Goal: Task Accomplishment & Management: Complete application form

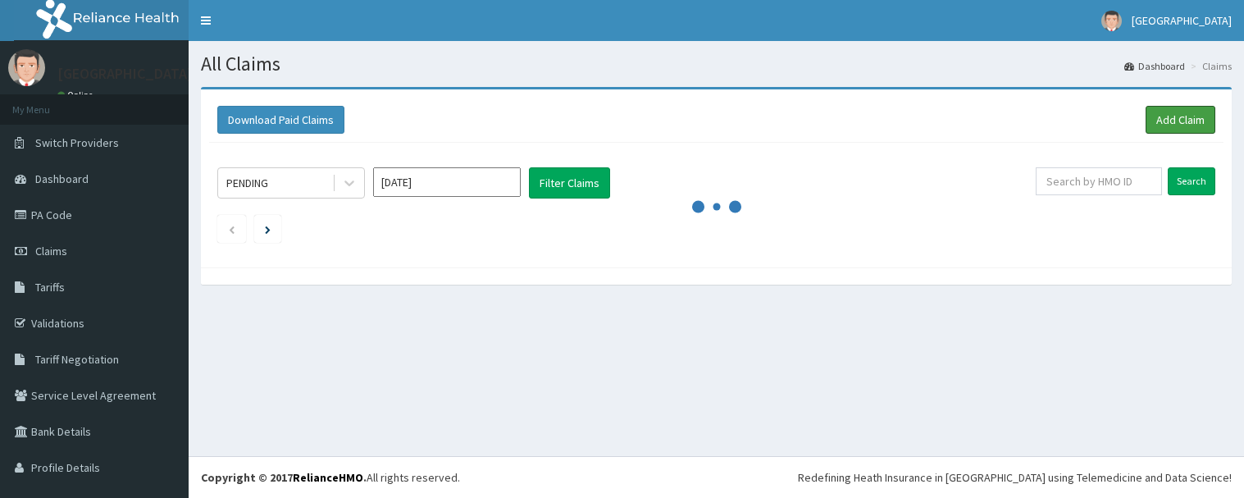
click at [1155, 112] on link "Add Claim" at bounding box center [1181, 120] width 70 height 28
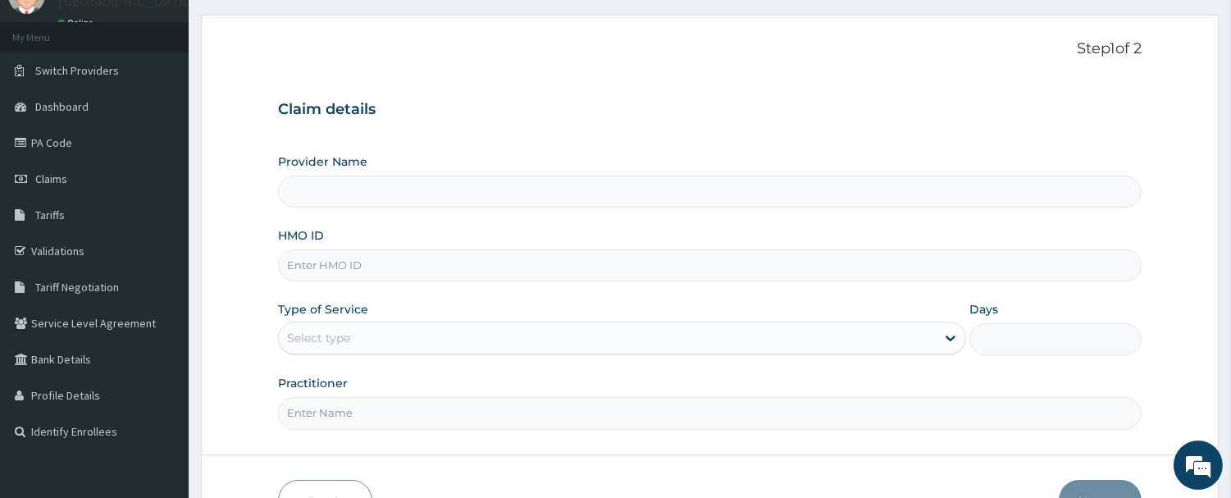
scroll to position [176, 0]
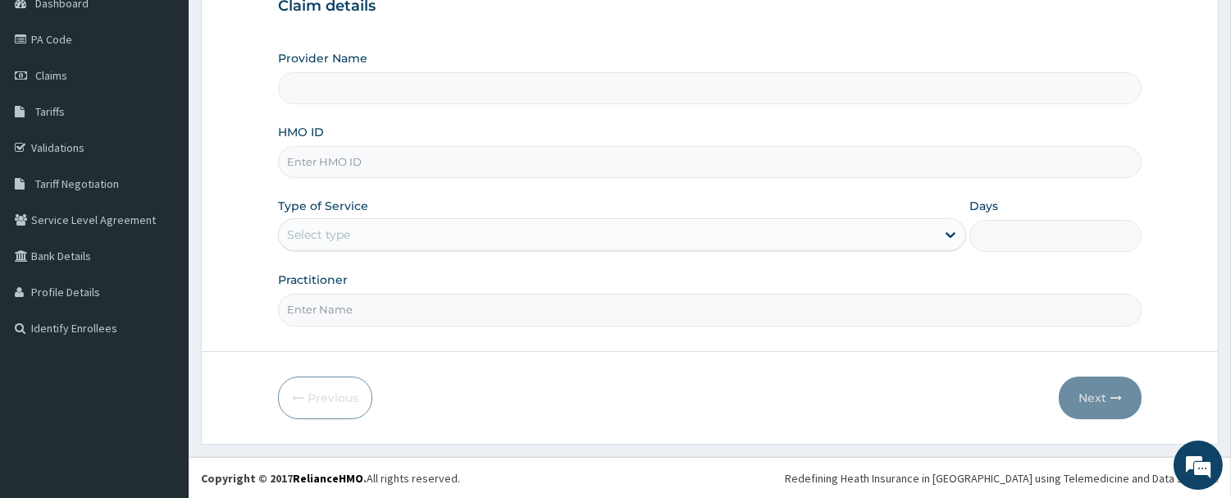
click at [398, 123] on div "Provider Name HMO ID Type of Service Select type Days Practitioner" at bounding box center [710, 188] width 864 height 276
click at [390, 76] on input "Provider Name" at bounding box center [710, 88] width 864 height 32
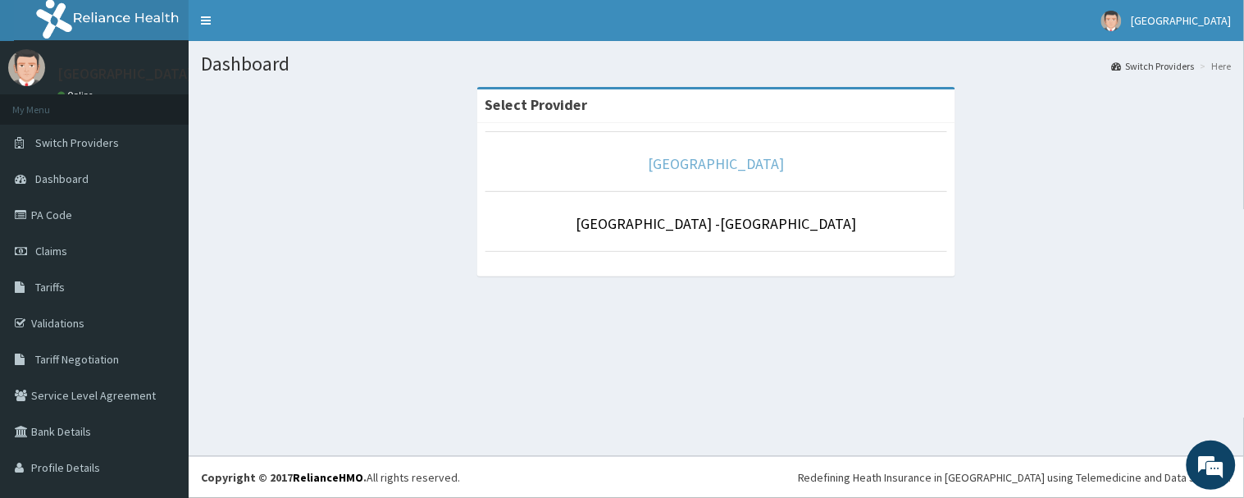
click at [668, 166] on link "[GEOGRAPHIC_DATA]" at bounding box center [717, 163] width 136 height 19
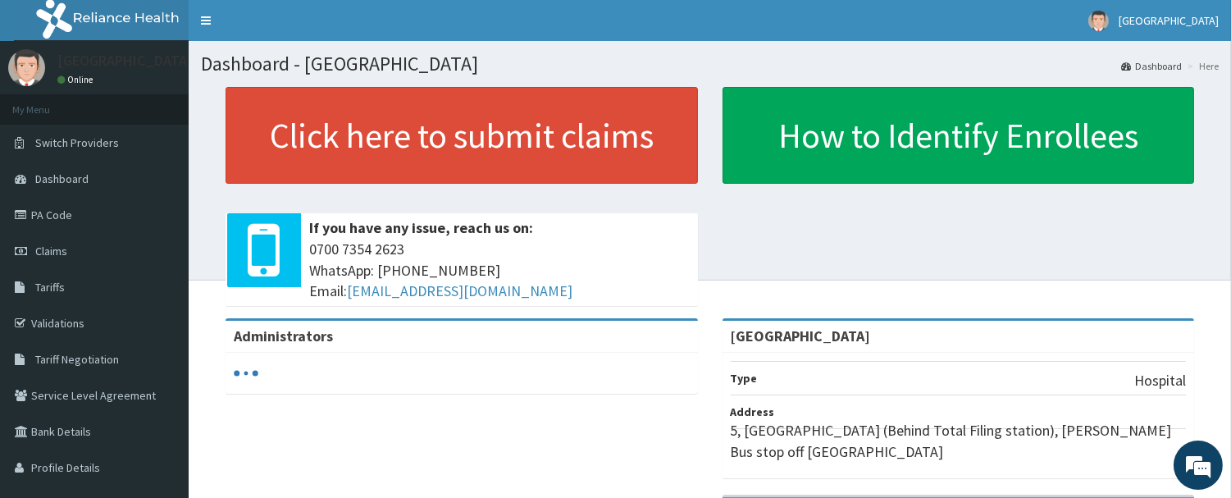
click at [52, 241] on link "Claims" at bounding box center [94, 251] width 189 height 36
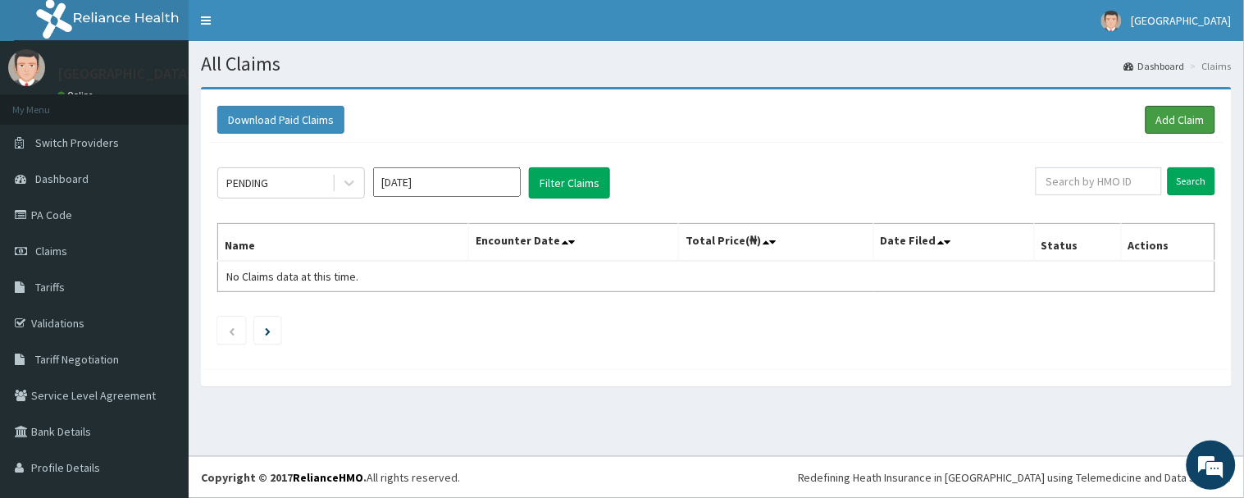
click at [1179, 113] on link "Add Claim" at bounding box center [1181, 120] width 70 height 28
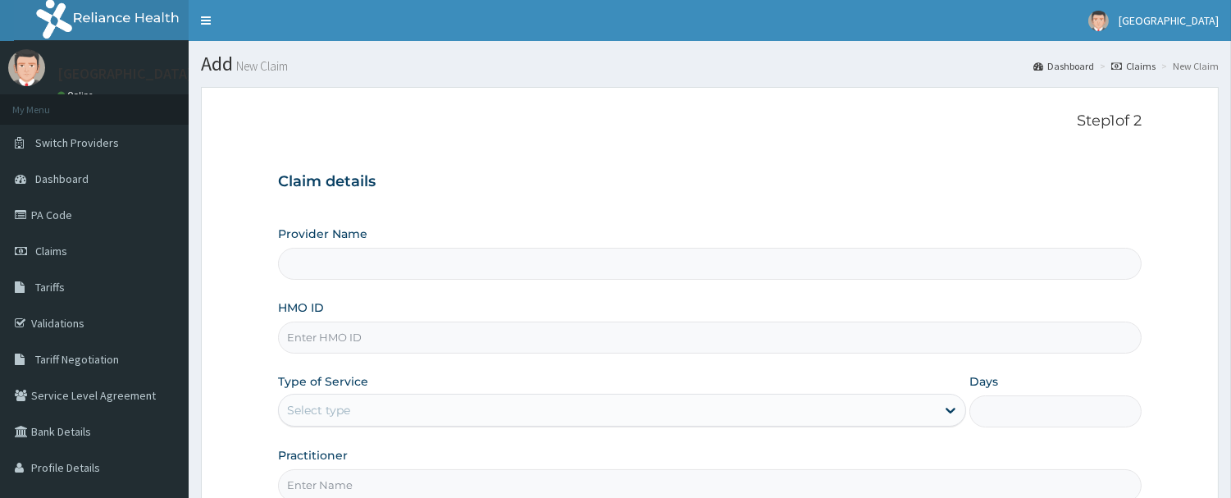
scroll to position [91, 0]
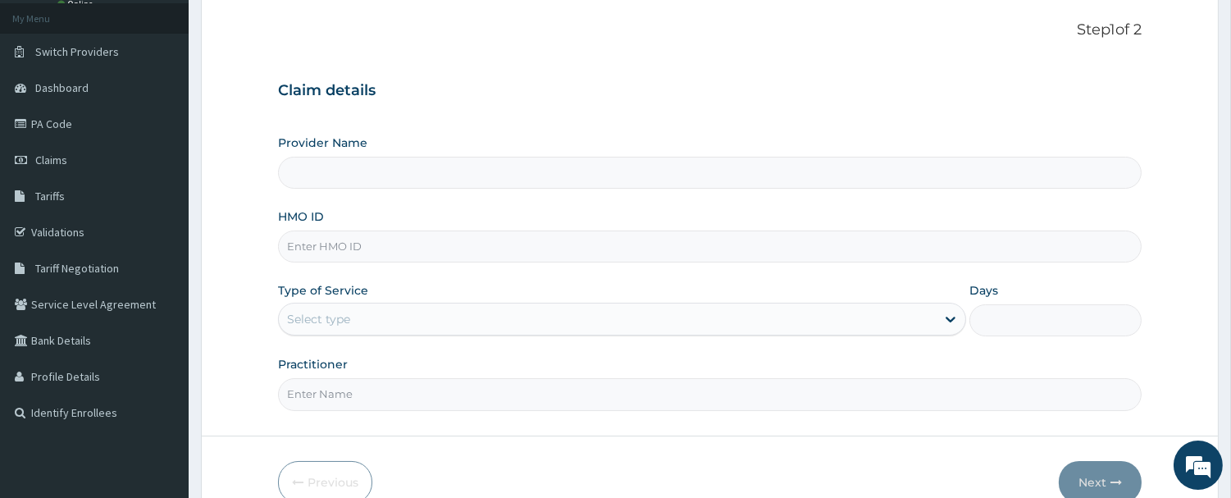
type input "[GEOGRAPHIC_DATA]"
click at [367, 247] on input "HMO ID" at bounding box center [710, 246] width 864 height 32
type input "LPS/10114/A"
click at [326, 317] on div "Select type" at bounding box center [318, 319] width 63 height 16
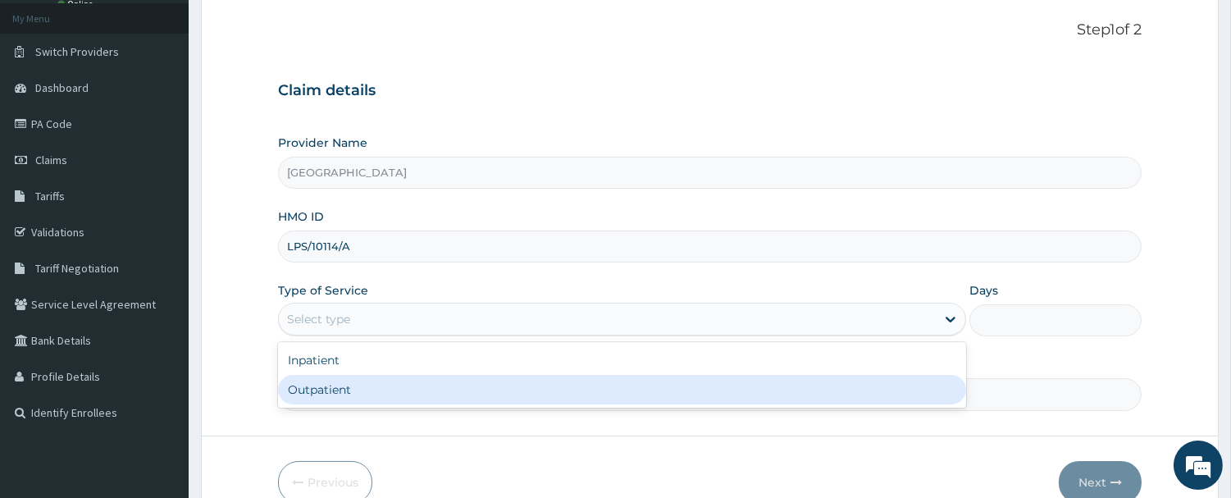
drag, startPoint x: 355, startPoint y: 390, endPoint x: 353, endPoint y: 381, distance: 9.4
click at [353, 390] on div "Outpatient" at bounding box center [622, 390] width 688 height 30
type input "1"
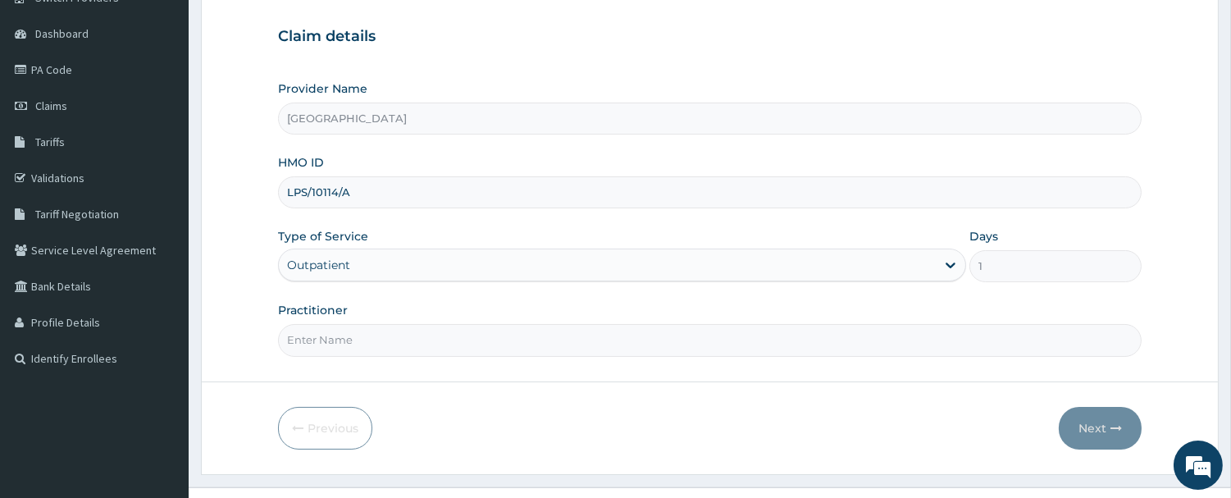
scroll to position [176, 0]
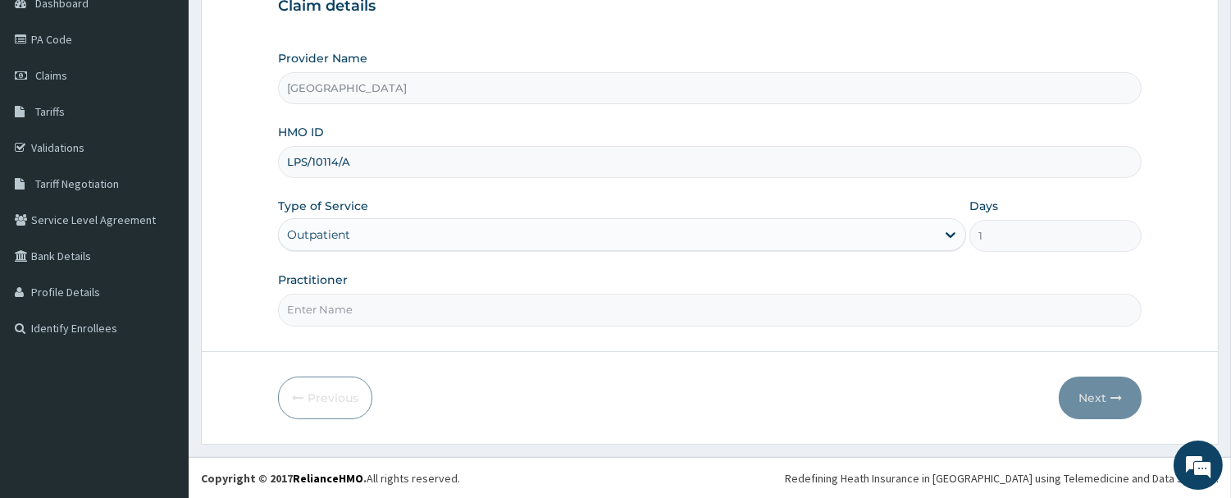
click at [377, 322] on input "Practitioner" at bounding box center [710, 310] width 864 height 32
drag, startPoint x: 321, startPoint y: 322, endPoint x: 153, endPoint y: 324, distance: 169.0
click at [153, 324] on div "R EL Toggle navigation Rolayo Medical Centre Rolayo Medical Centre - rolayomedi…" at bounding box center [615, 161] width 1231 height 674
type input "DR WILLIAMS"
click at [1097, 391] on button "Next" at bounding box center [1100, 397] width 83 height 43
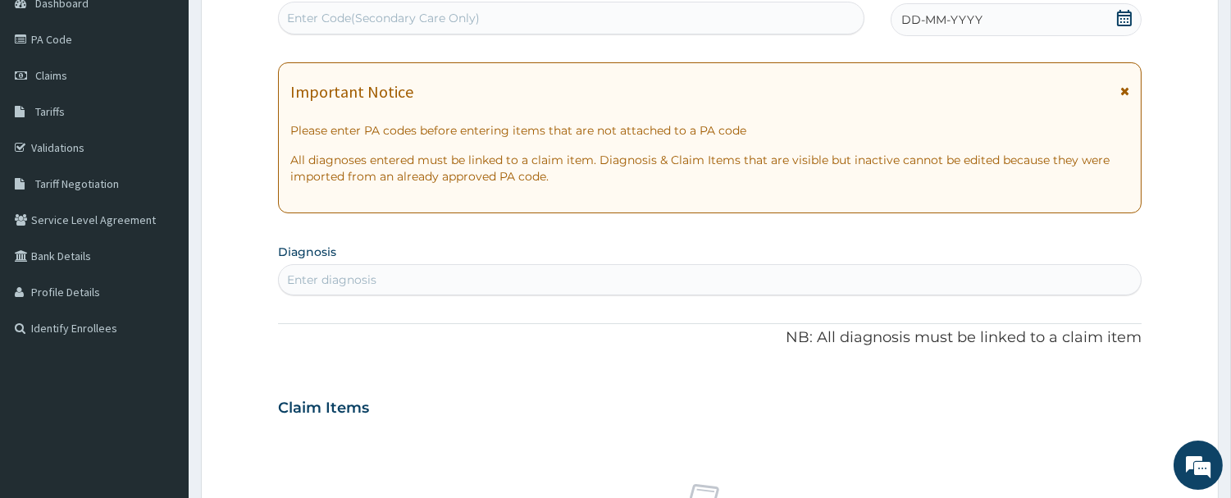
click at [1133, 19] on div "DD-MM-YYYY" at bounding box center [1016, 19] width 251 height 33
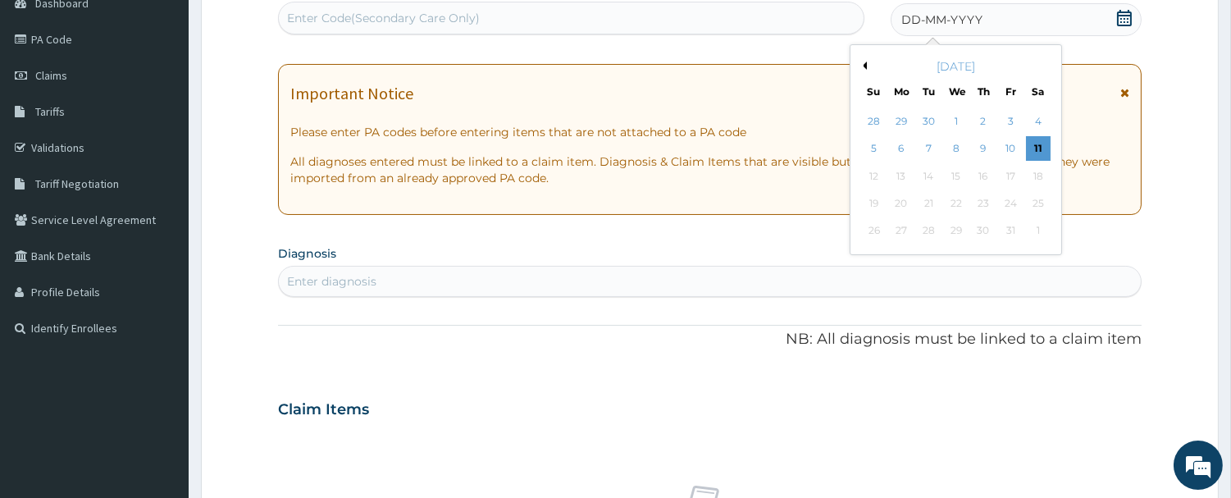
click at [1010, 145] on div "10" at bounding box center [1010, 149] width 25 height 25
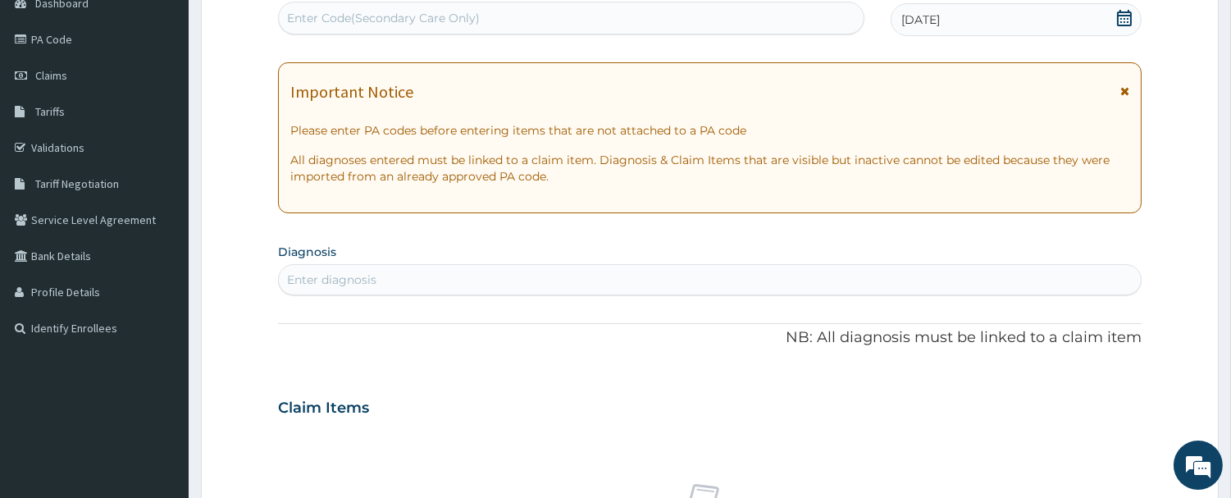
click at [356, 284] on div "Enter diagnosis" at bounding box center [331, 279] width 89 height 16
type input "UPPER RESPIRATORY"
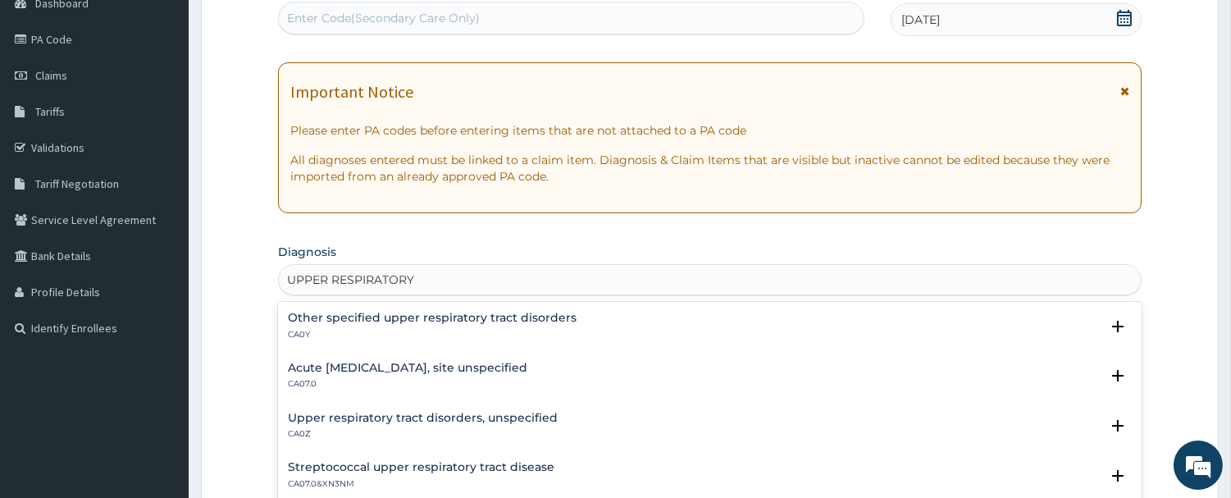
click at [392, 365] on h4 "Acute upper respiratory infection, site unspecified" at bounding box center [407, 368] width 239 height 12
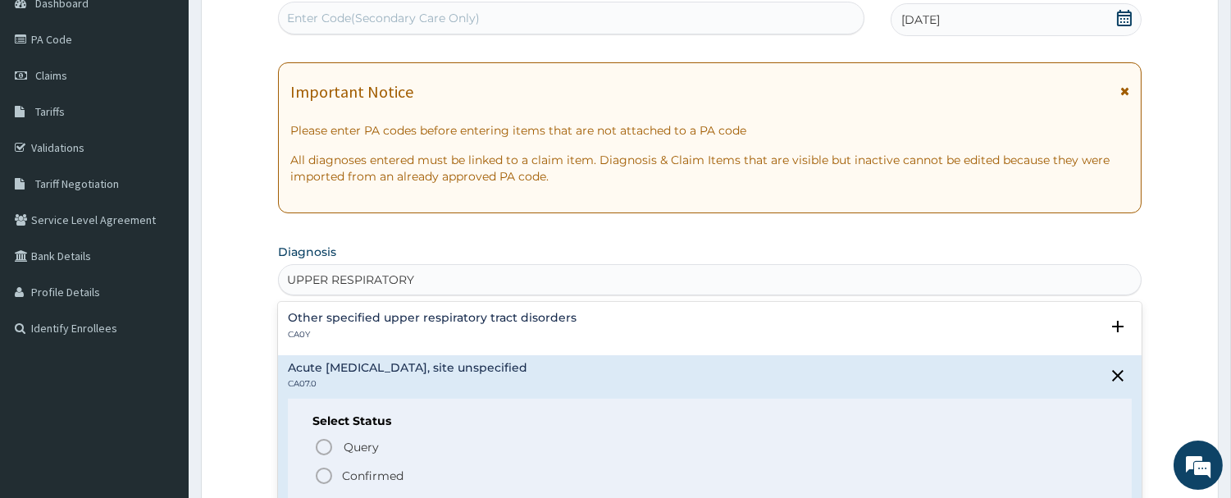
click at [317, 477] on circle "status option filled" at bounding box center [324, 475] width 15 height 15
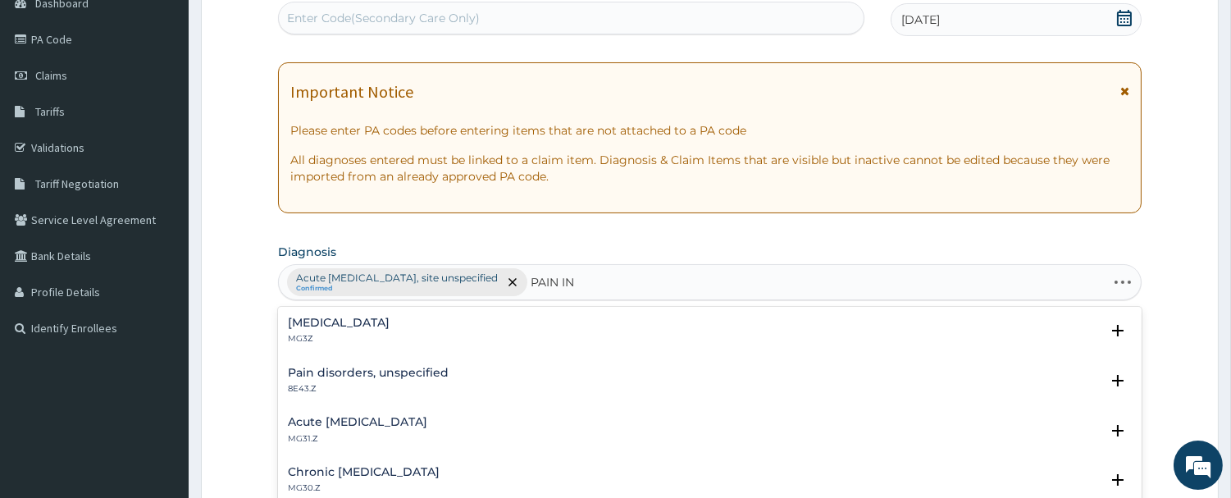
type input "PAIN IN"
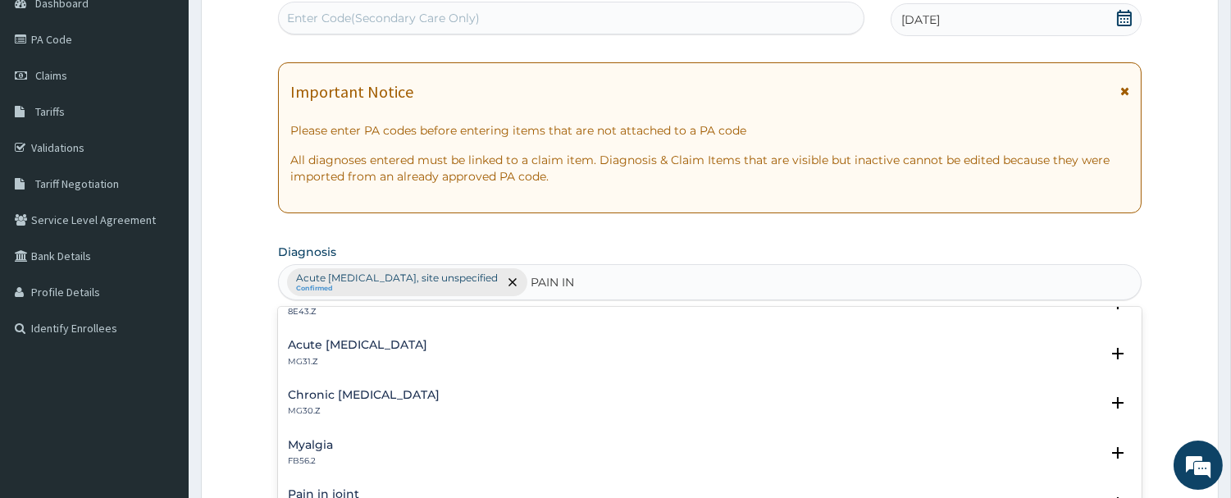
scroll to position [91, 0]
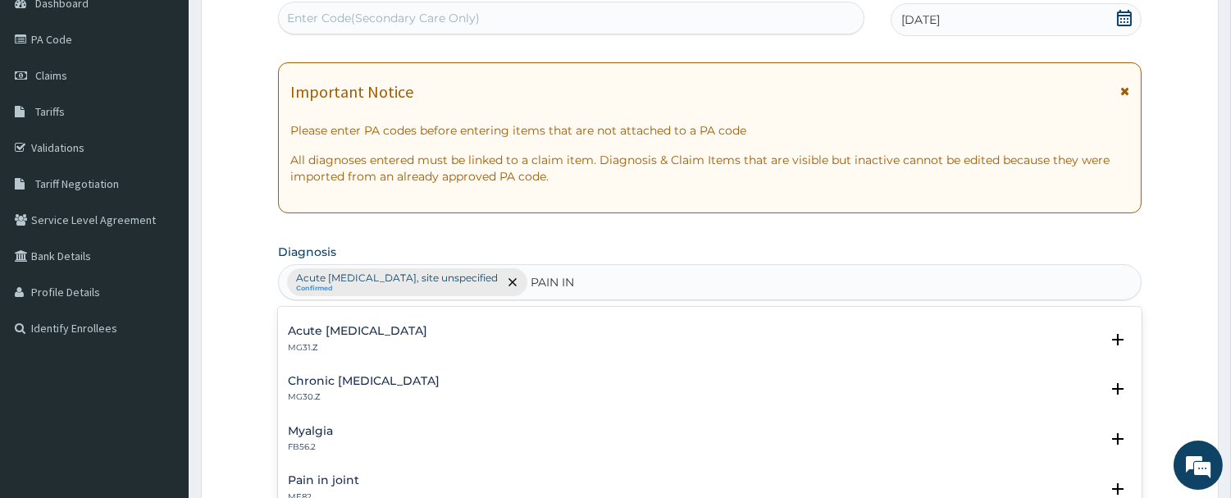
click at [334, 477] on h4 "Pain in joint" at bounding box center [323, 480] width 71 height 12
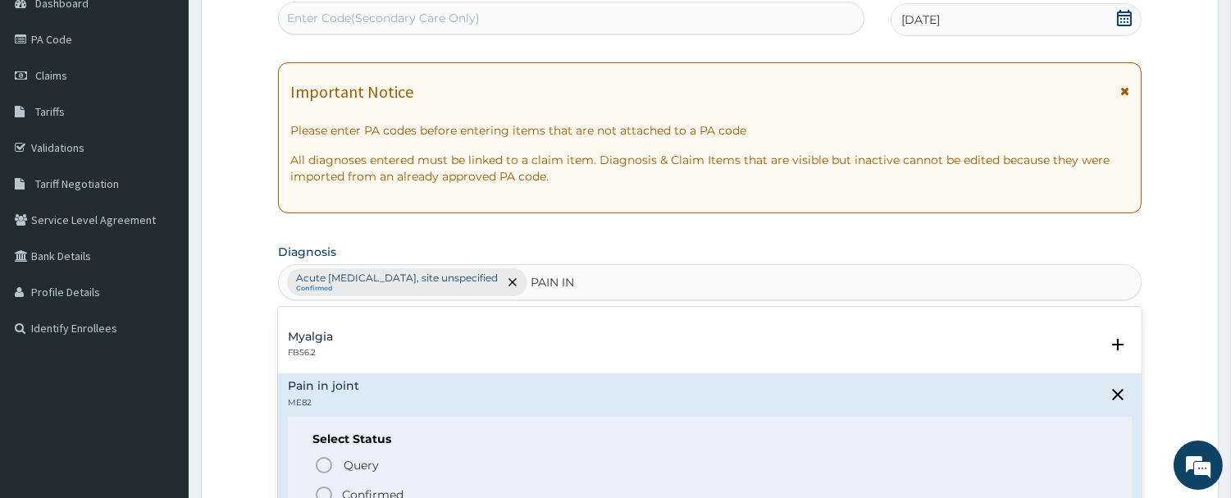
scroll to position [273, 0]
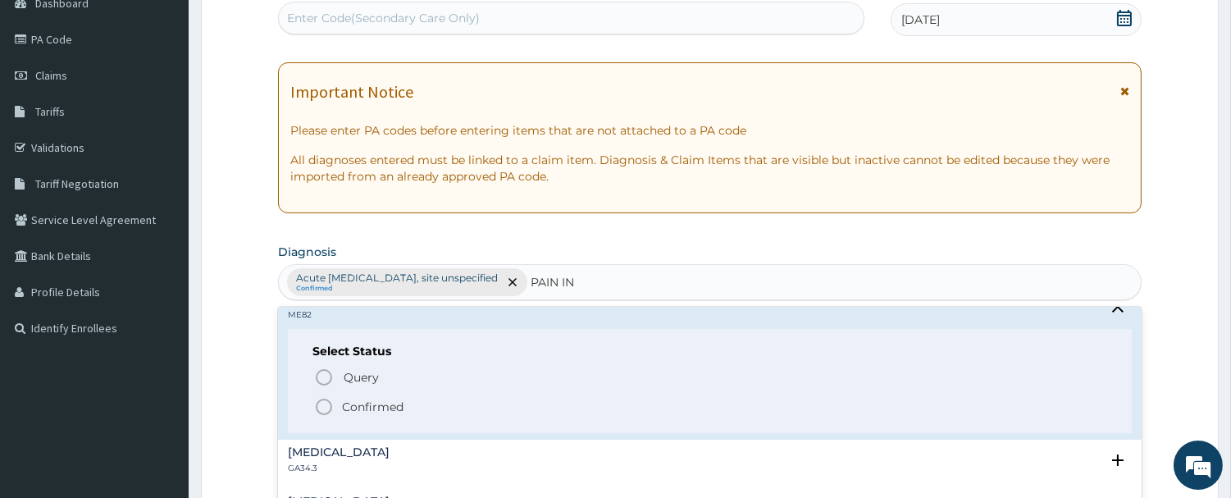
click at [321, 405] on icon "status option filled" at bounding box center [324, 407] width 20 height 20
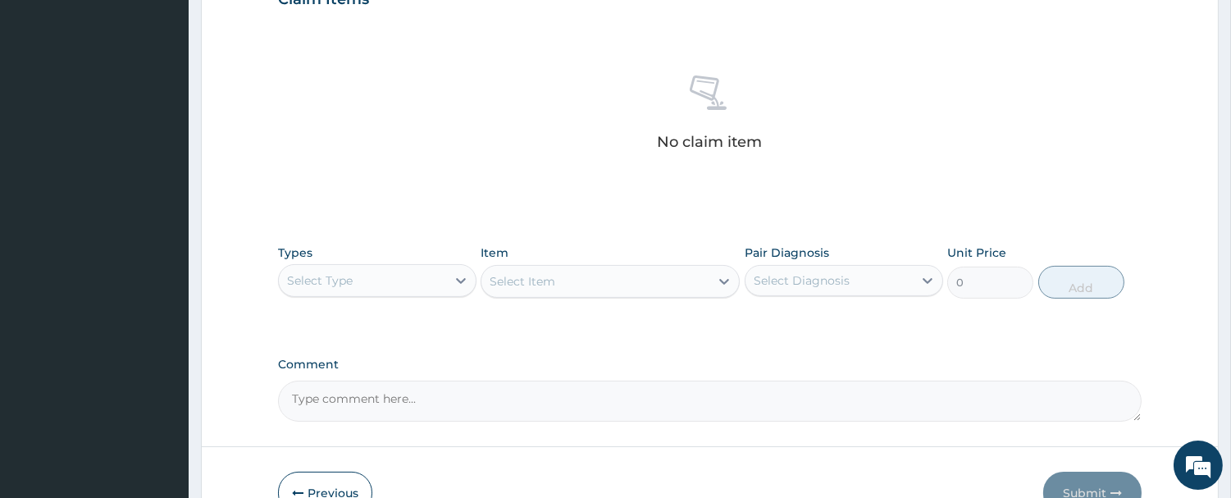
scroll to position [632, 0]
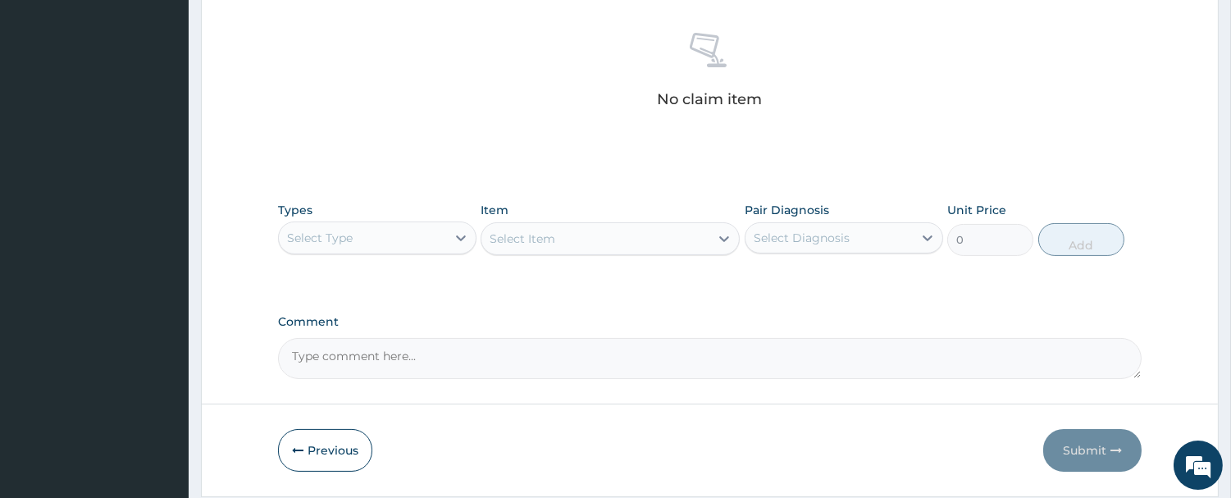
click at [413, 238] on div "Select Type" at bounding box center [362, 238] width 167 height 26
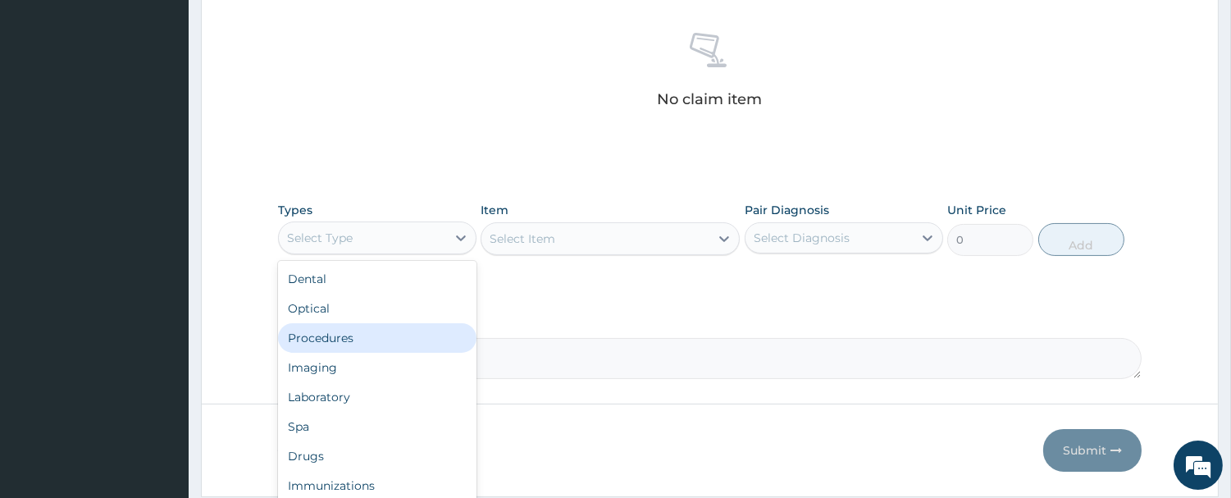
click at [363, 342] on div "Procedures" at bounding box center [377, 338] width 198 height 30
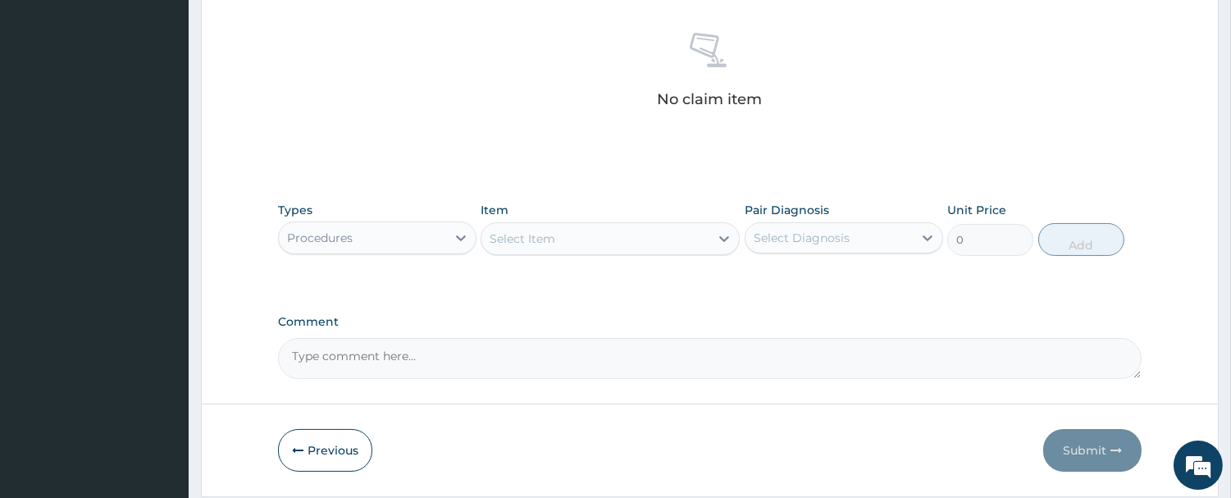
click at [644, 243] on div "Select Item" at bounding box center [595, 239] width 228 height 26
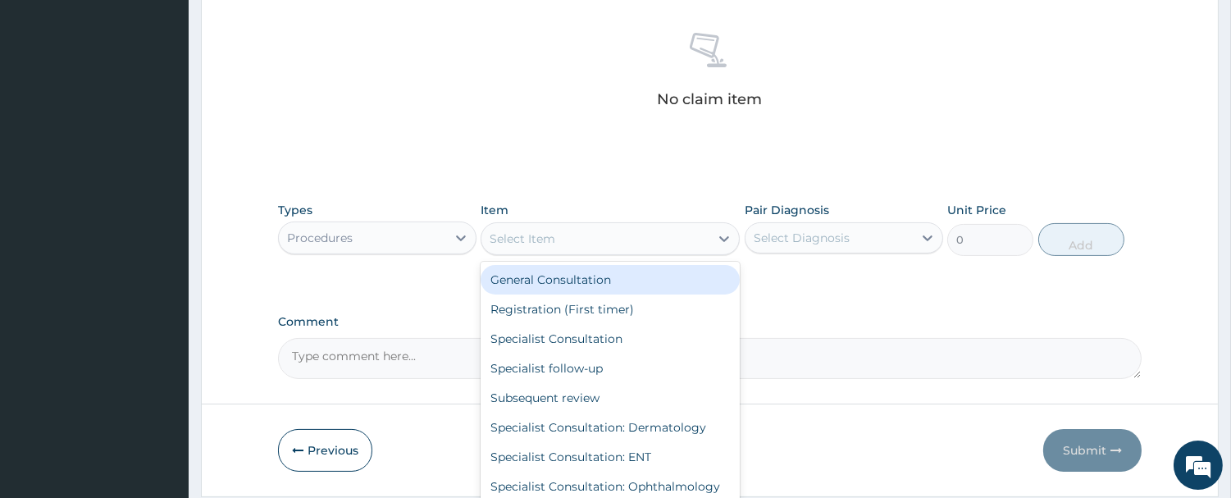
click at [624, 271] on div "General Consultation" at bounding box center [610, 280] width 259 height 30
type input "2500"
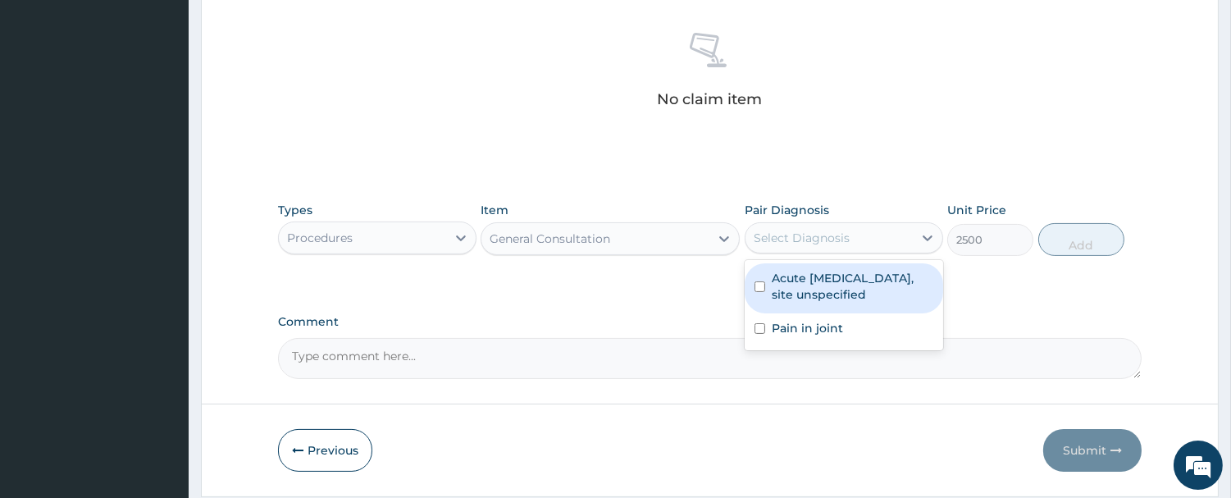
click at [814, 239] on div "Select Diagnosis" at bounding box center [802, 238] width 96 height 16
click at [808, 279] on label "Acute upper respiratory infection, site unspecified" at bounding box center [853, 286] width 162 height 33
checkbox input "true"
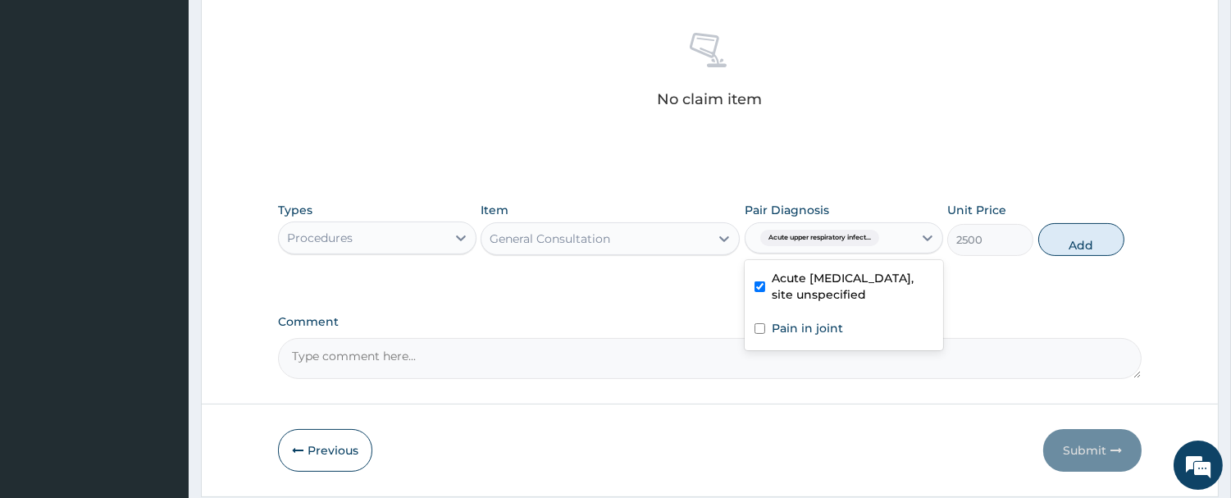
click at [1083, 239] on button "Add" at bounding box center [1081, 239] width 86 height 33
type input "0"
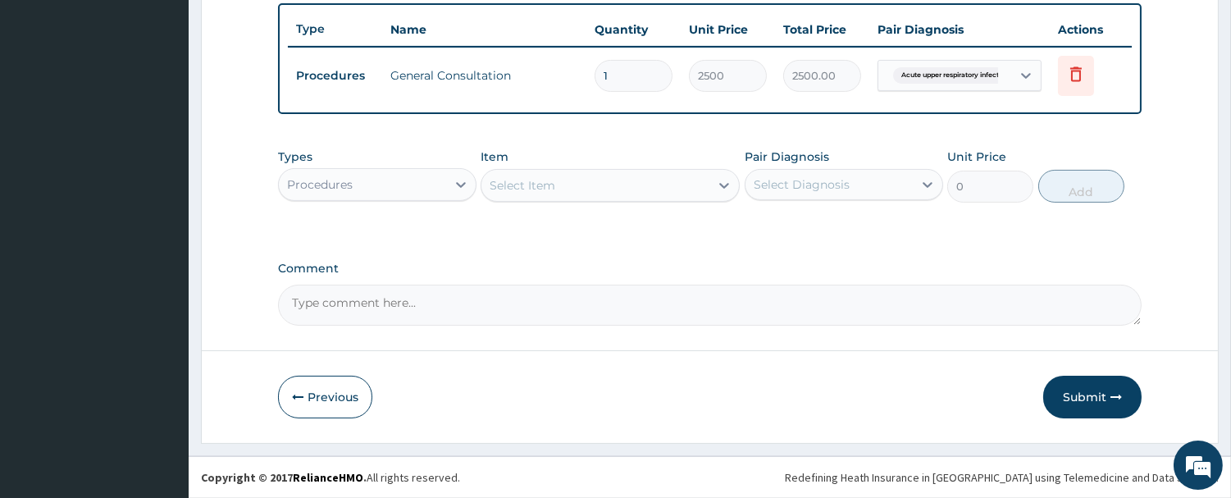
scroll to position [604, 0]
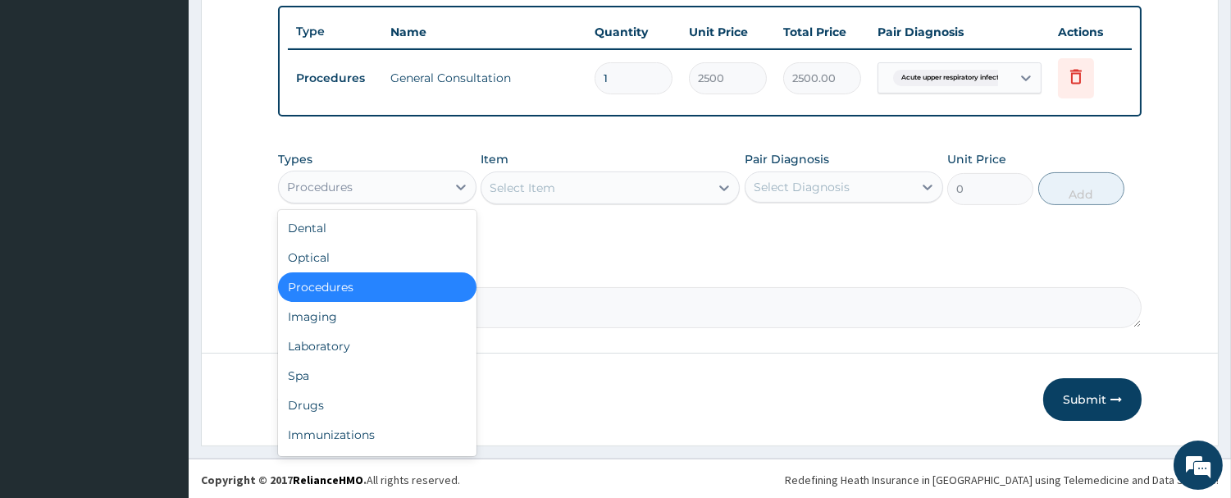
click at [369, 184] on div "Procedures" at bounding box center [362, 187] width 167 height 26
click at [329, 399] on div "Drugs" at bounding box center [377, 405] width 198 height 30
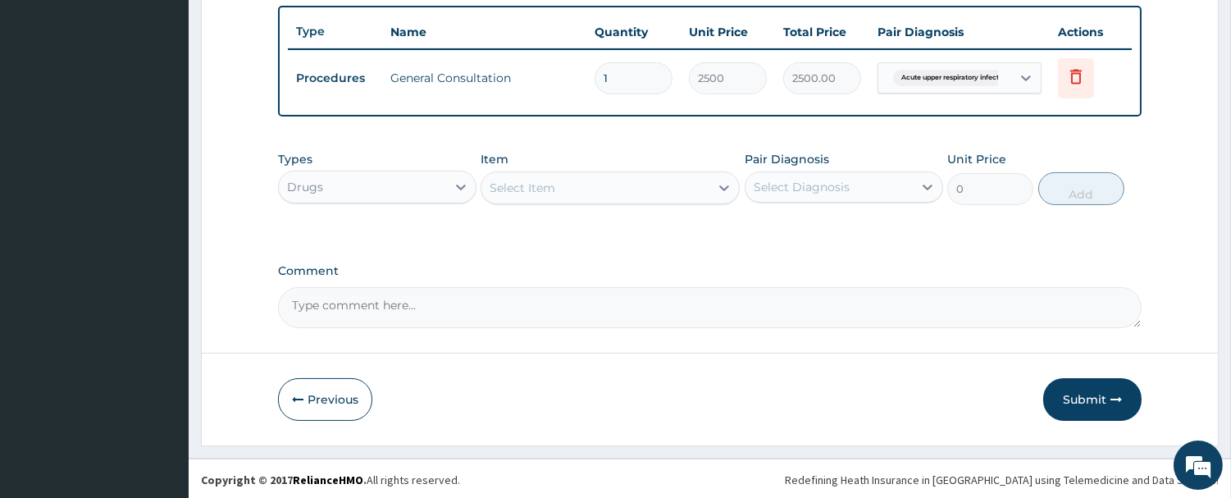
click at [569, 184] on div "Select Item" at bounding box center [595, 188] width 228 height 26
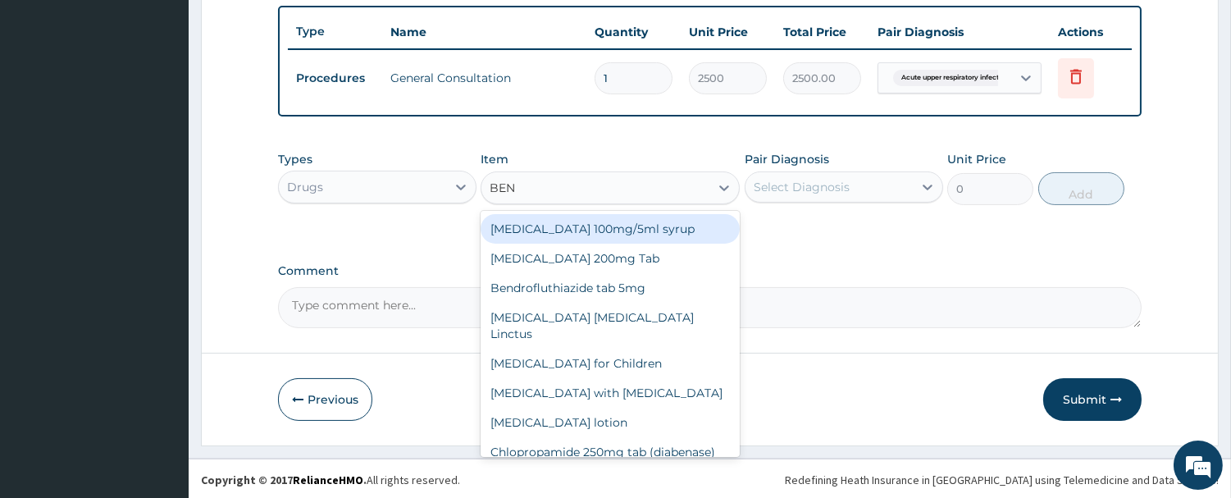
type input "BENY"
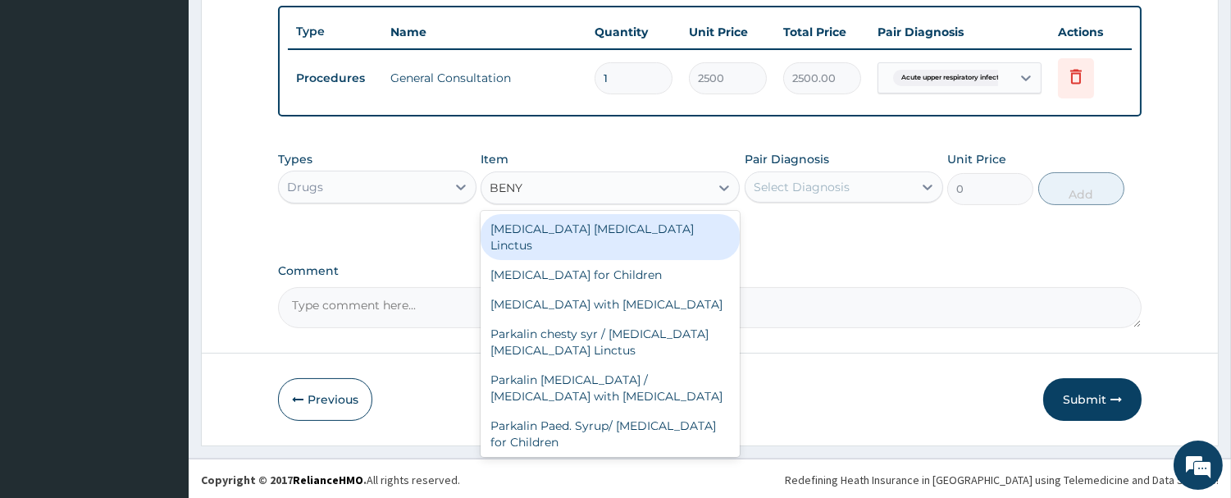
drag, startPoint x: 622, startPoint y: 233, endPoint x: 809, endPoint y: 215, distance: 187.9
click at [622, 232] on div "Benylin Expectorant Linctus" at bounding box center [610, 237] width 259 height 46
type input "1800"
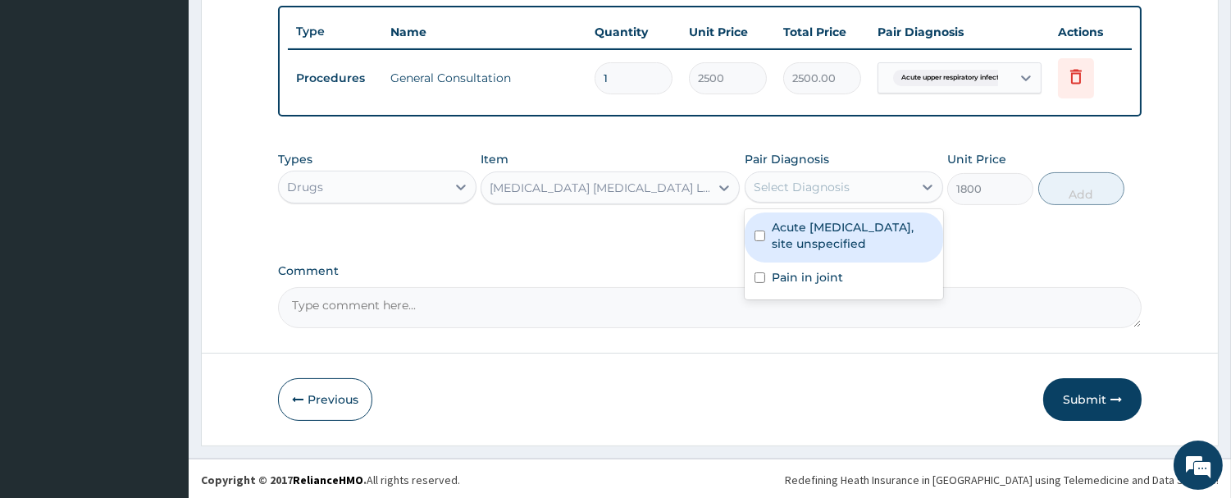
click at [853, 180] on div "Select Diagnosis" at bounding box center [829, 187] width 167 height 26
drag, startPoint x: 817, startPoint y: 235, endPoint x: 1045, endPoint y: 183, distance: 234.0
click at [822, 236] on label "Acute upper respiratory infection, site unspecified" at bounding box center [853, 235] width 162 height 33
checkbox input "true"
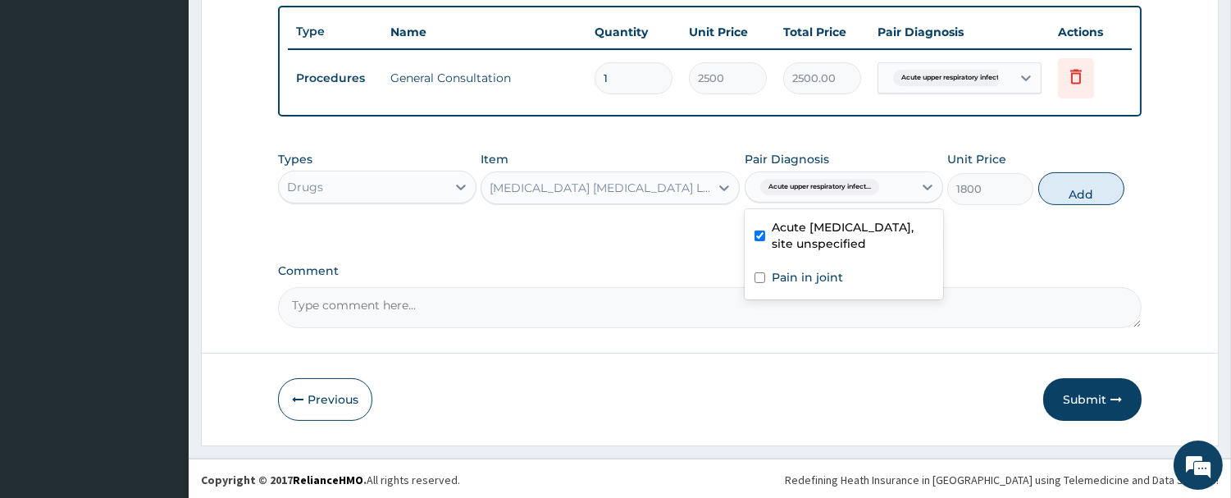
click at [1071, 180] on button "Add" at bounding box center [1081, 188] width 86 height 33
type input "0"
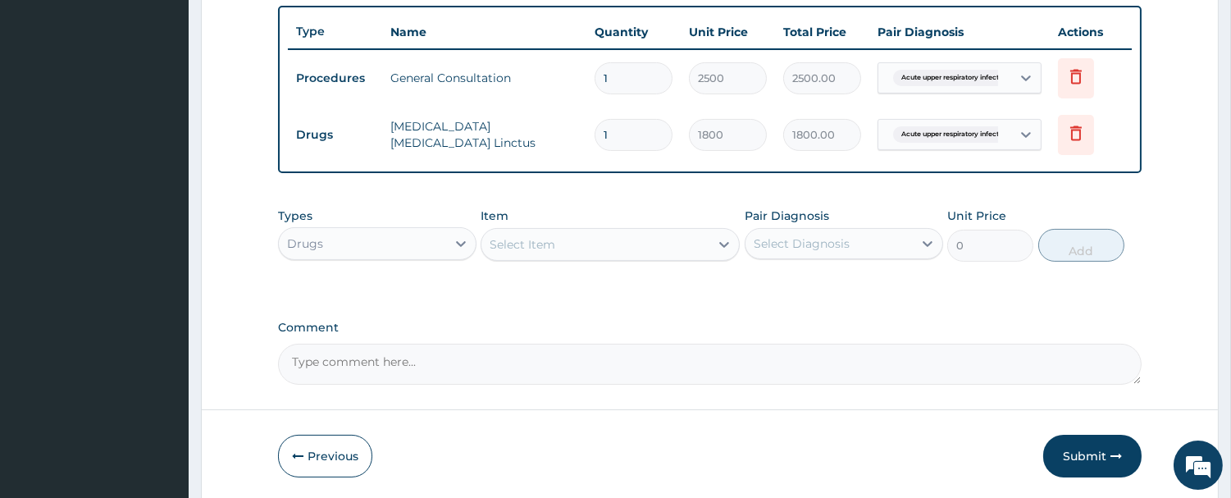
click at [575, 250] on div "Select Item" at bounding box center [595, 244] width 228 height 26
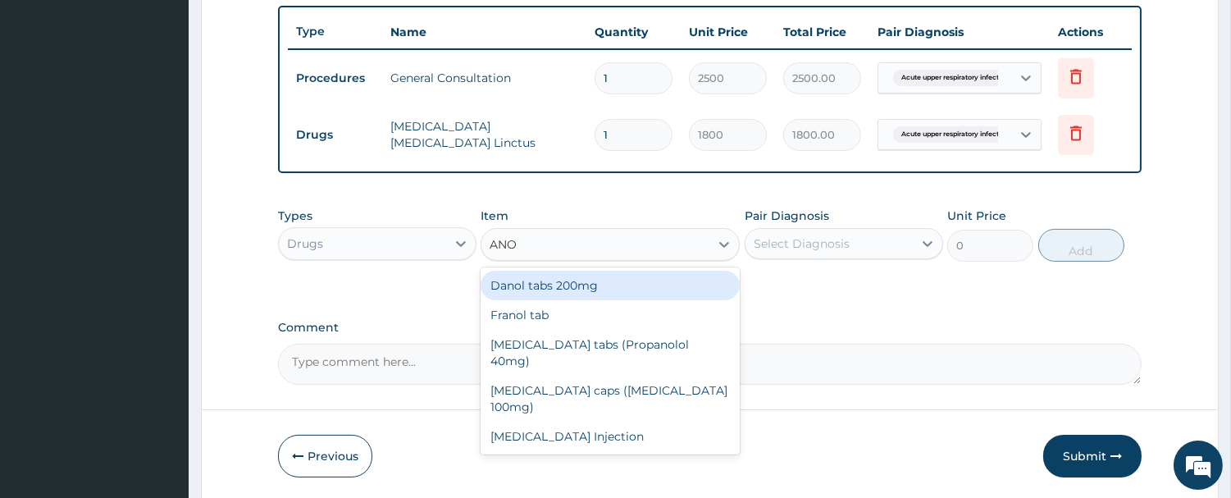
type input "ANOR"
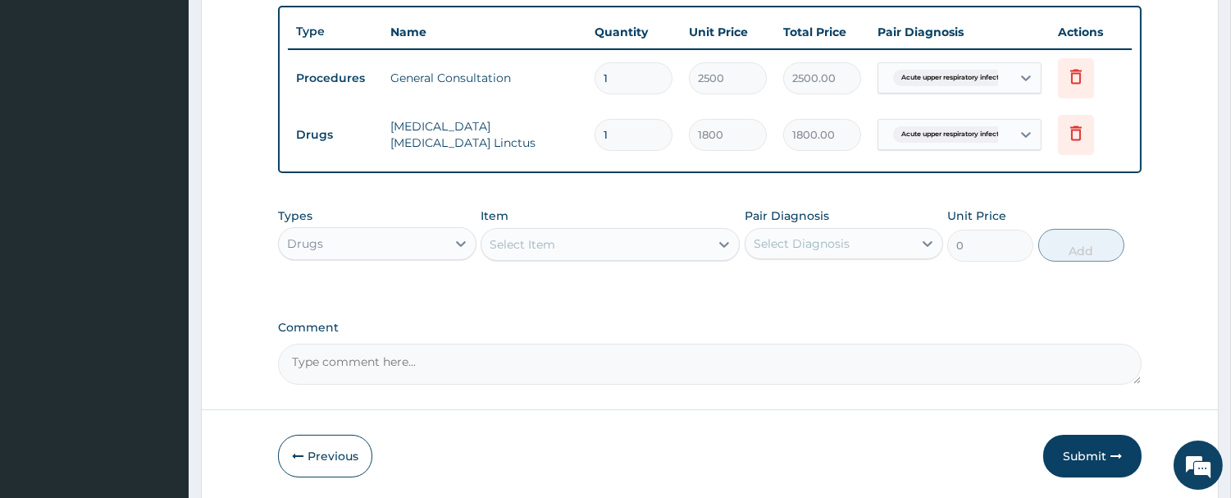
drag, startPoint x: 533, startPoint y: 246, endPoint x: 416, endPoint y: 244, distance: 117.3
click at [416, 244] on div "Types Drugs Item option Benylin Expectorant Linctus, selected. Select is focuse…" at bounding box center [710, 234] width 864 height 71
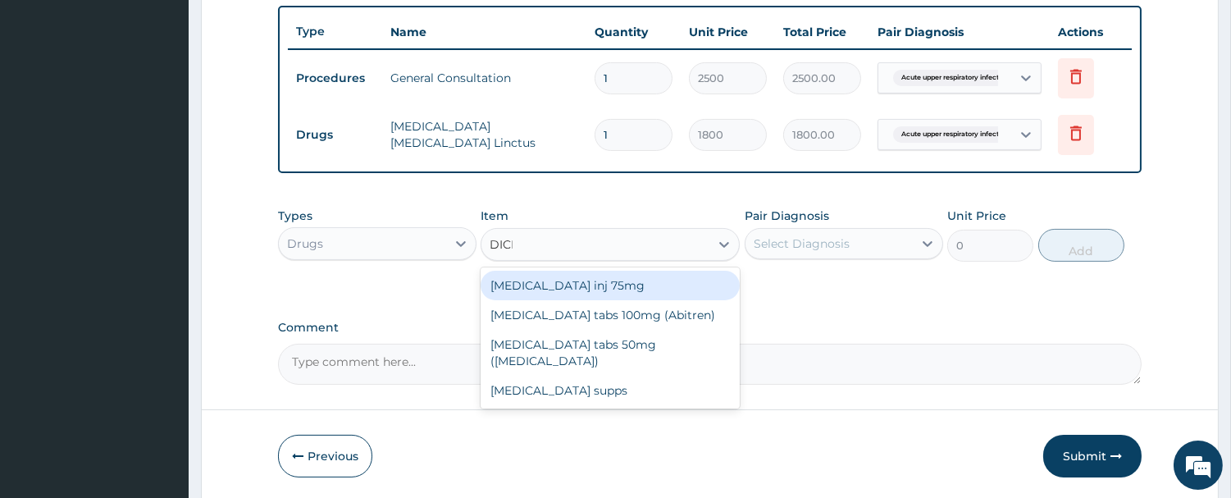
type input "DICLO"
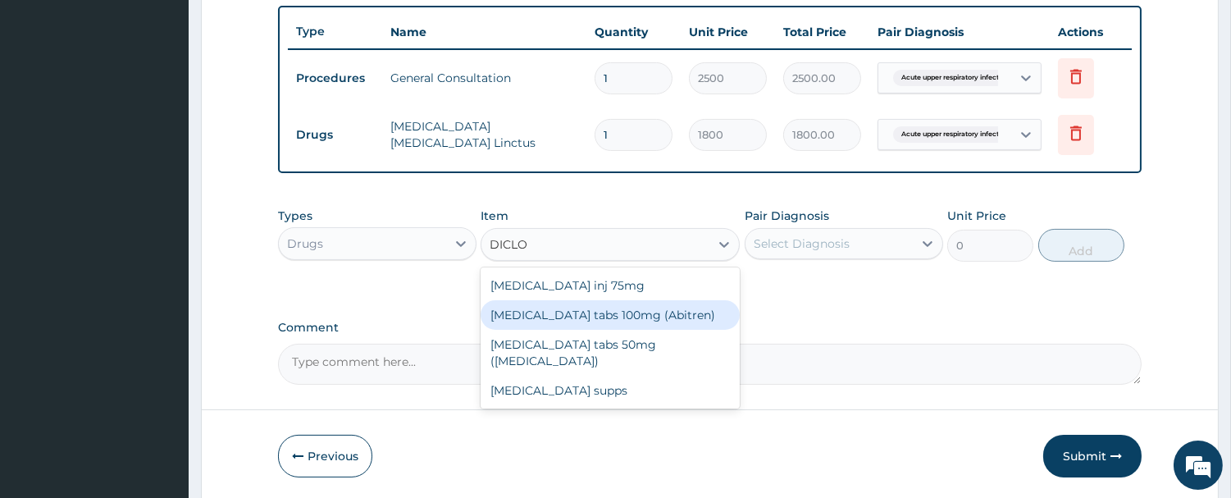
click at [636, 317] on div "Diclofenac tabs 100mg (Abitren)" at bounding box center [610, 315] width 259 height 30
type input "100"
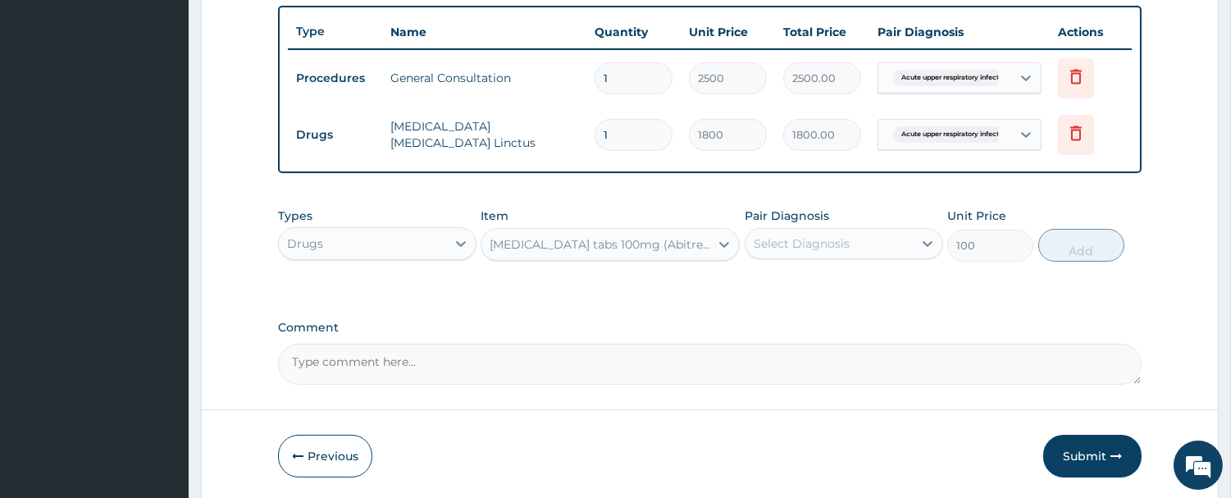
click at [804, 248] on div "Select Diagnosis" at bounding box center [802, 243] width 96 height 16
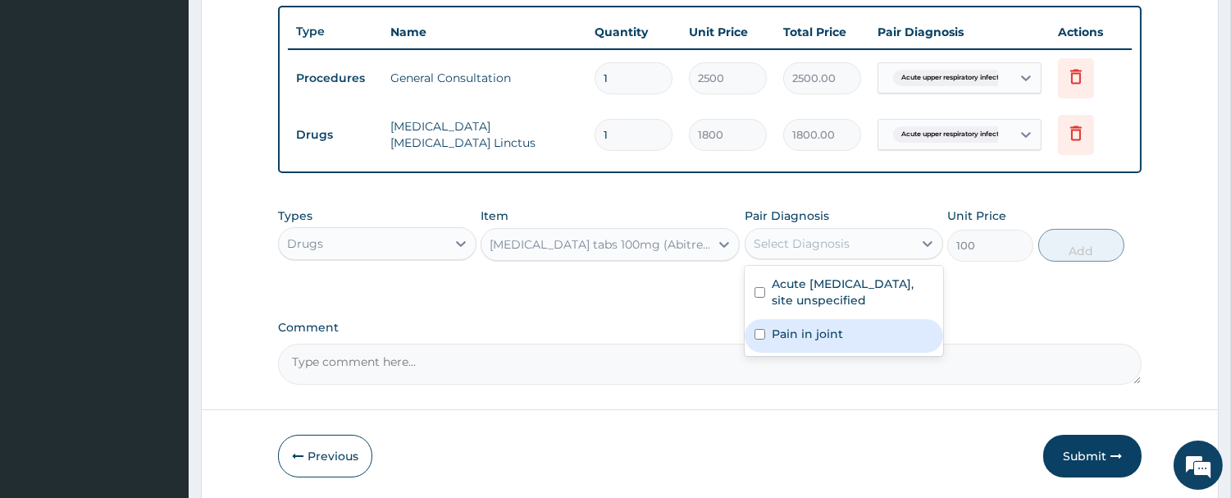
click at [792, 331] on label "Pain in joint" at bounding box center [807, 334] width 71 height 16
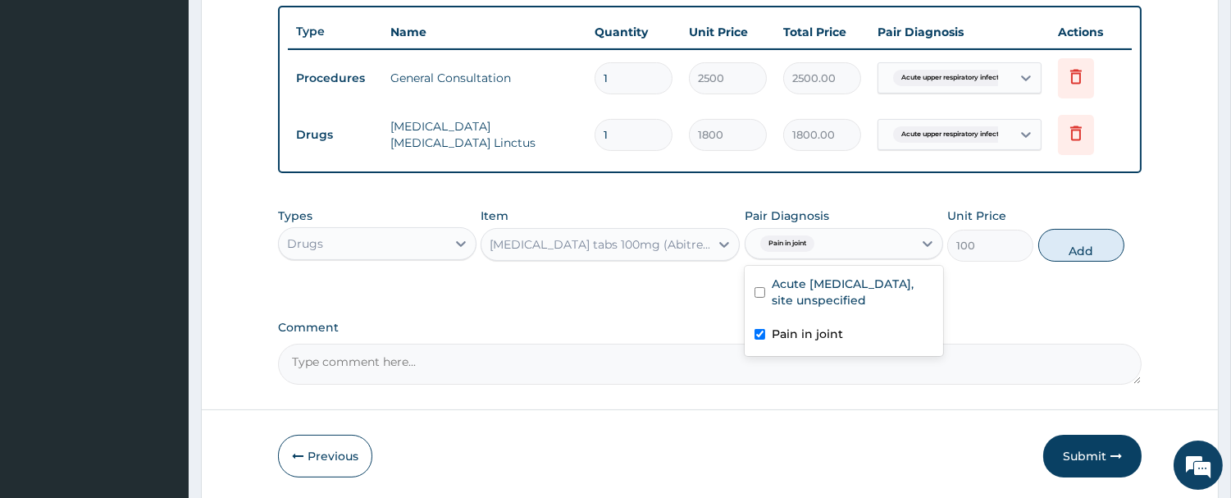
checkbox input "true"
click at [1092, 244] on button "Add" at bounding box center [1081, 245] width 86 height 33
type input "0"
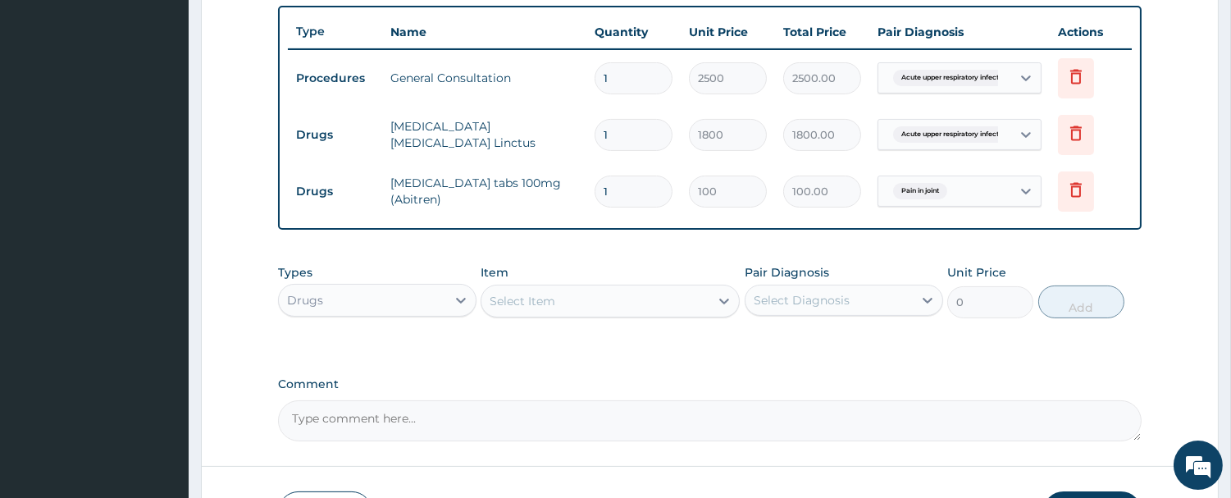
type input "10"
type input "1000.00"
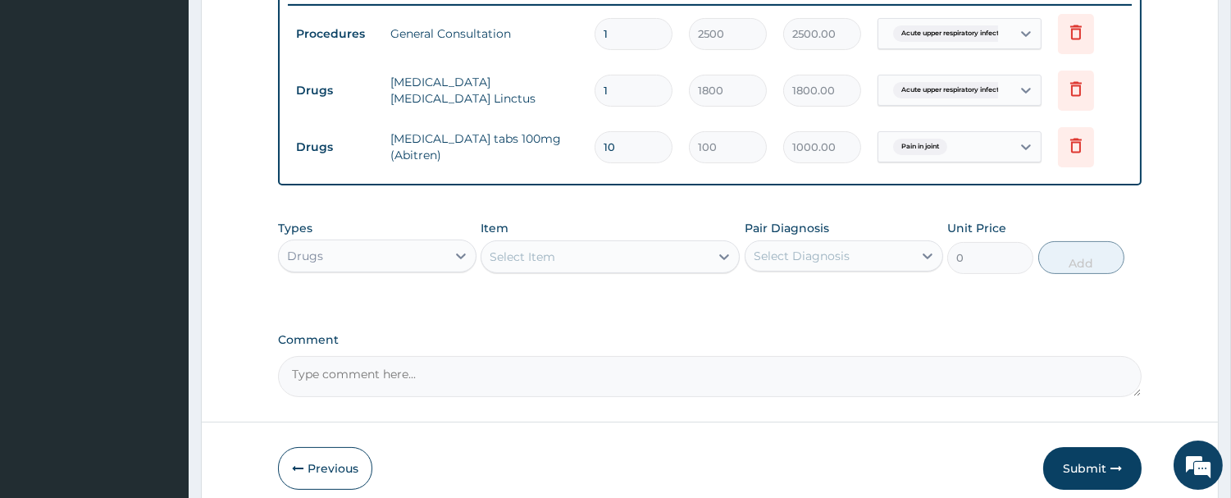
scroll to position [718, 0]
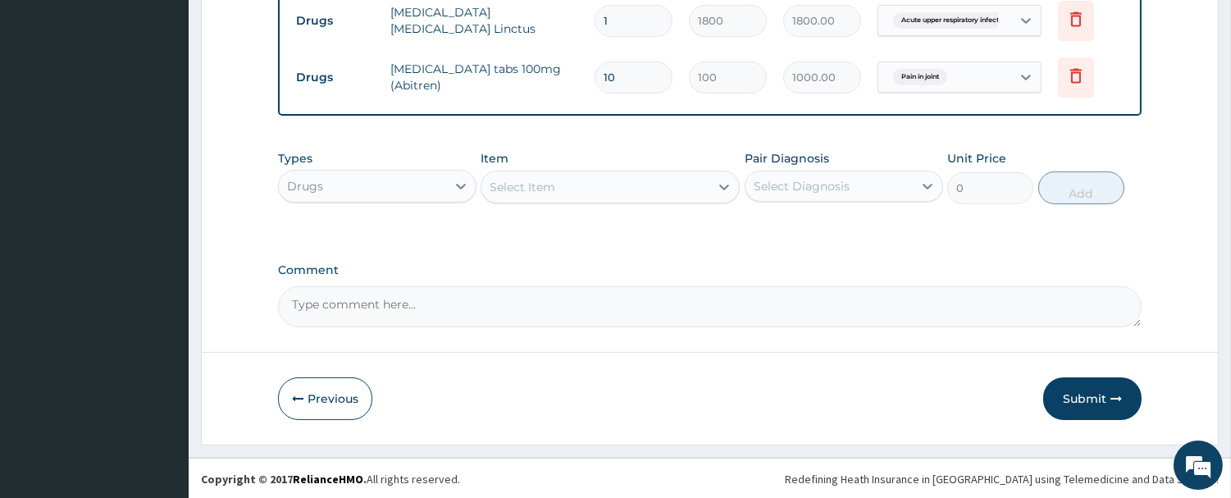
type input "10"
click at [356, 312] on textarea "Comment" at bounding box center [710, 306] width 864 height 41
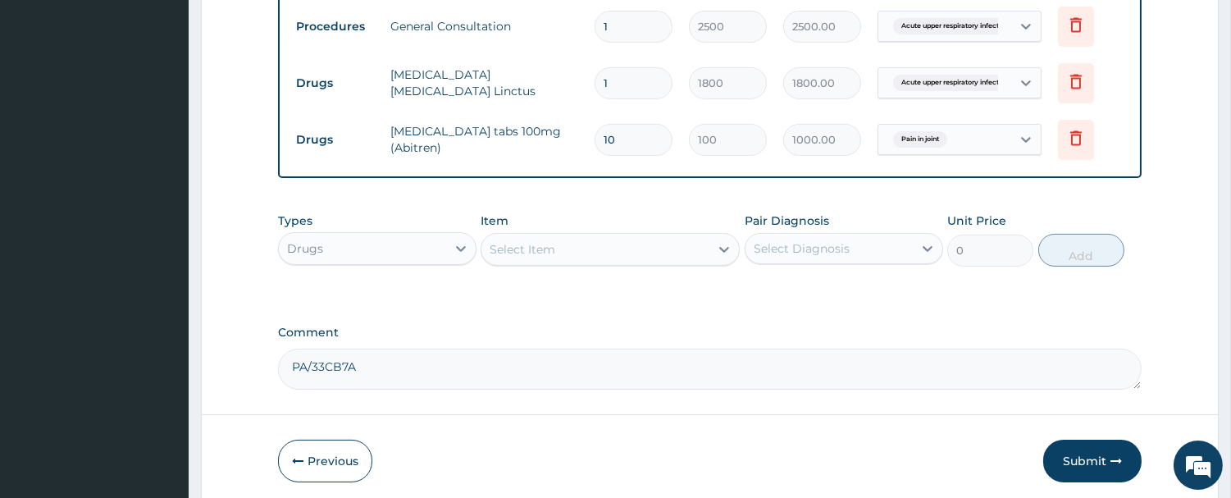
scroll to position [627, 0]
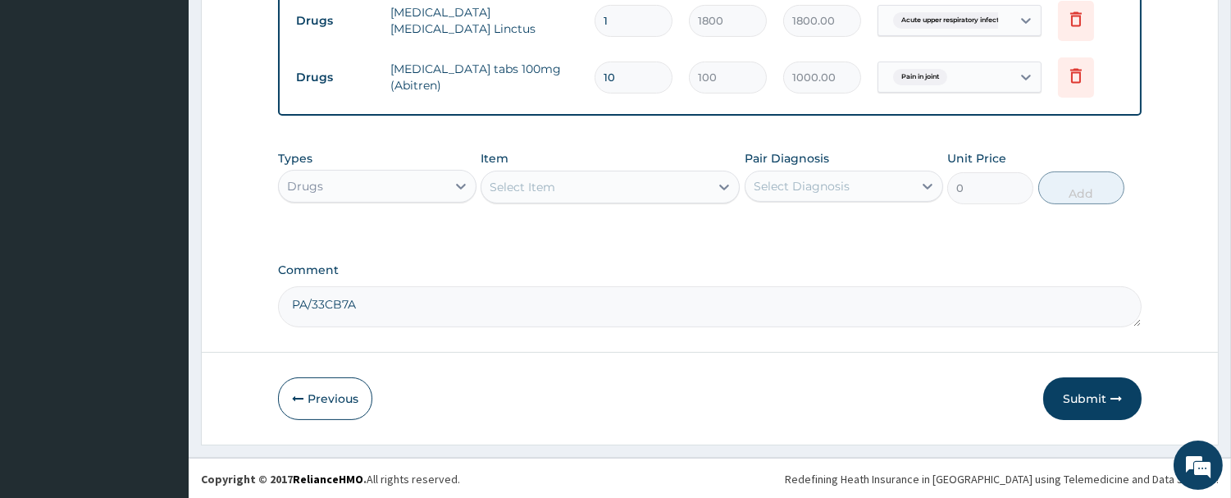
type textarea "PA/33CB7A"
click at [1070, 390] on button "Submit" at bounding box center [1092, 398] width 98 height 43
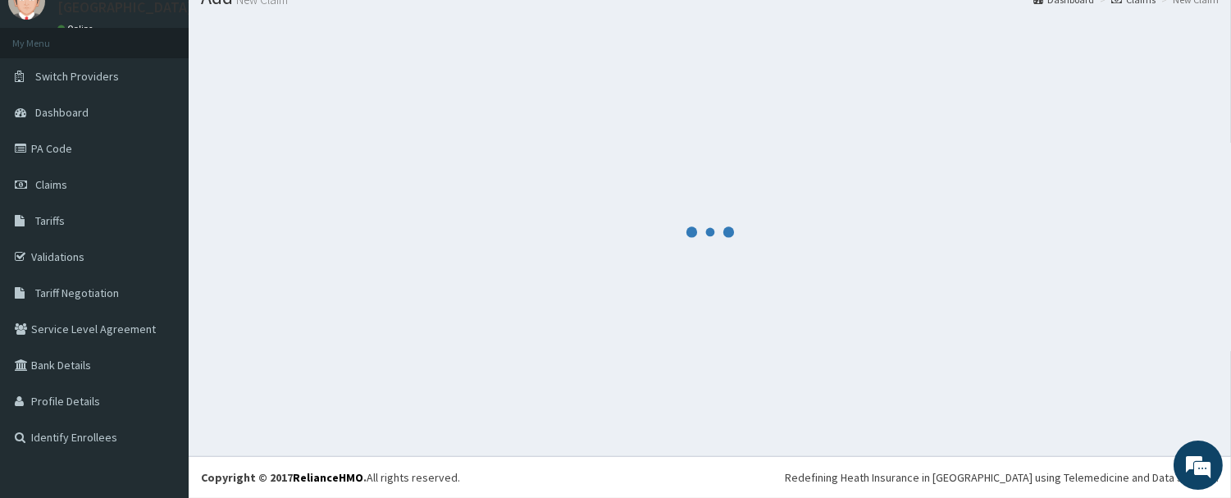
scroll to position [718, 0]
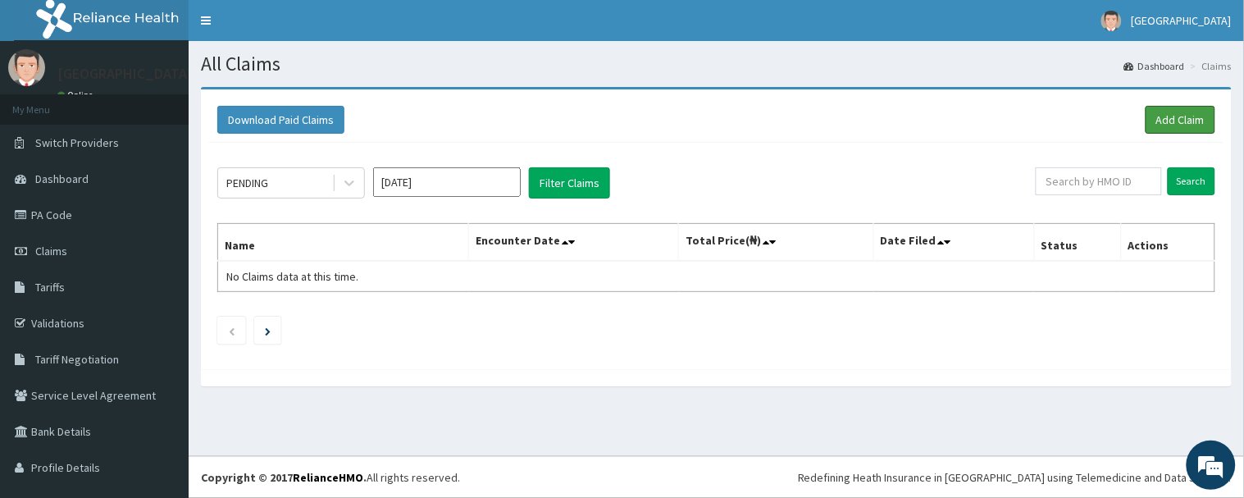
click at [1151, 111] on link "Add Claim" at bounding box center [1181, 120] width 70 height 28
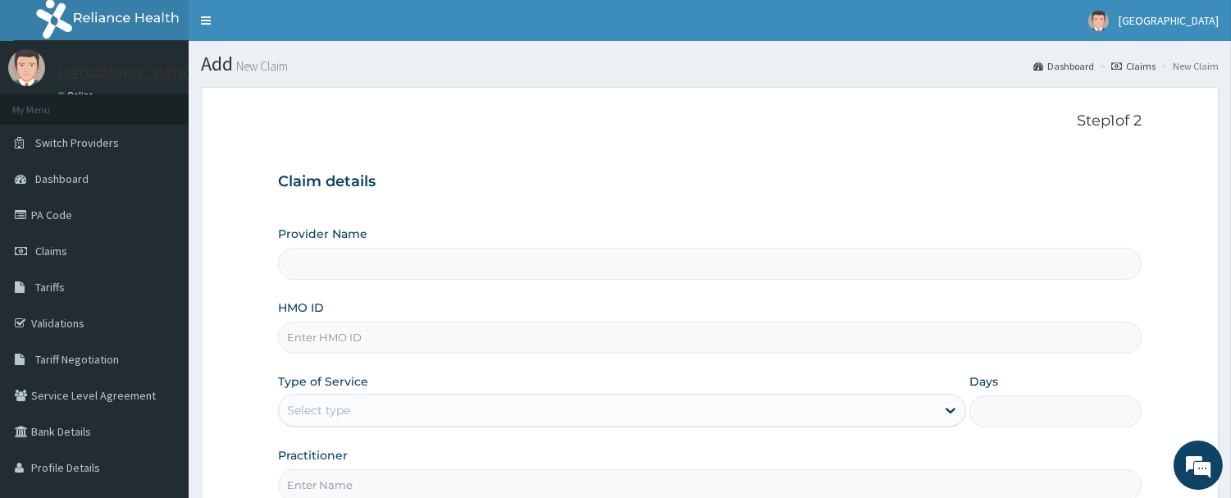
type input "[GEOGRAPHIC_DATA]"
click at [418, 341] on input "HMO ID" at bounding box center [710, 337] width 864 height 32
type input "VFI/10025/B"
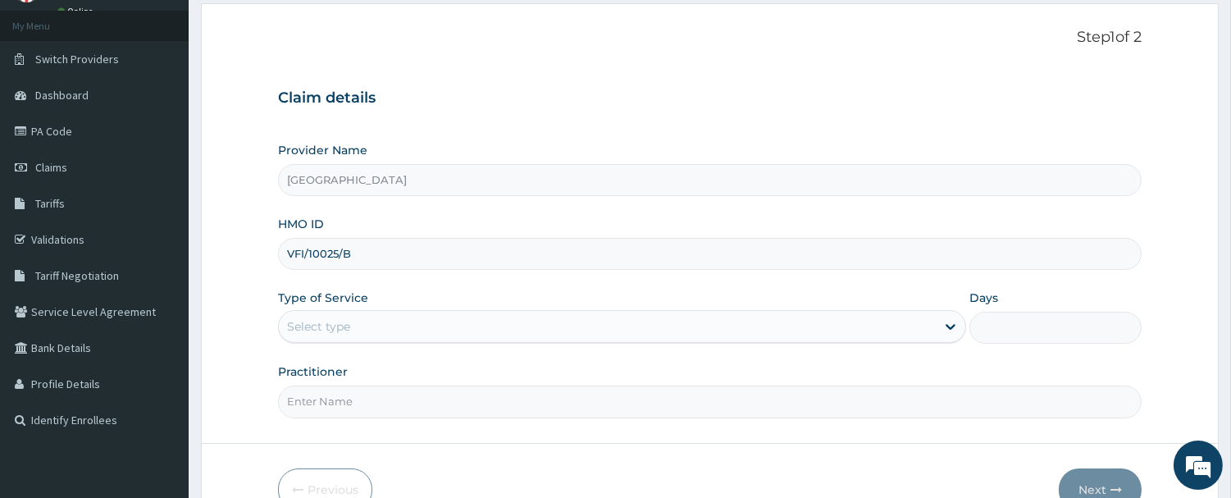
scroll to position [176, 0]
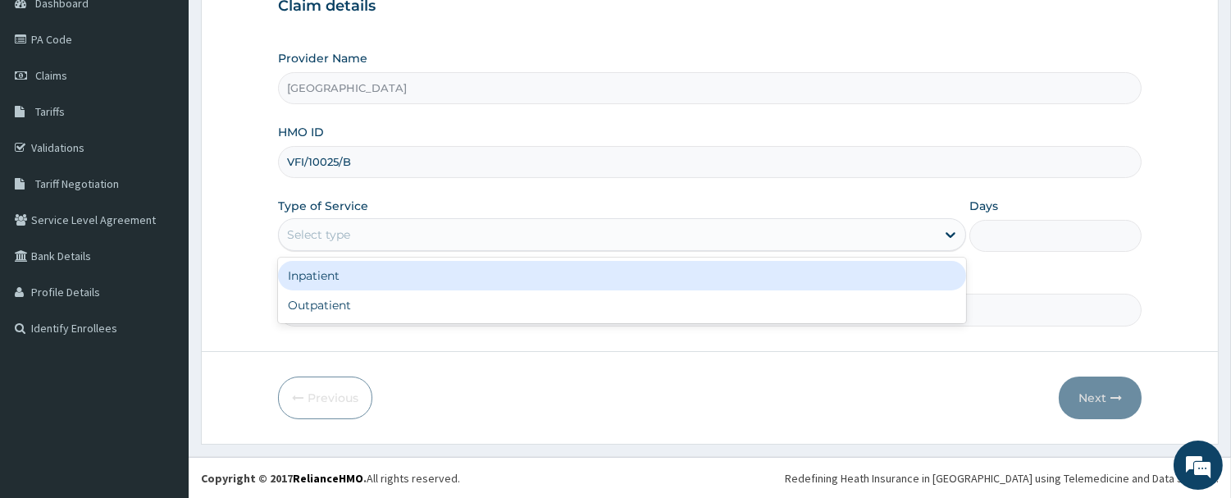
click at [477, 223] on div "Select type" at bounding box center [607, 234] width 657 height 26
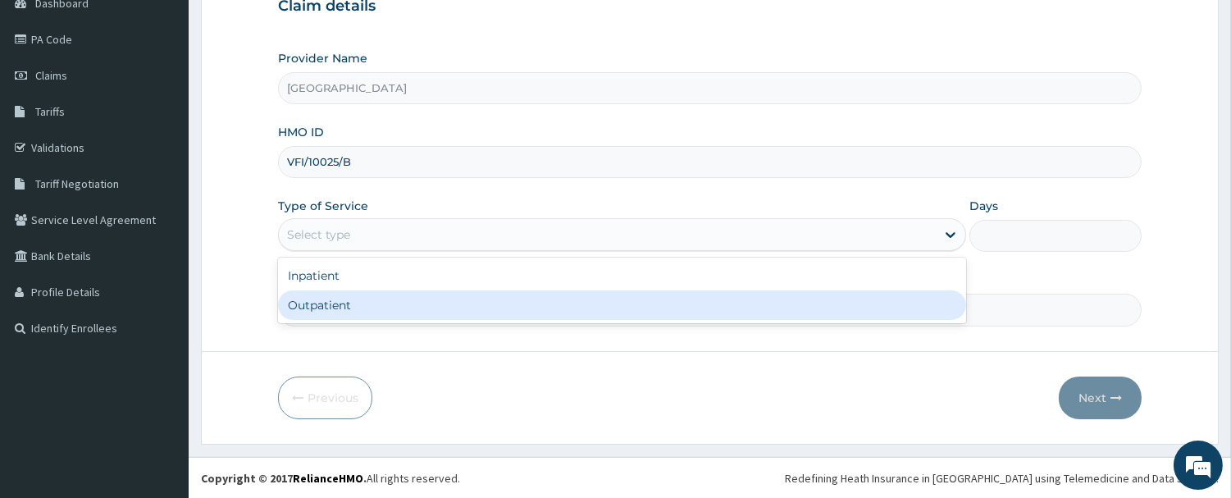
click at [445, 308] on div "Outpatient" at bounding box center [622, 305] width 688 height 30
type input "1"
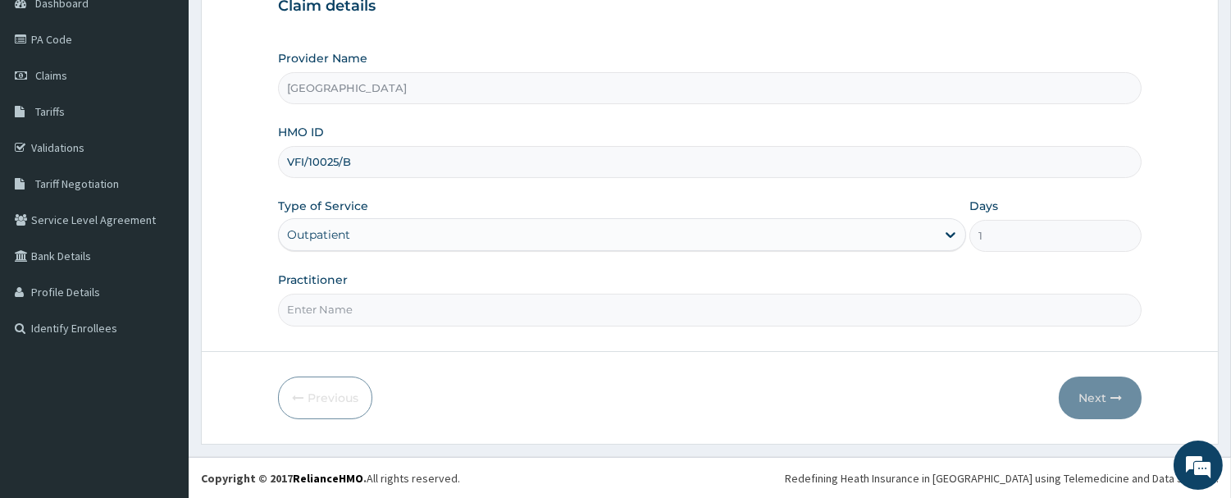
click at [444, 316] on input "Practitioner" at bounding box center [710, 310] width 864 height 32
type input "DR. OGUOGHO"
click at [1066, 396] on button "Next" at bounding box center [1100, 397] width 83 height 43
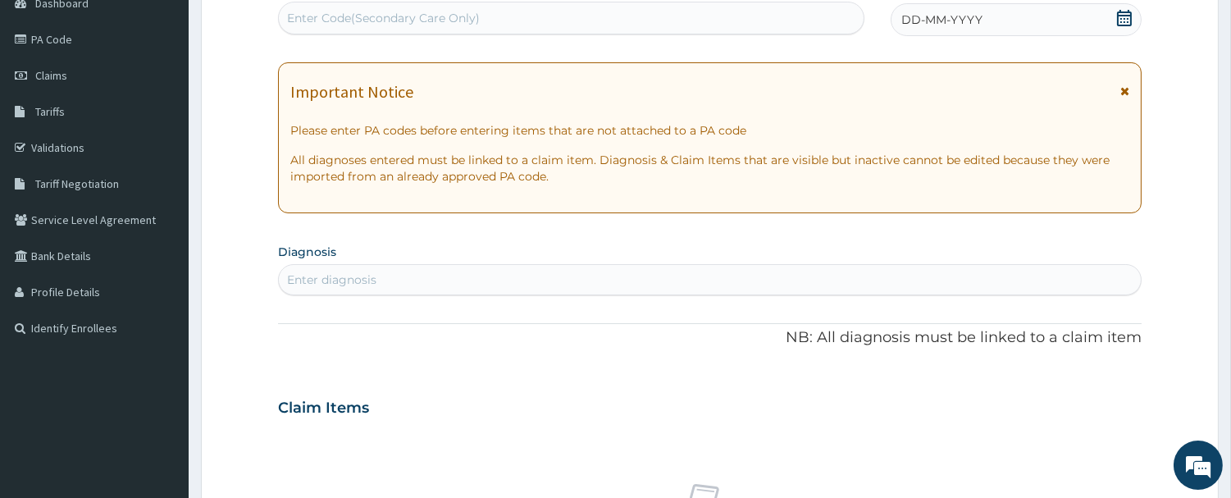
click at [1119, 19] on icon at bounding box center [1124, 18] width 16 height 16
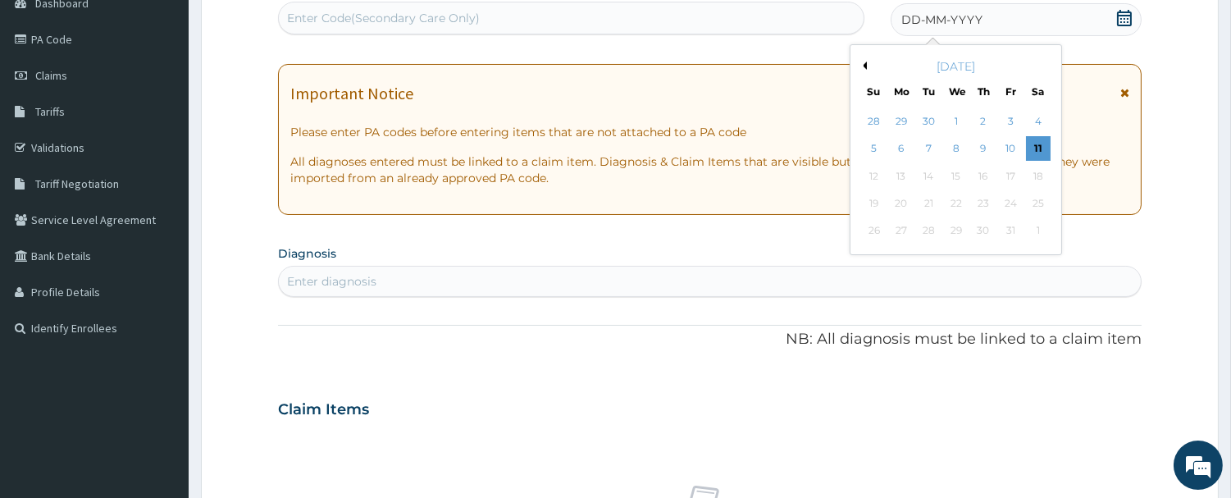
click at [977, 139] on div "9" at bounding box center [983, 149] width 25 height 25
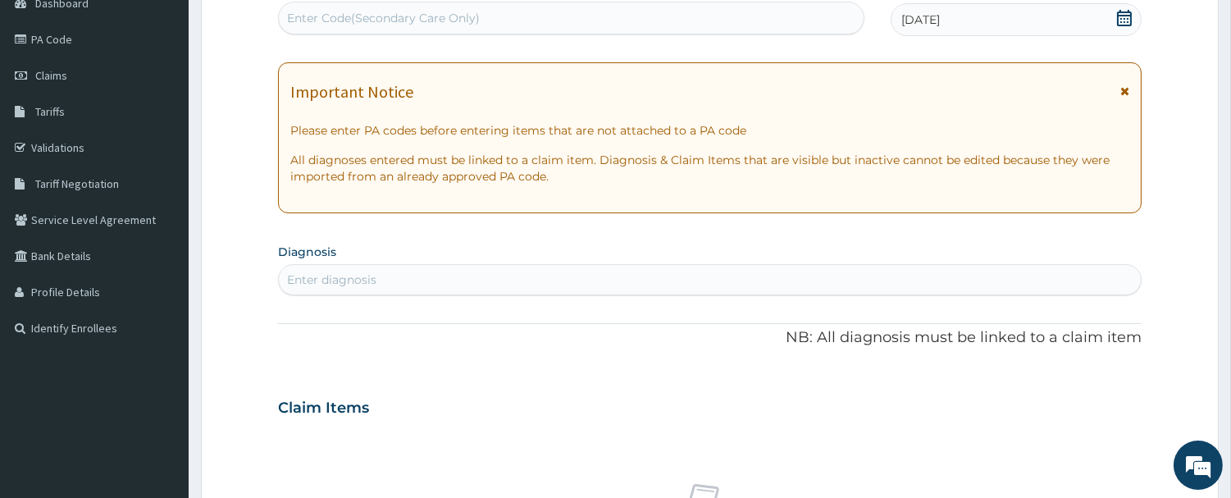
scroll to position [267, 0]
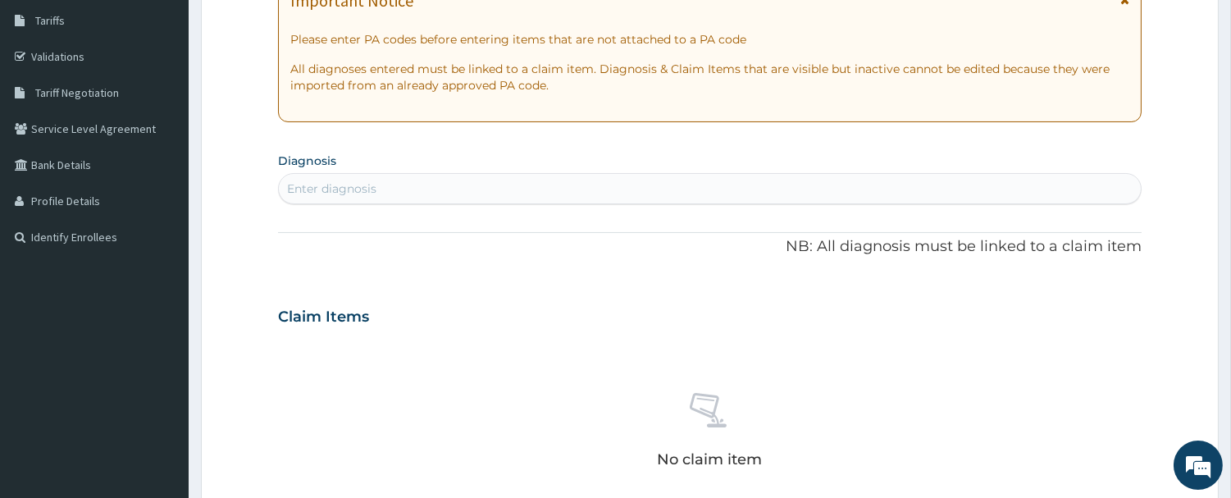
click at [441, 206] on div "PA Code / Prescription Code Enter Code(Secondary Care Only) Encounter Date 09-1…" at bounding box center [710, 314] width 864 height 849
click at [444, 190] on div "Enter diagnosis" at bounding box center [710, 189] width 862 height 26
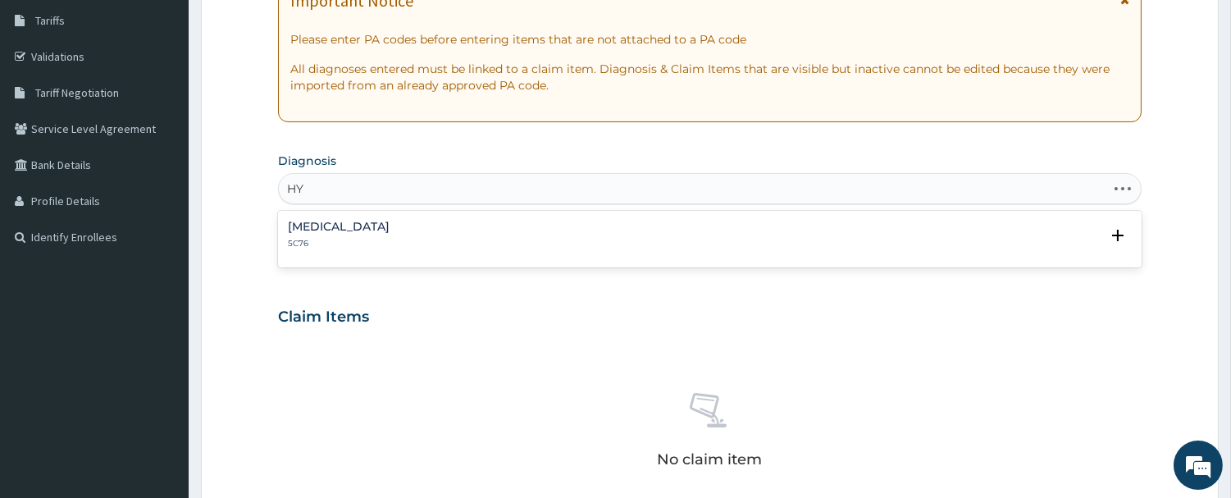
type input "H"
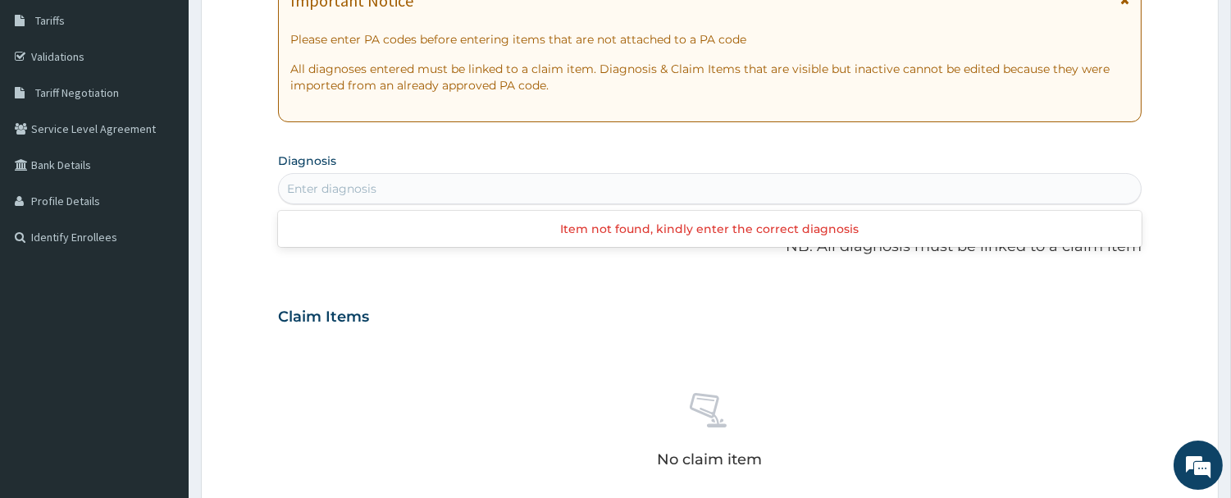
type input "R"
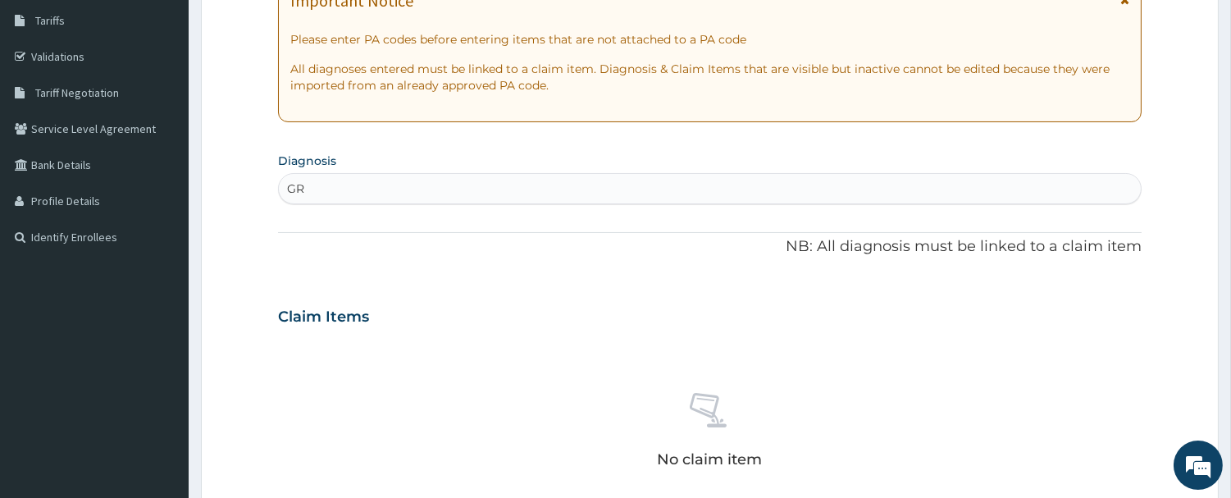
type input "G"
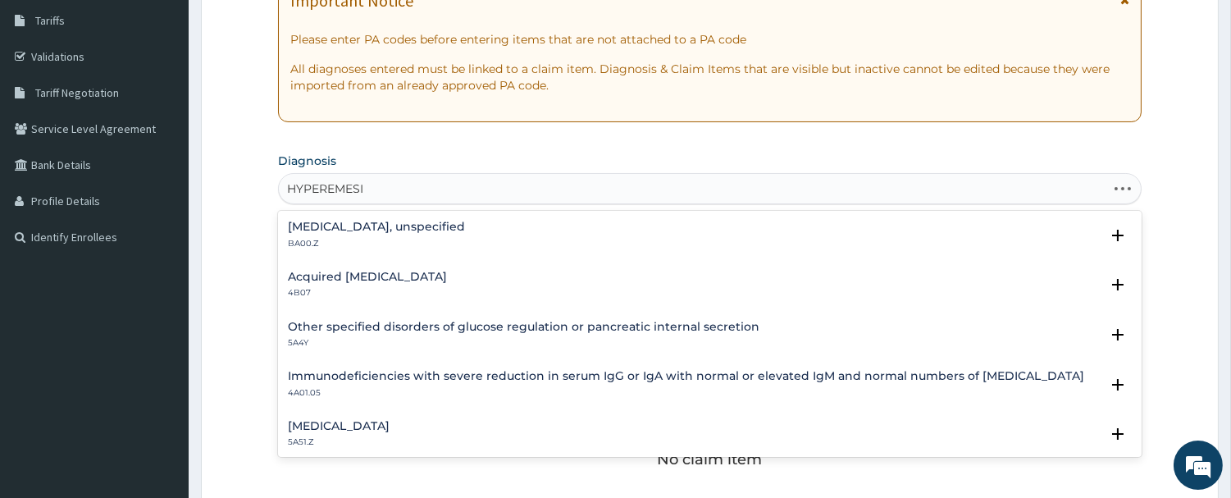
type input "HYPEREMESIS"
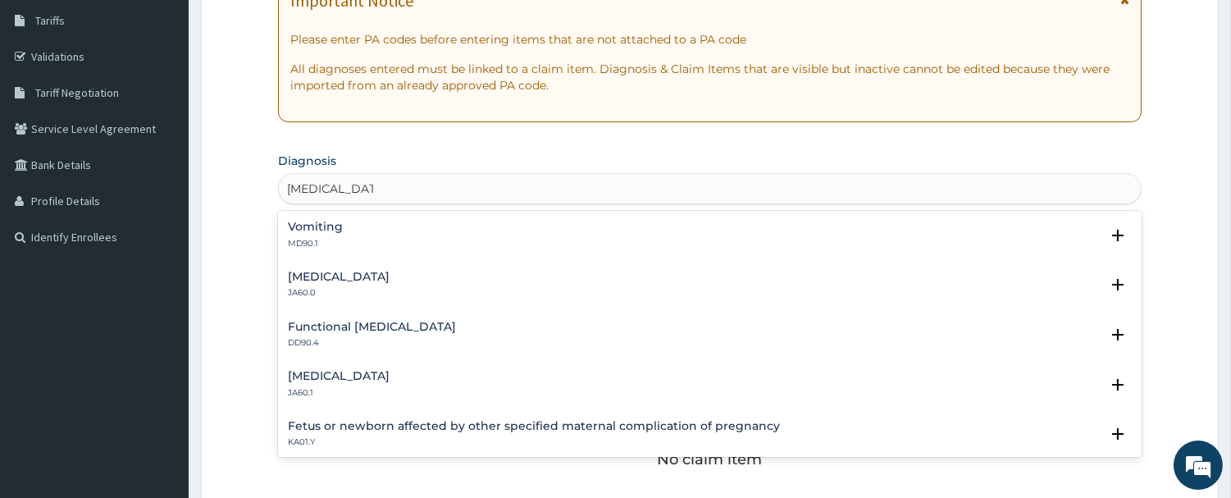
click at [336, 271] on h4 "Mild hyperemesis gravidarum" at bounding box center [339, 277] width 102 height 12
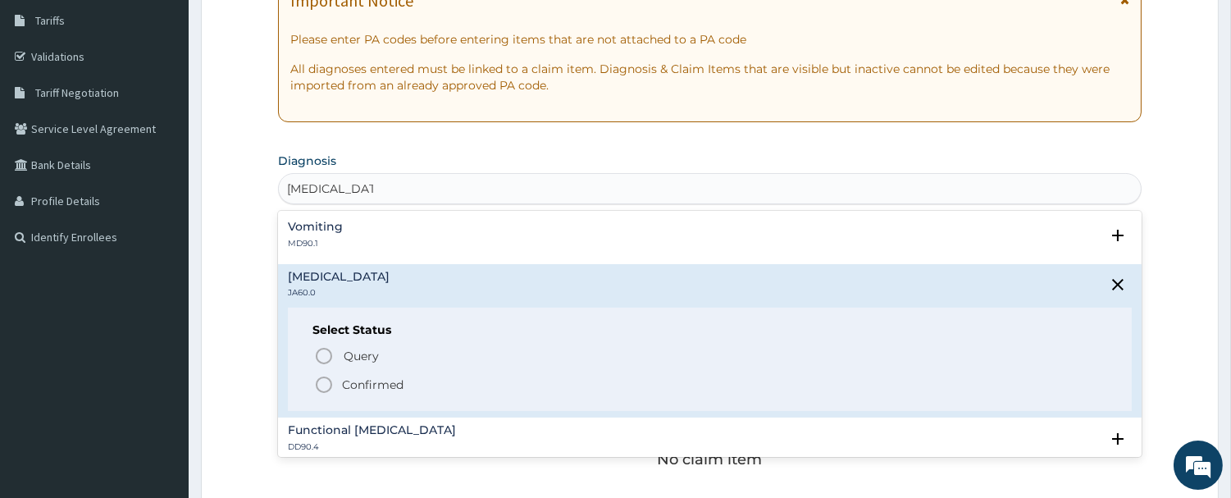
click at [323, 380] on icon "status option filled" at bounding box center [324, 385] width 20 height 20
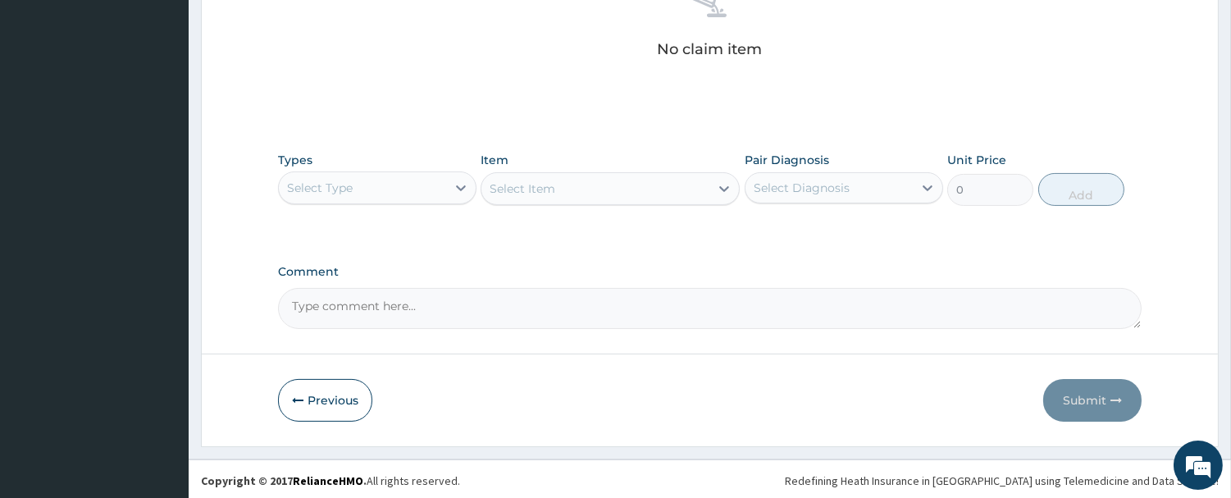
scroll to position [684, 0]
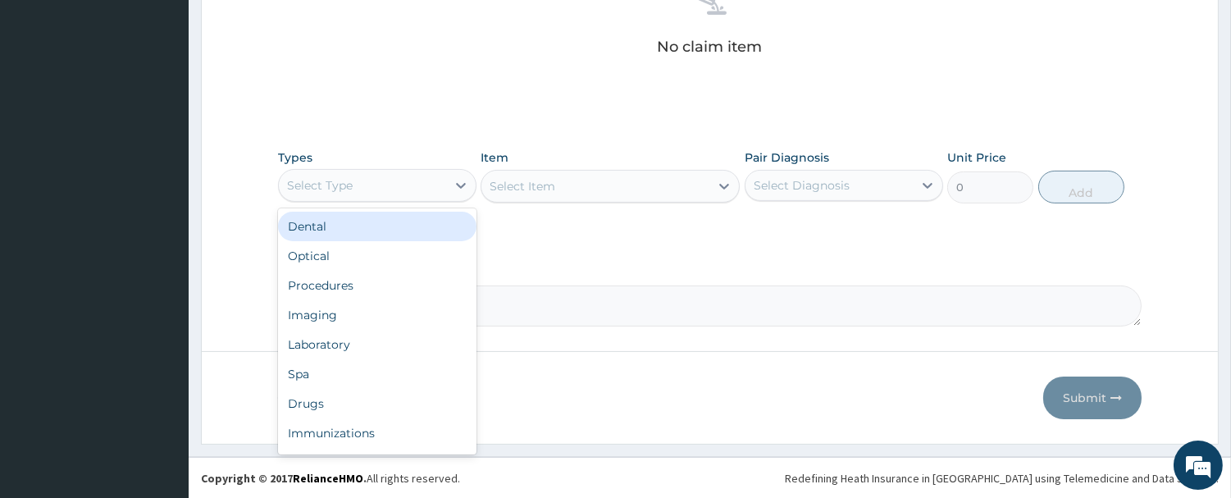
drag, startPoint x: 435, startPoint y: 182, endPoint x: 399, endPoint y: 248, distance: 75.3
click at [436, 182] on div "Select Type" at bounding box center [362, 185] width 167 height 26
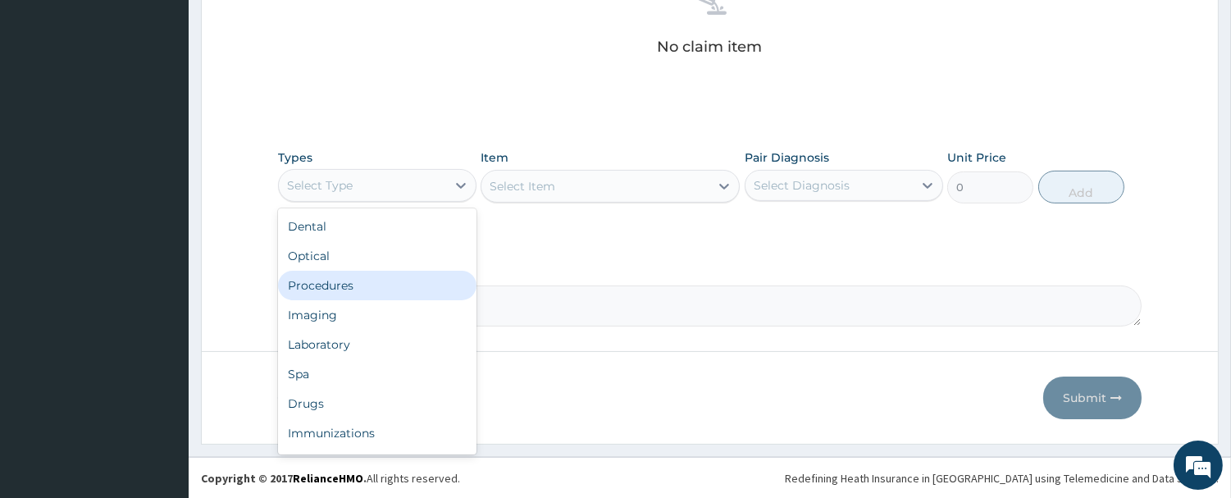
click at [376, 283] on div "Procedures" at bounding box center [377, 286] width 198 height 30
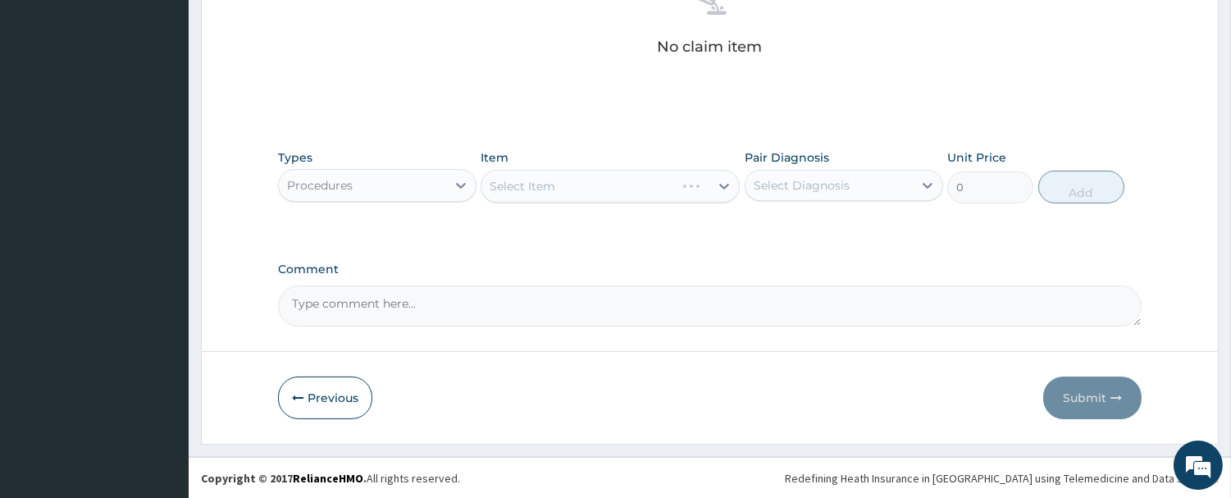
click at [586, 181] on div "Select Item" at bounding box center [610, 186] width 259 height 33
click at [588, 185] on div "Select Item" at bounding box center [595, 186] width 228 height 26
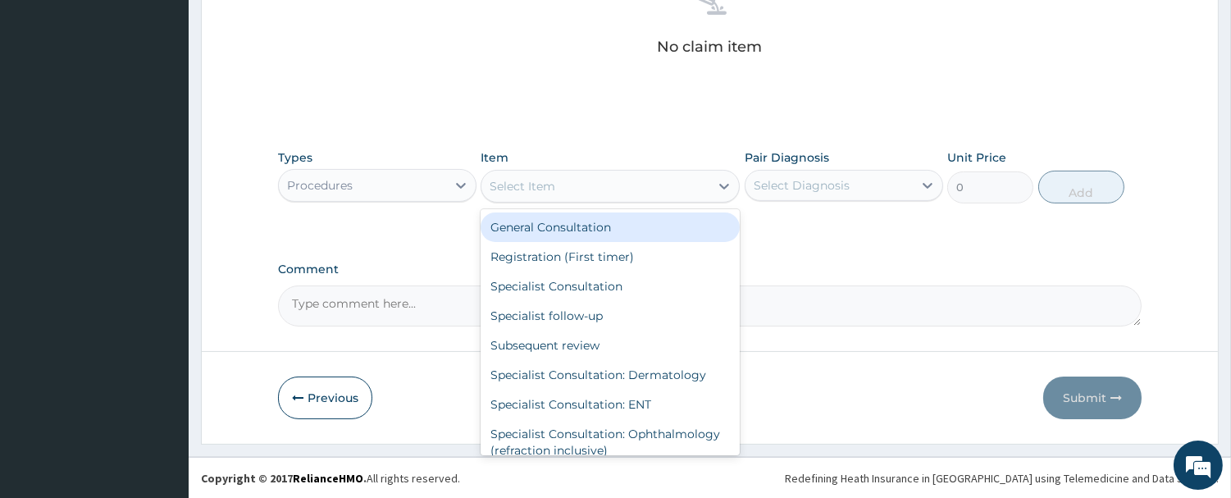
click at [578, 239] on div "General Consultation" at bounding box center [610, 227] width 259 height 30
type input "2500"
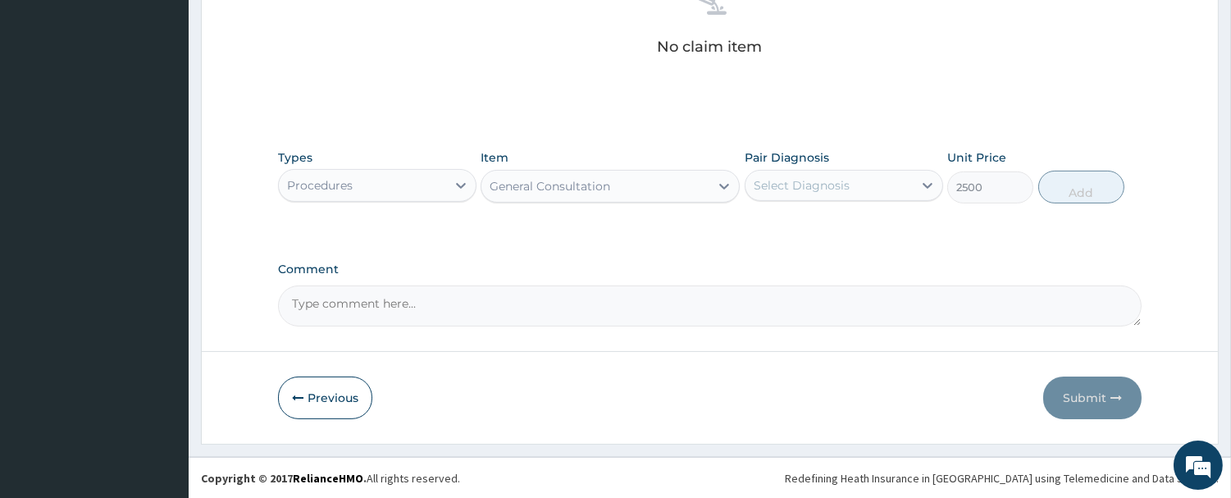
click at [771, 199] on div "Select Diagnosis" at bounding box center [844, 185] width 198 height 31
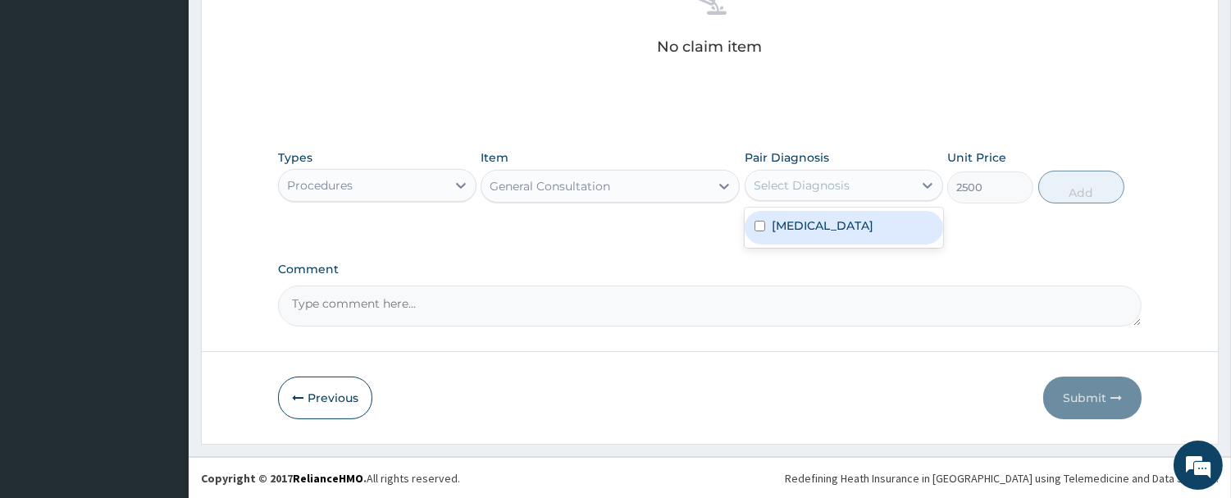
click at [797, 234] on label "Mild hyperemesis gravidarum" at bounding box center [823, 225] width 102 height 16
checkbox input "true"
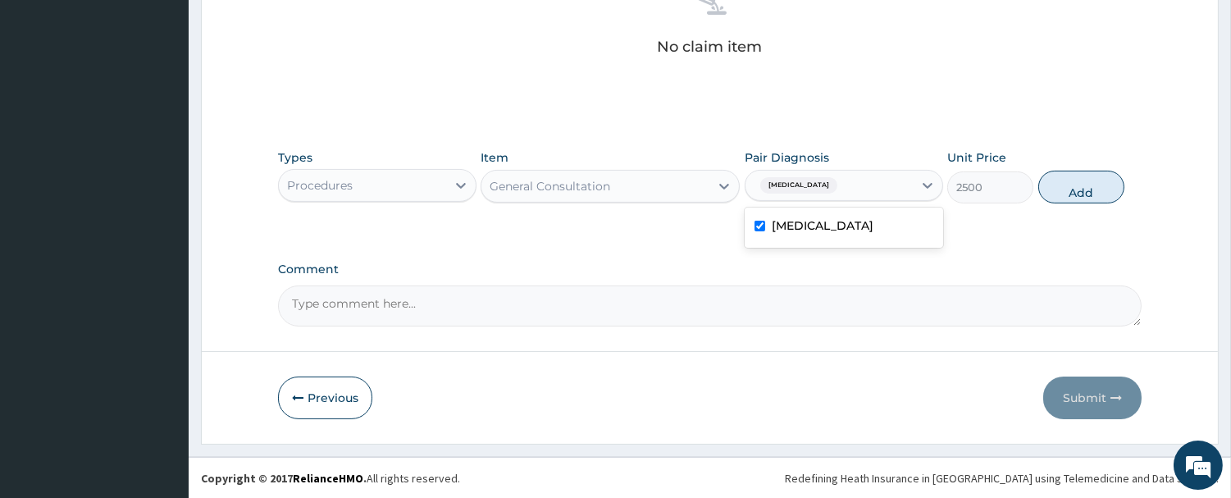
drag, startPoint x: 1070, startPoint y: 194, endPoint x: 1025, endPoint y: 166, distance: 53.5
click at [1070, 194] on button "Add" at bounding box center [1081, 187] width 86 height 33
type input "0"
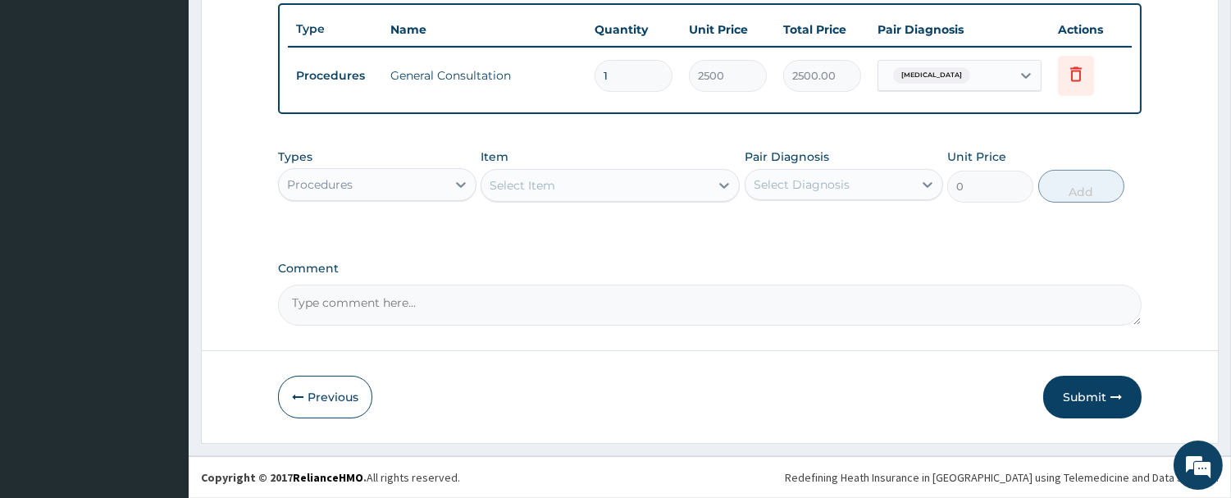
scroll to position [604, 0]
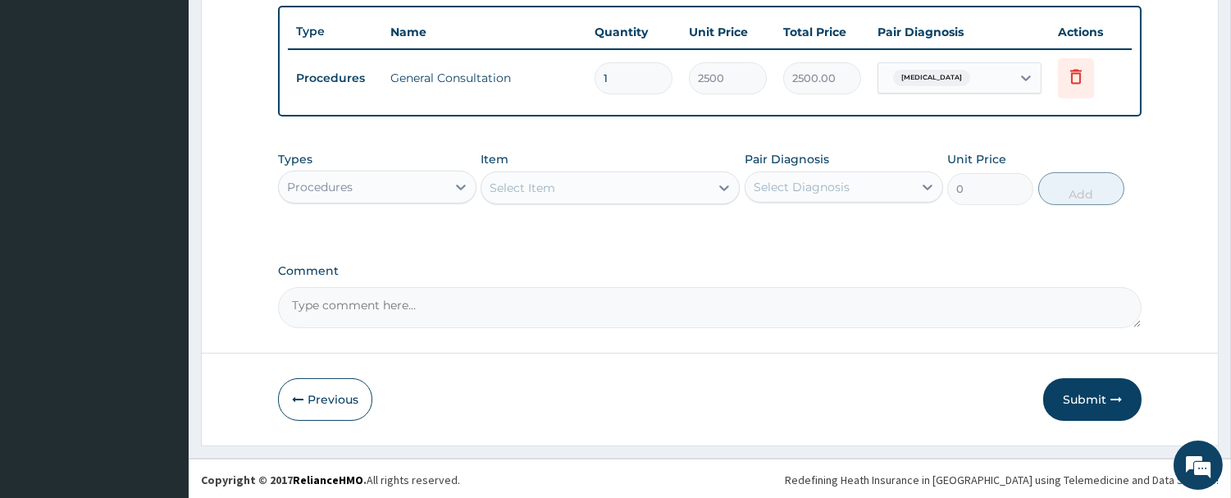
drag, startPoint x: 386, startPoint y: 180, endPoint x: 385, endPoint y: 191, distance: 10.7
click at [385, 191] on div "Procedures" at bounding box center [362, 187] width 167 height 26
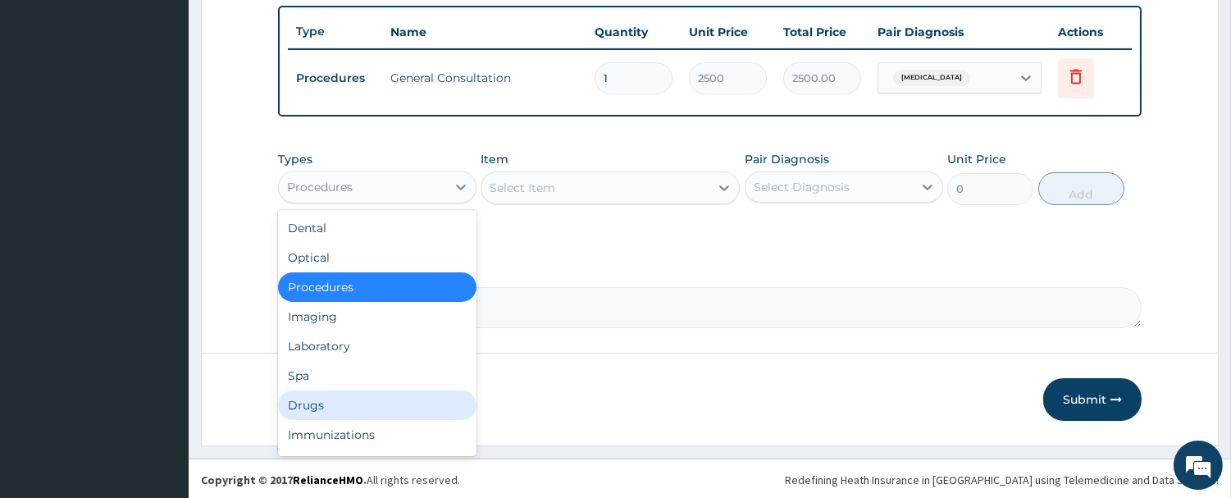
click at [355, 391] on div "Drugs" at bounding box center [377, 405] width 198 height 30
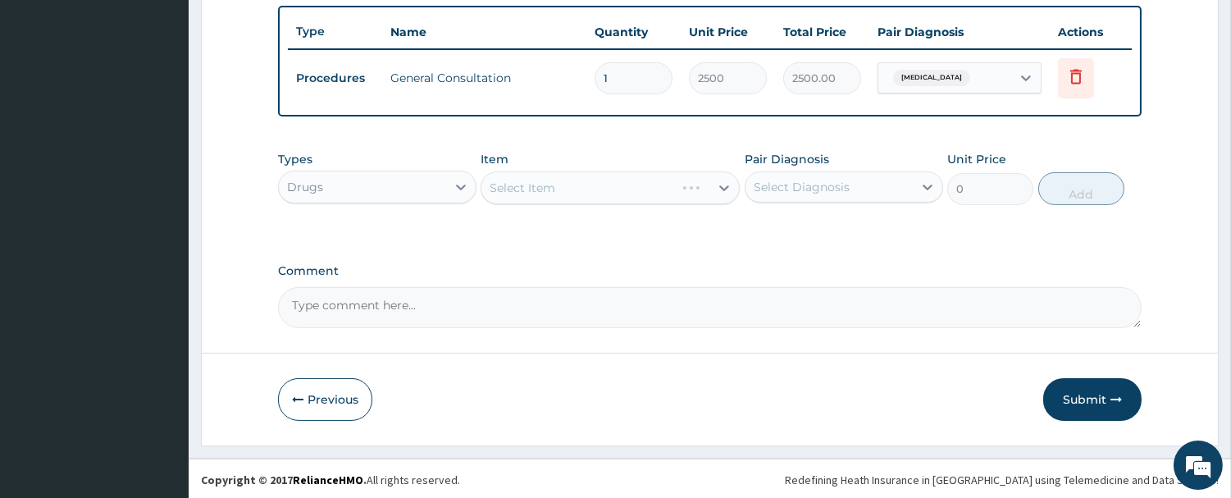
click at [534, 187] on div "Select Item" at bounding box center [610, 187] width 259 height 33
drag, startPoint x: 536, startPoint y: 189, endPoint x: 539, endPoint y: 205, distance: 15.8
click at [537, 189] on div "Select Item" at bounding box center [523, 188] width 66 height 16
type input "METOC"
drag, startPoint x: 556, startPoint y: 185, endPoint x: 479, endPoint y: 192, distance: 77.4
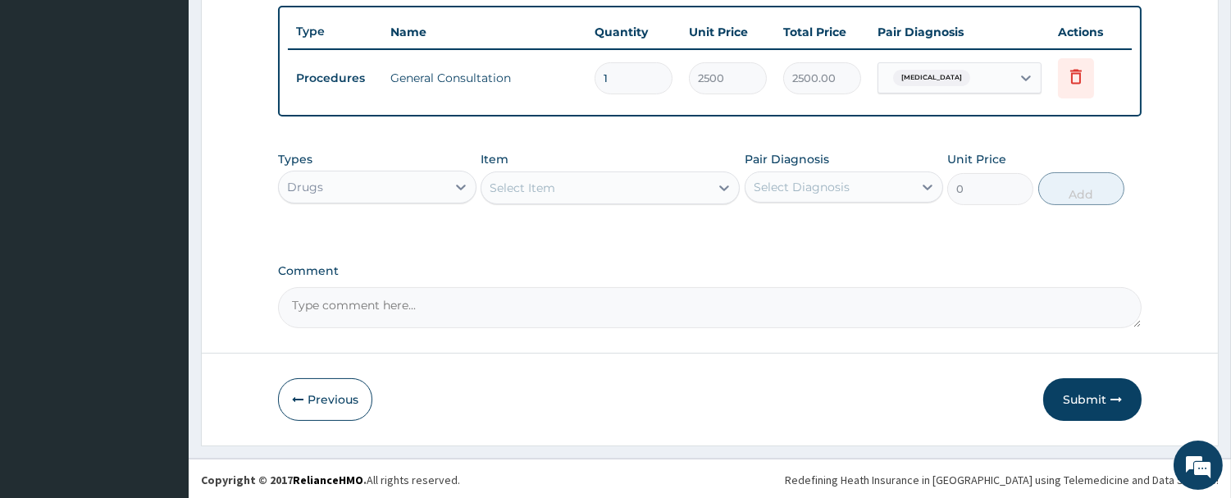
click at [479, 192] on div "Types Drugs Item option General Consultation, selected. Select is focused ,type…" at bounding box center [710, 178] width 864 height 71
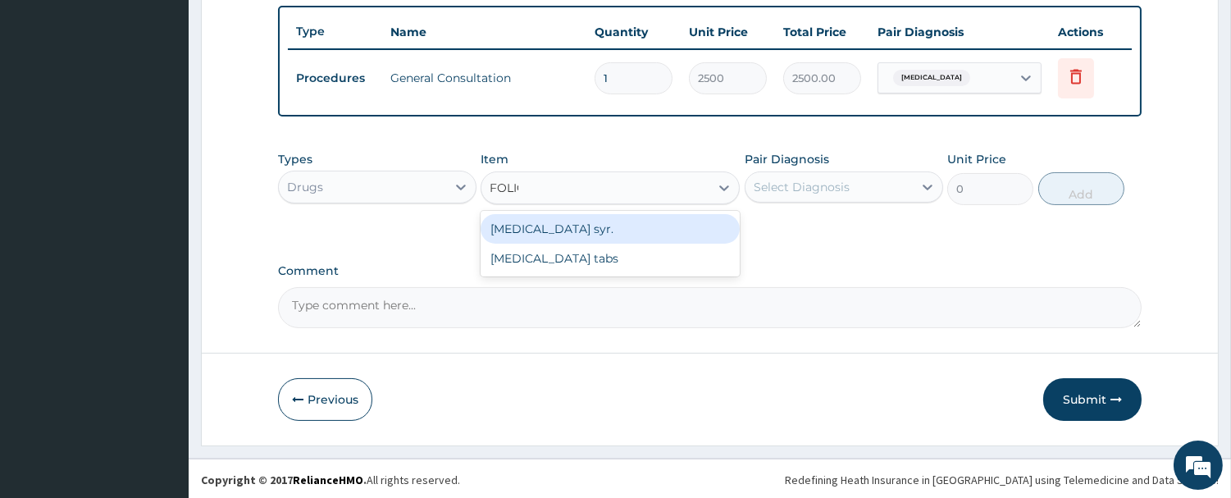
type input "FOLIC"
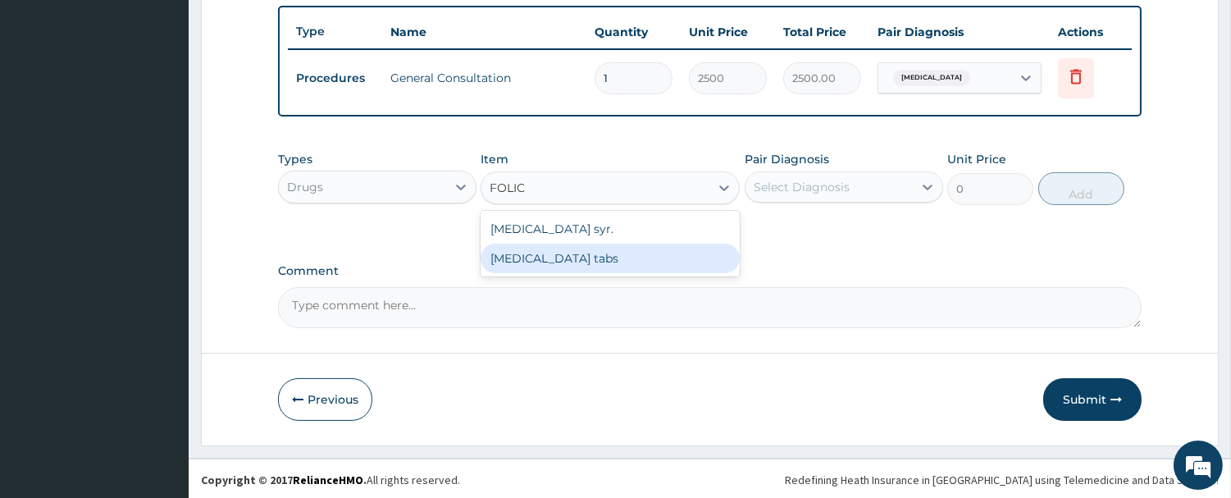
click at [574, 259] on div "Folic acid tabs" at bounding box center [610, 259] width 259 height 30
type input "20"
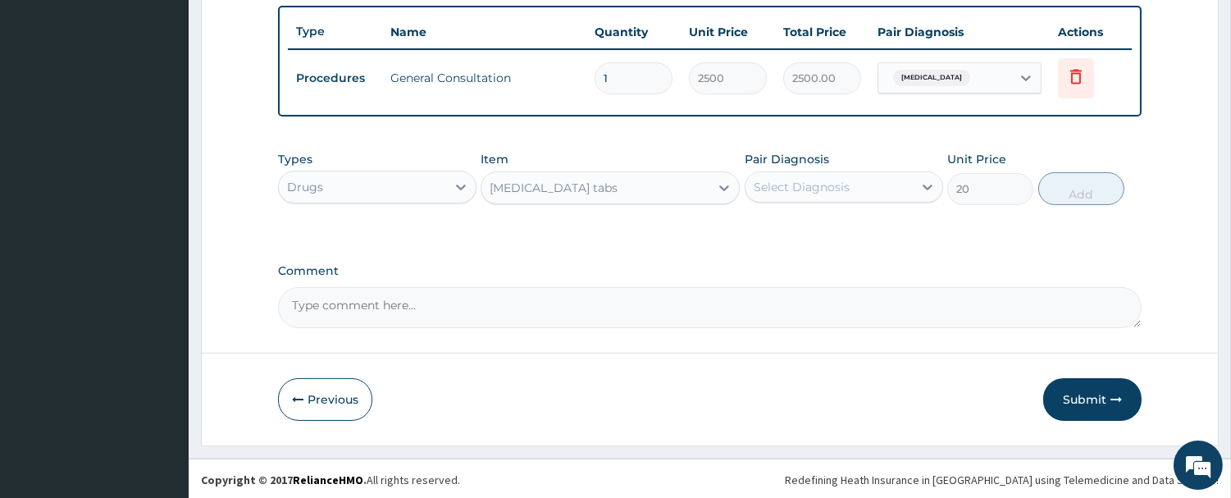
click at [791, 180] on div "Select Diagnosis" at bounding box center [802, 187] width 96 height 16
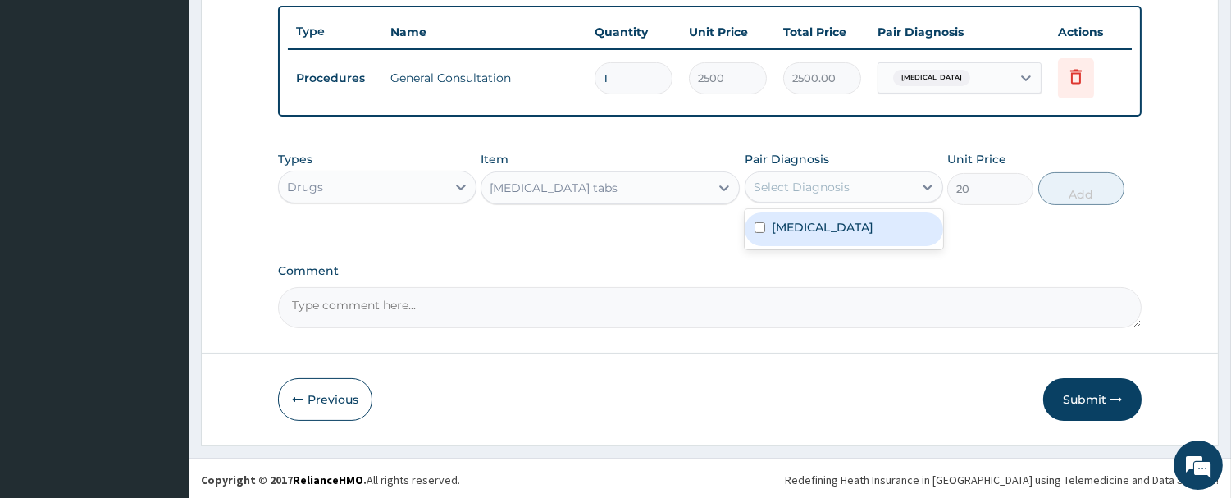
drag, startPoint x: 792, startPoint y: 230, endPoint x: 992, endPoint y: 207, distance: 201.3
click at [814, 230] on label "Mild hyperemesis gravidarum" at bounding box center [823, 227] width 102 height 16
checkbox input "true"
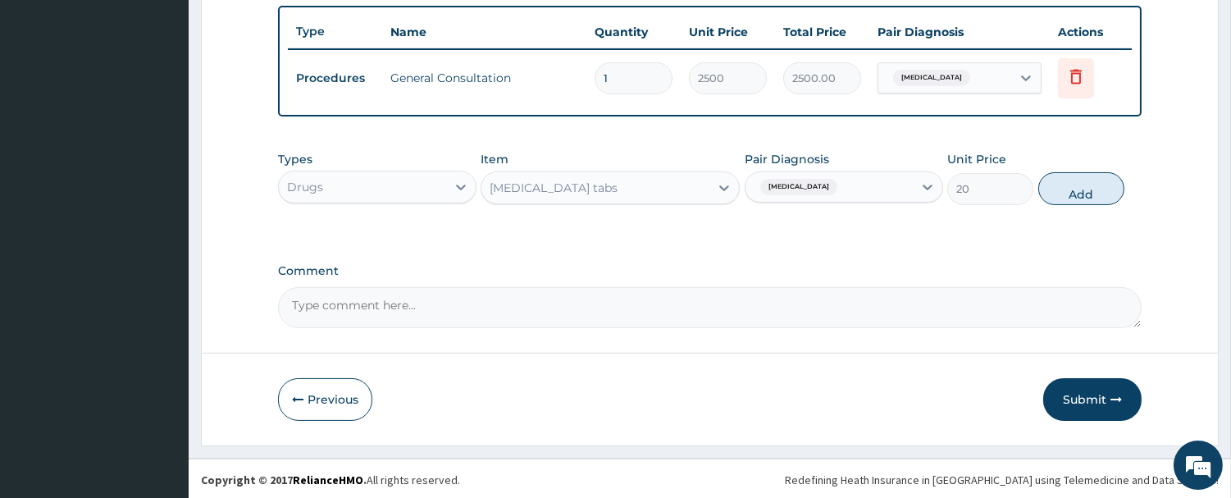
click at [1083, 183] on button "Add" at bounding box center [1081, 188] width 86 height 33
type input "0"
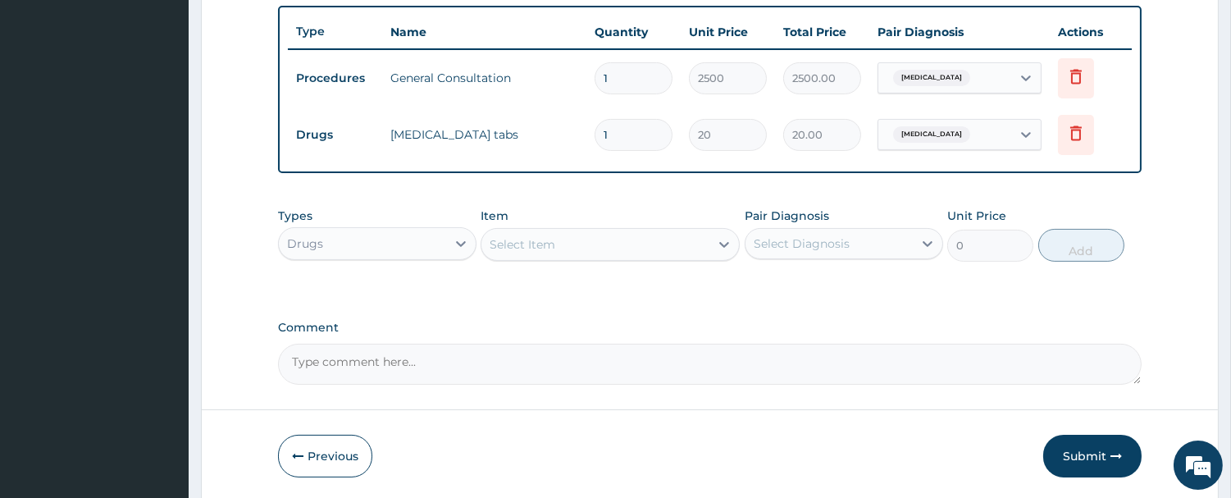
drag, startPoint x: 536, startPoint y: 133, endPoint x: 477, endPoint y: 148, distance: 60.9
click at [478, 144] on tr "Drugs Folic acid tabs 1 20 20.00 Mild hyperemesis gravidarum Delete" at bounding box center [710, 135] width 844 height 57
type input "7"
type input "140.00"
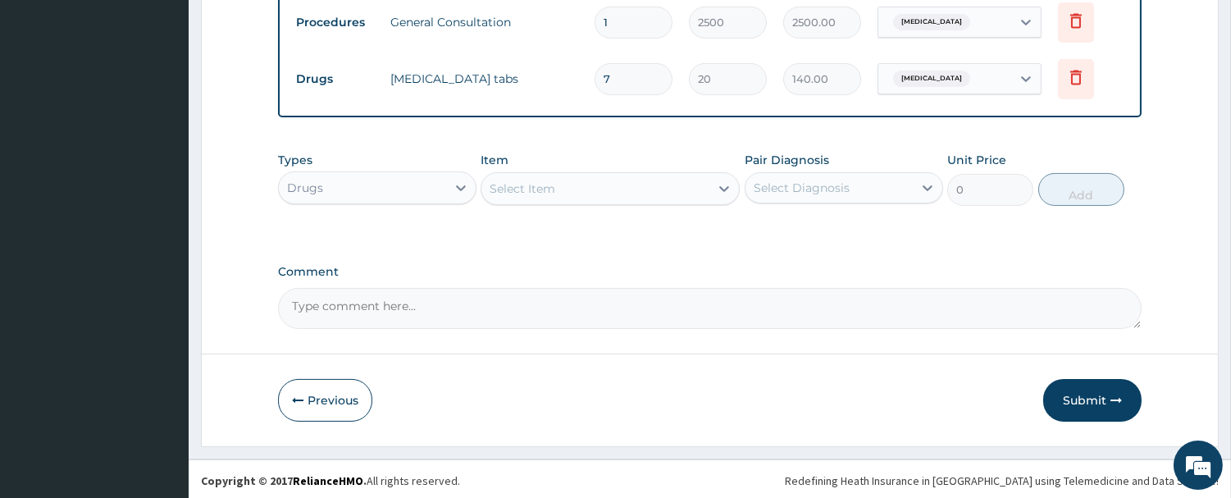
scroll to position [661, 0]
type input "7"
click at [545, 190] on div "Select Item" at bounding box center [523, 188] width 66 height 16
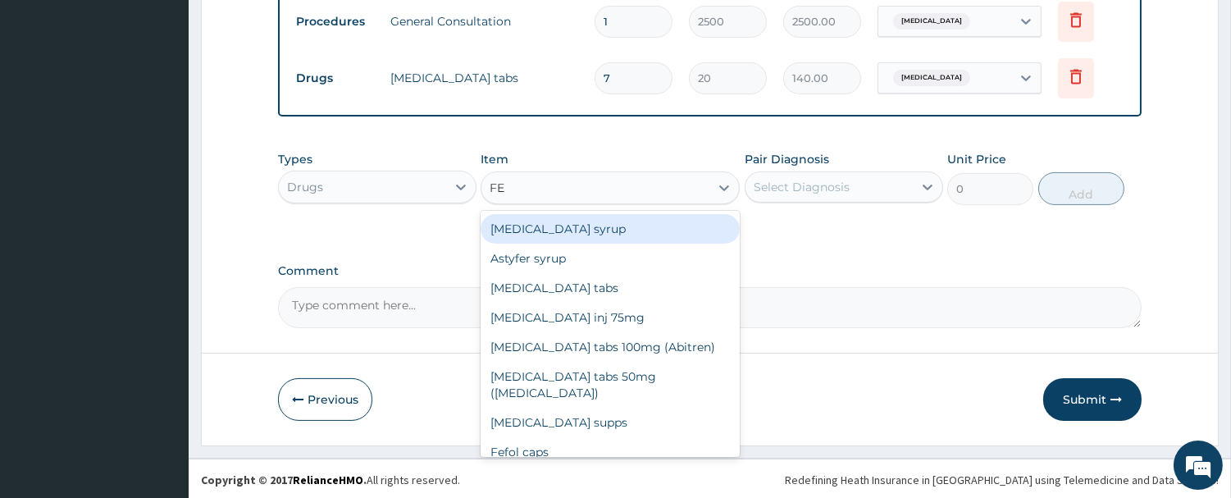
type input "FES"
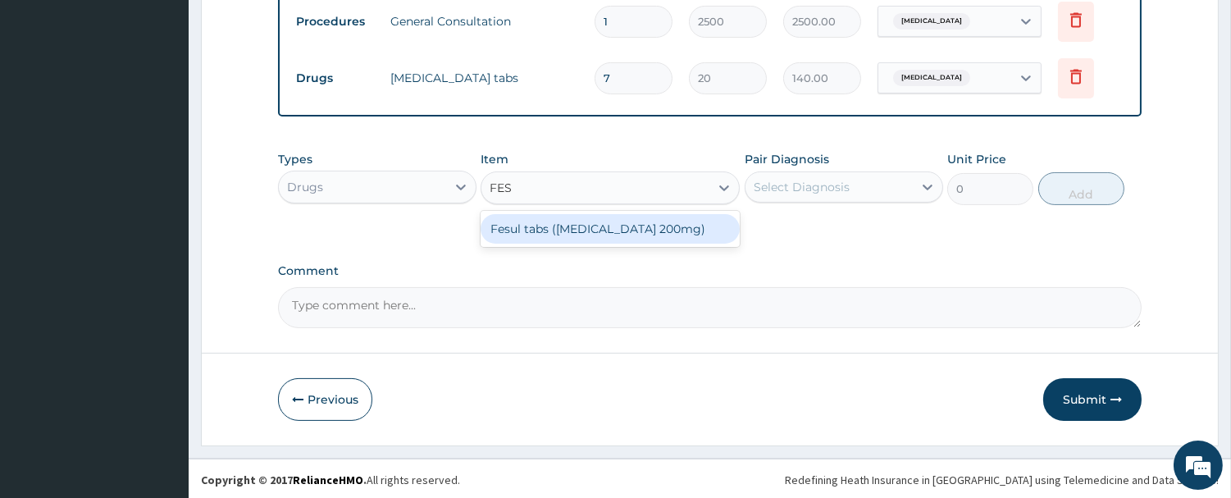
click at [553, 221] on div "Fesul tabs (Ferrous sulphate 200mg)" at bounding box center [610, 229] width 259 height 30
type input "13"
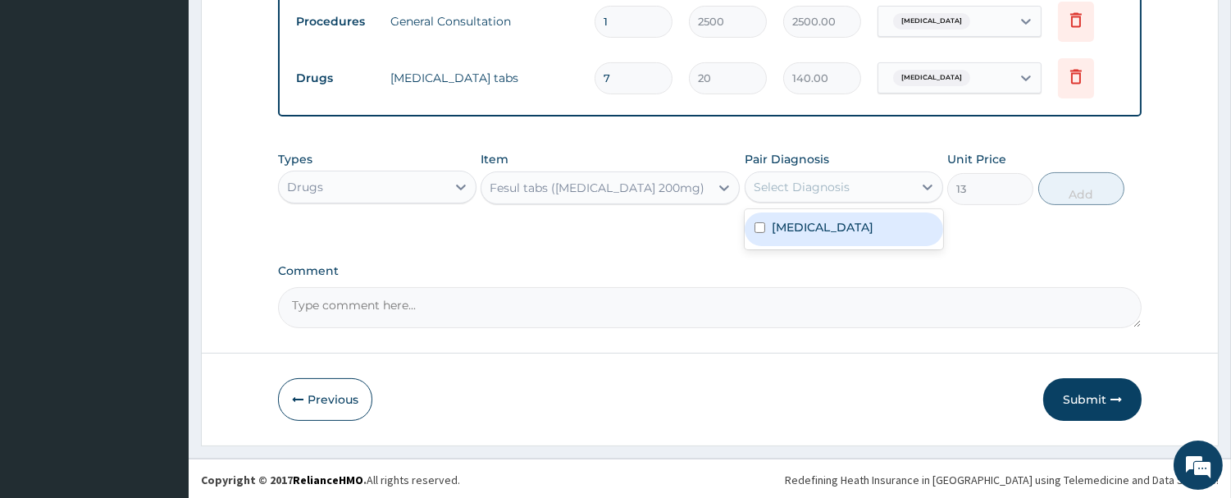
click at [788, 186] on div "Select Diagnosis" at bounding box center [802, 187] width 96 height 16
click at [790, 230] on label "Mild hyperemesis gravidarum" at bounding box center [823, 227] width 102 height 16
checkbox input "true"
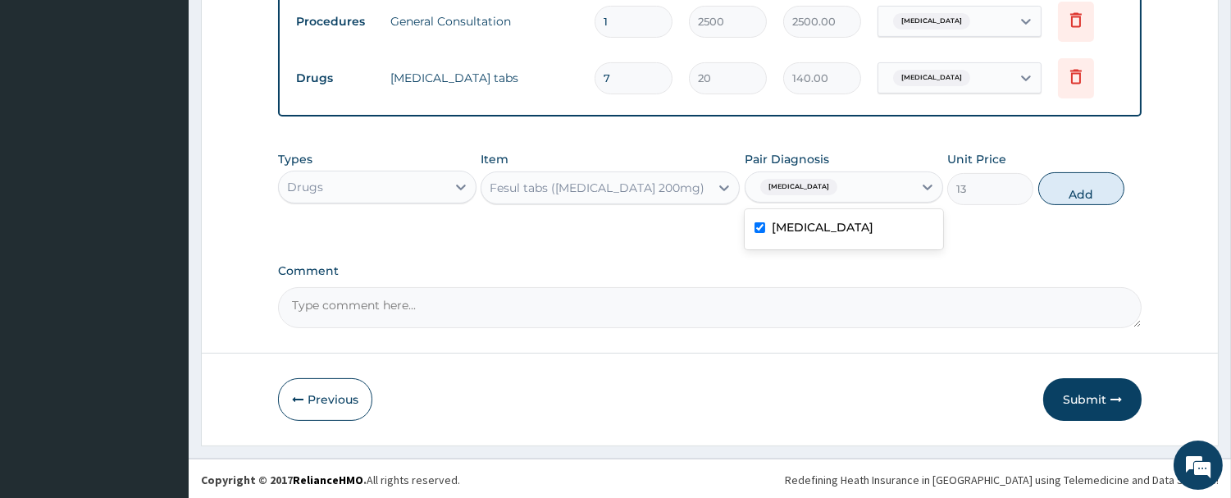
click at [1046, 184] on button "Add" at bounding box center [1081, 188] width 86 height 33
type input "0"
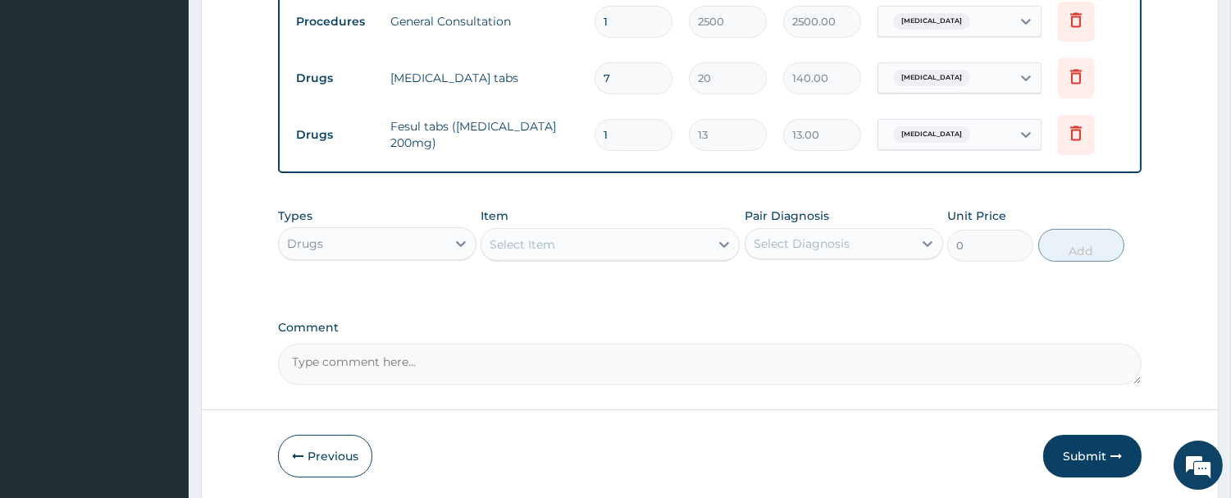
type input "14"
type input "182.00"
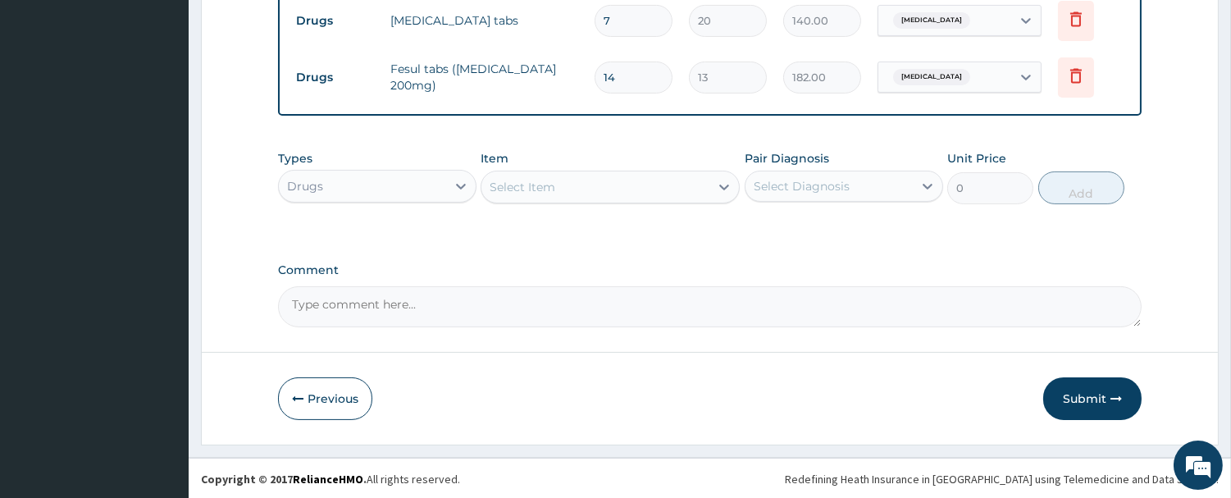
type input "14"
click at [630, 178] on div "Select Item" at bounding box center [595, 187] width 228 height 26
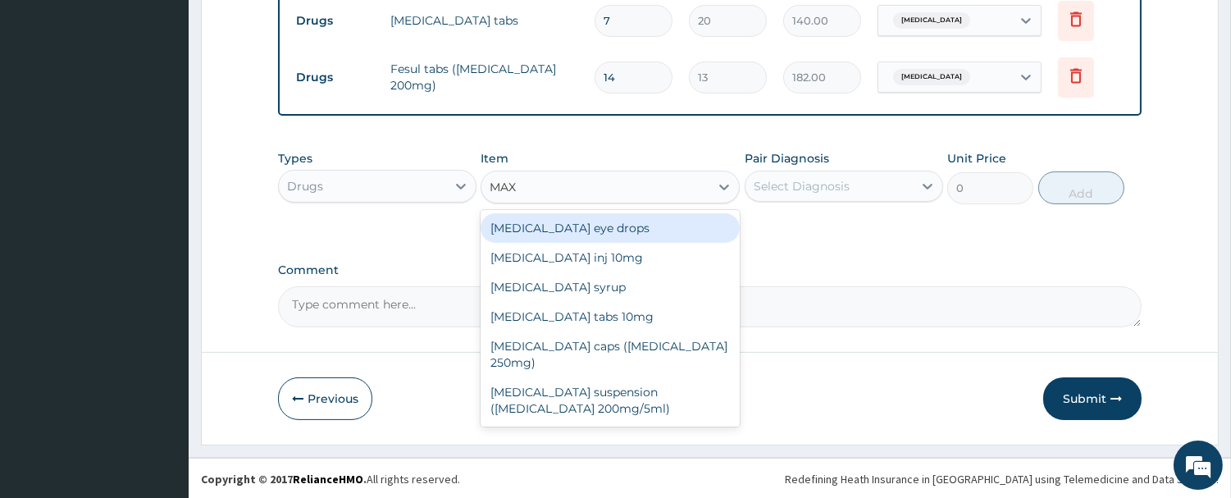
type input "MAXO"
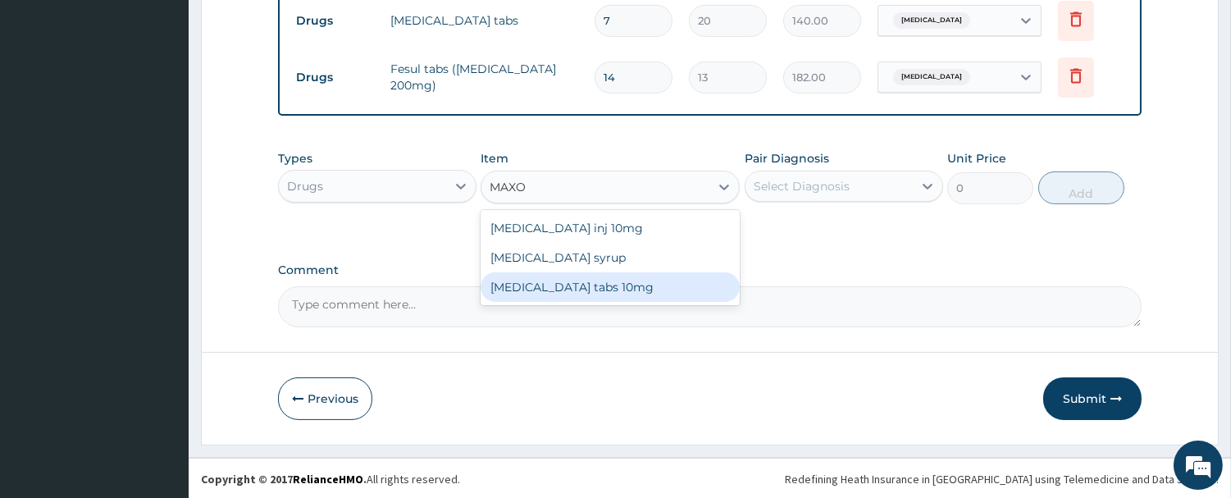
drag, startPoint x: 640, startPoint y: 287, endPoint x: 642, endPoint y: 276, distance: 11.7
click at [638, 287] on div "Maxolon tabs 10mg" at bounding box center [610, 287] width 259 height 30
type input "22.75"
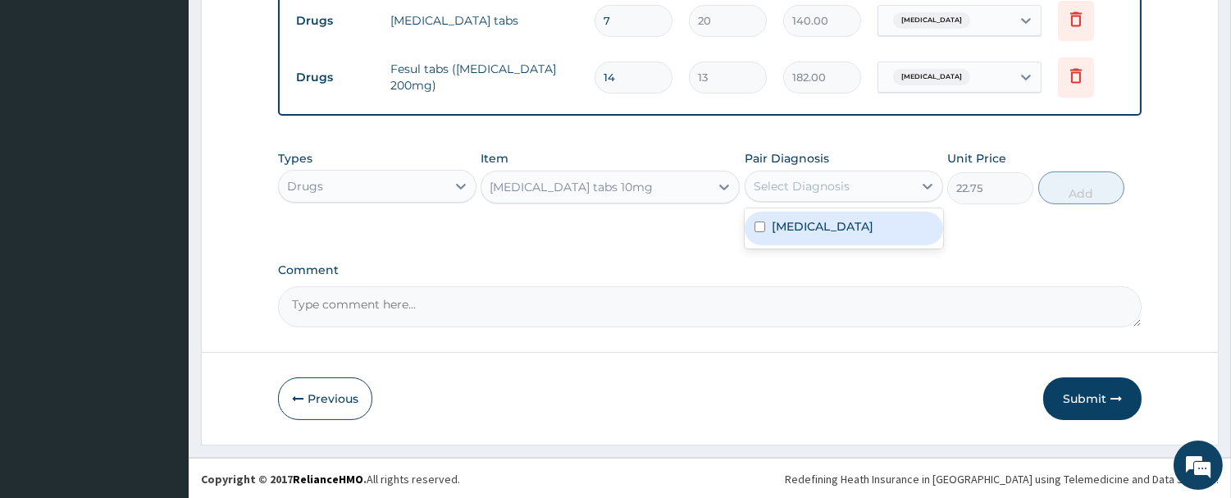
click at [794, 178] on div "Select Diagnosis" at bounding box center [802, 186] width 96 height 16
drag, startPoint x: 798, startPoint y: 235, endPoint x: 858, endPoint y: 230, distance: 60.0
click at [800, 235] on label "Mild hyperemesis gravidarum" at bounding box center [823, 226] width 102 height 16
checkbox input "true"
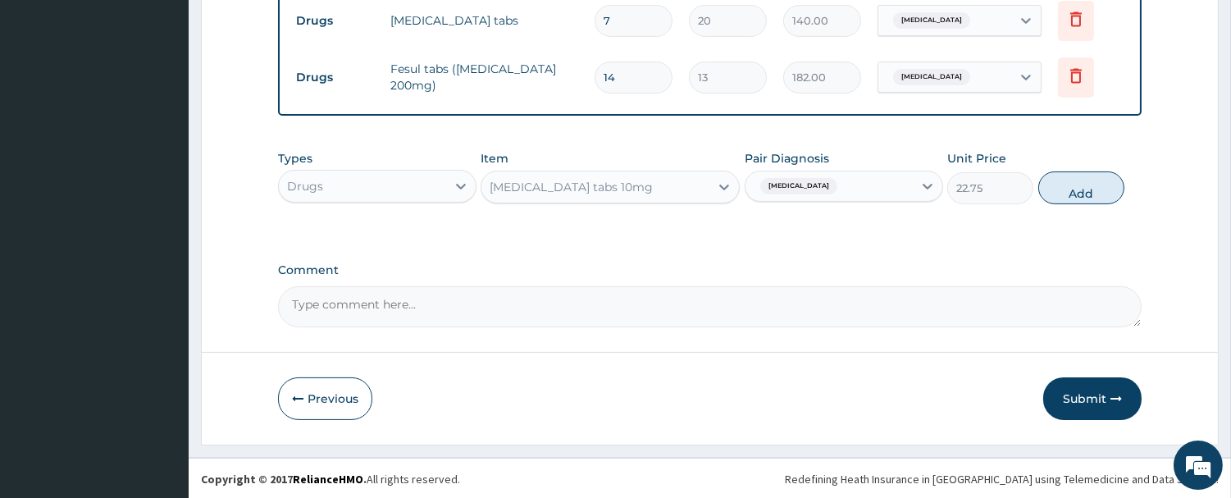
drag, startPoint x: 1074, startPoint y: 189, endPoint x: 960, endPoint y: 162, distance: 117.2
click at [1072, 189] on button "Add" at bounding box center [1081, 187] width 86 height 33
type input "0"
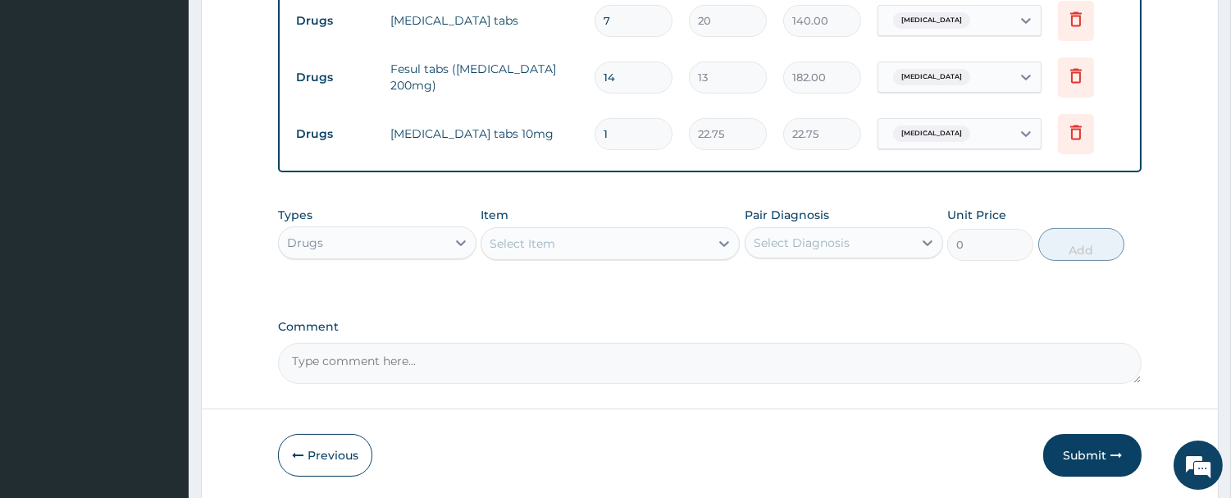
type input "14"
type input "318.50"
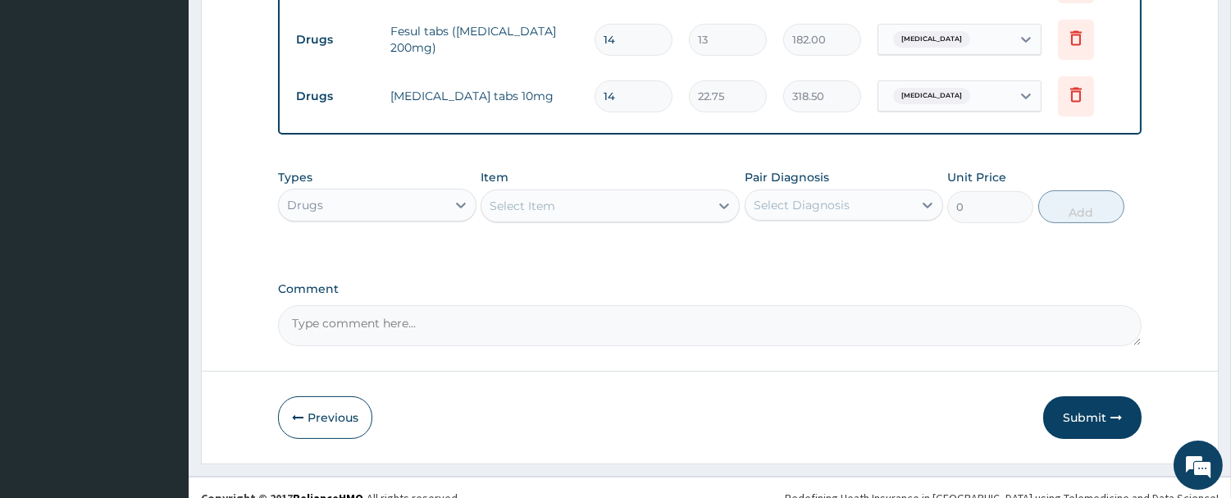
scroll to position [776, 0]
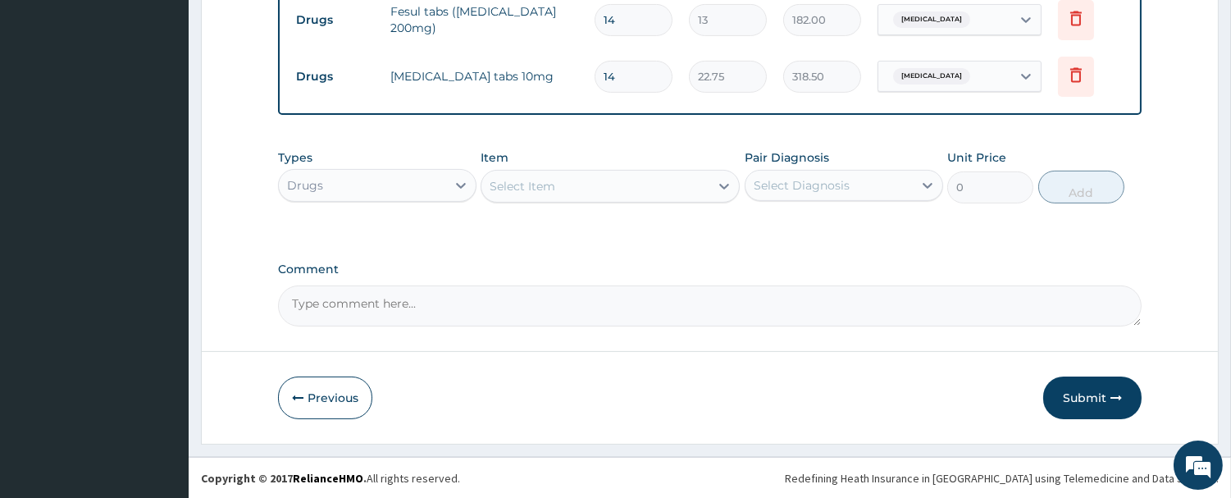
type input "14"
drag, startPoint x: 1088, startPoint y: 390, endPoint x: 1078, endPoint y: 424, distance: 35.3
click at [1083, 387] on button "Submit" at bounding box center [1092, 397] width 98 height 43
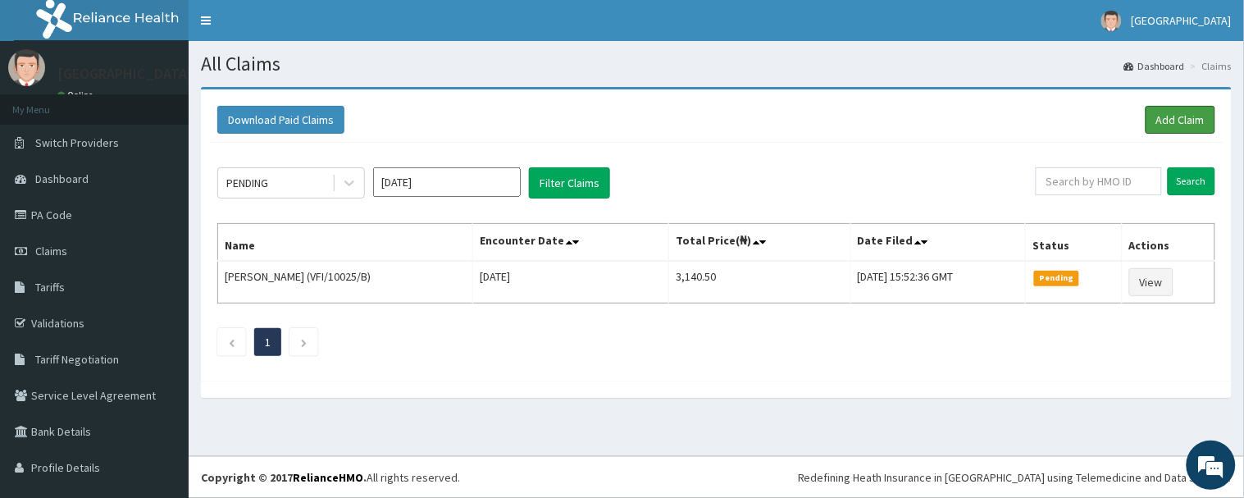
click at [1156, 112] on link "Add Claim" at bounding box center [1181, 120] width 70 height 28
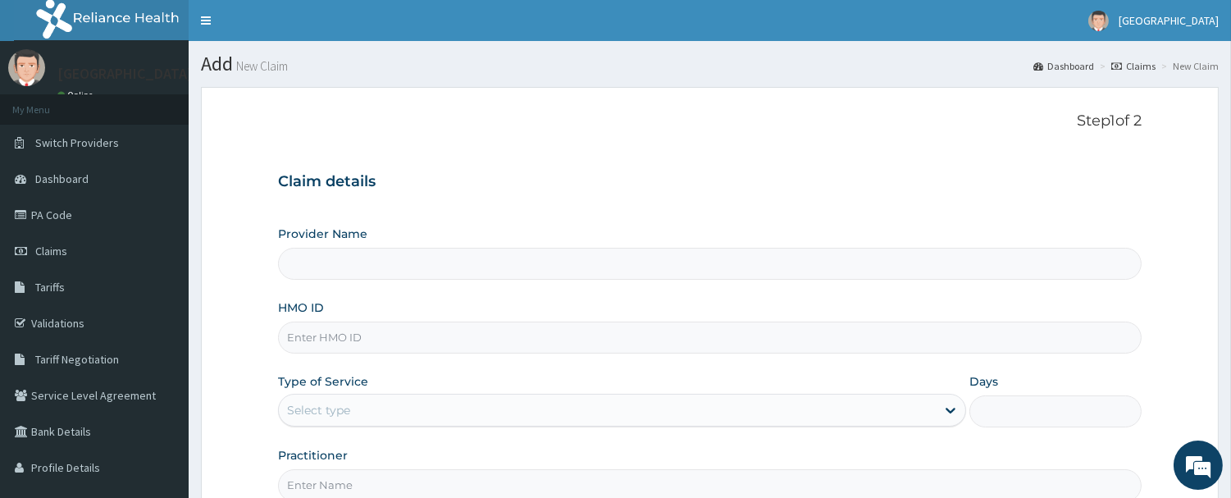
type input "[GEOGRAPHIC_DATA]"
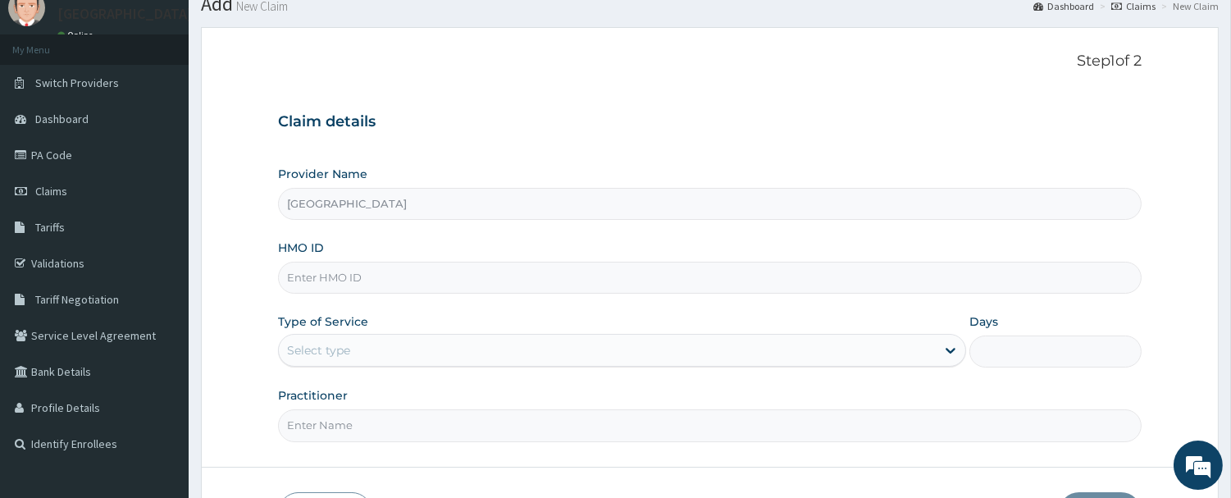
scroll to position [91, 0]
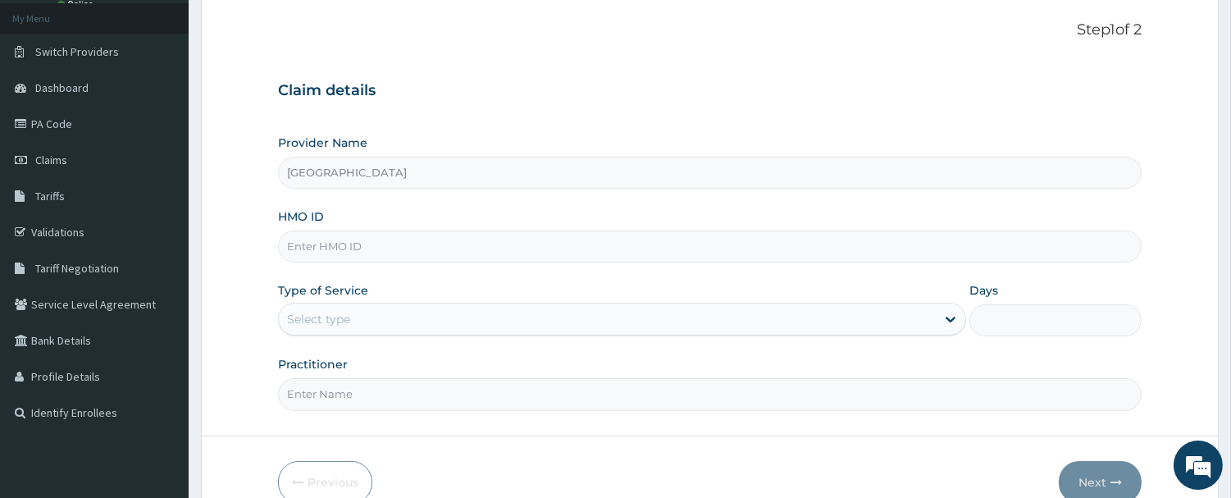
click at [399, 248] on input "HMO ID" at bounding box center [710, 246] width 864 height 32
type input "EFT/10097/A"
click at [372, 326] on div "Select type" at bounding box center [607, 319] width 657 height 26
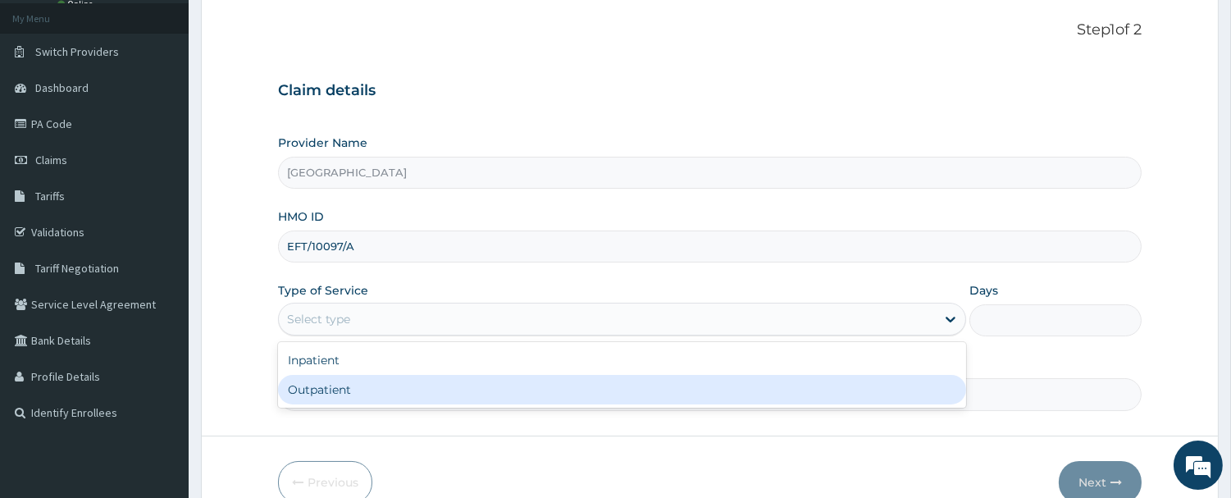
click at [355, 394] on div "Outpatient" at bounding box center [622, 390] width 688 height 30
type input "1"
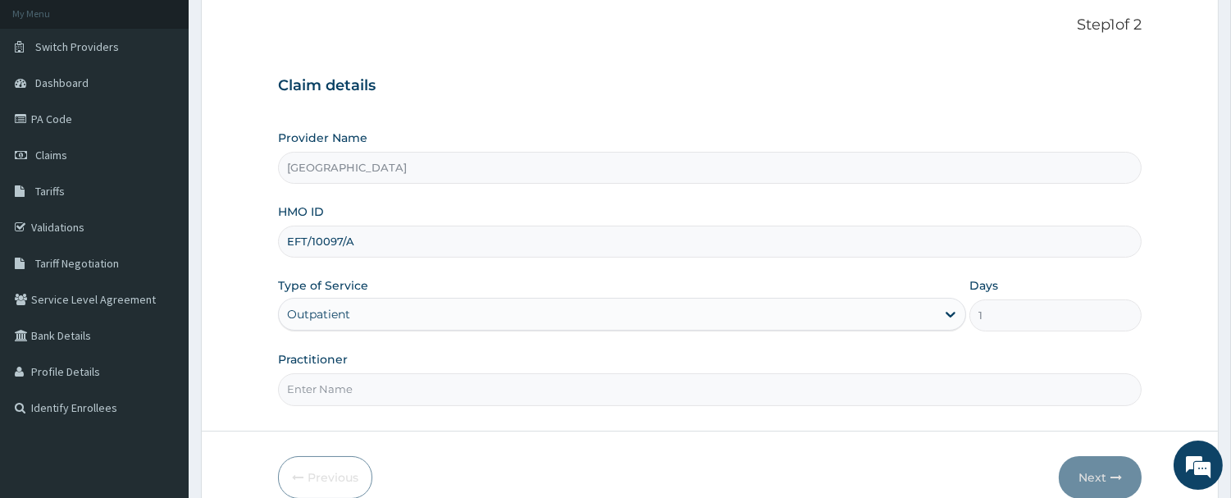
scroll to position [176, 0]
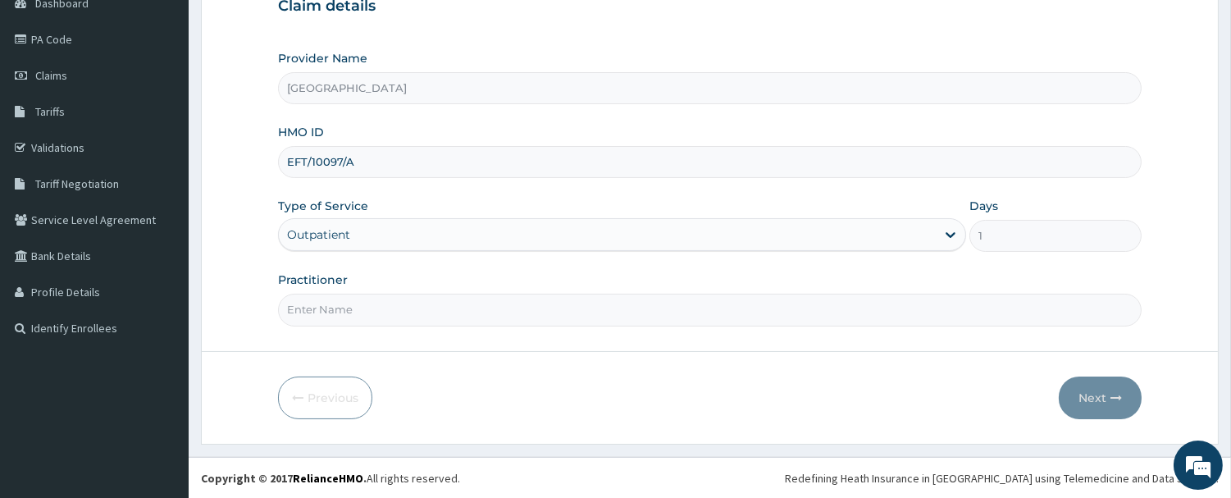
click at [328, 308] on input "Practitioner" at bounding box center [710, 310] width 864 height 32
type input "DR. MIKE"
click at [1100, 394] on button "Next" at bounding box center [1100, 397] width 83 height 43
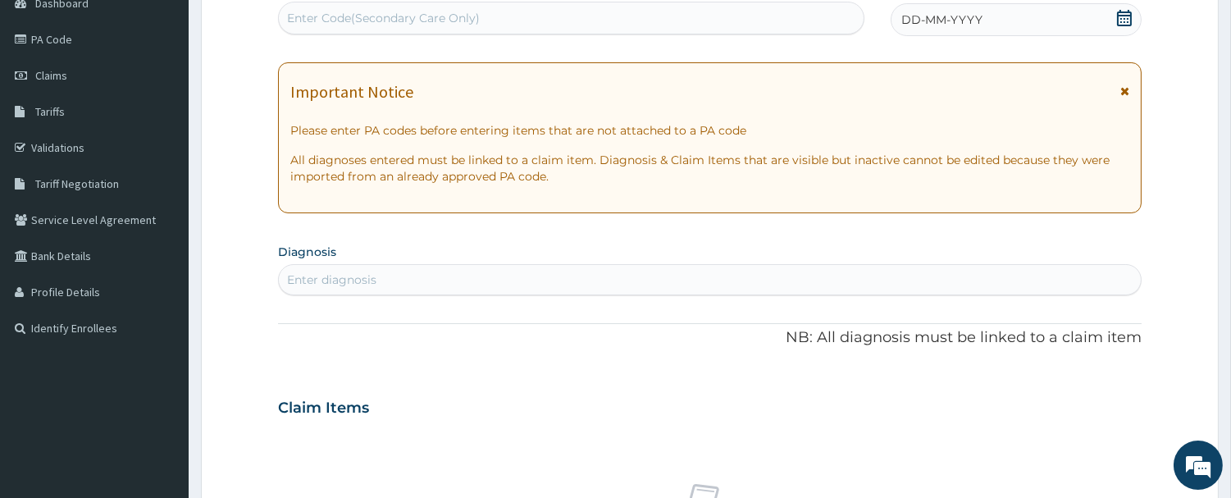
click at [1129, 20] on icon at bounding box center [1124, 18] width 16 height 16
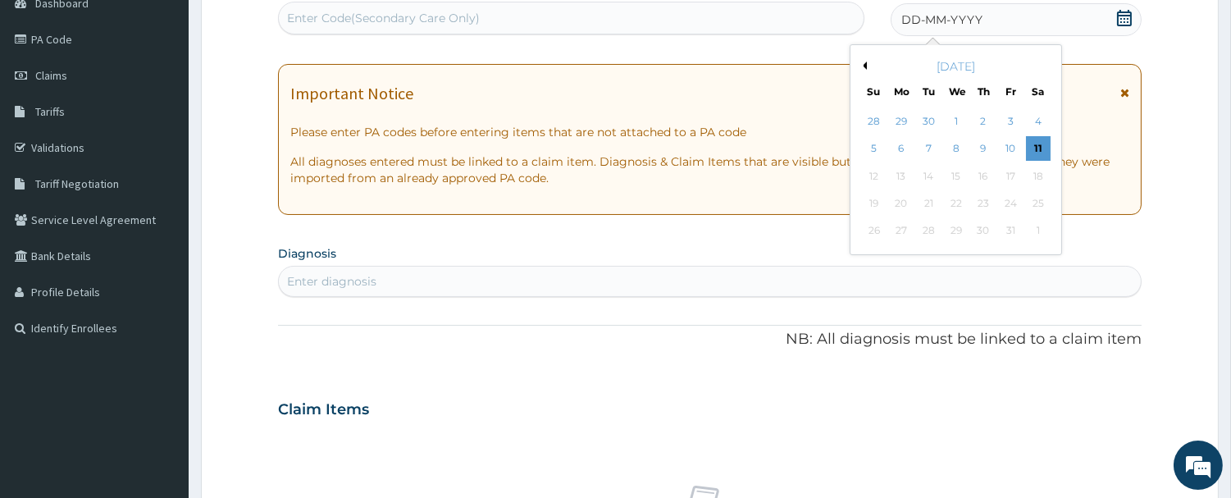
click at [1020, 144] on div "10" at bounding box center [1010, 149] width 25 height 25
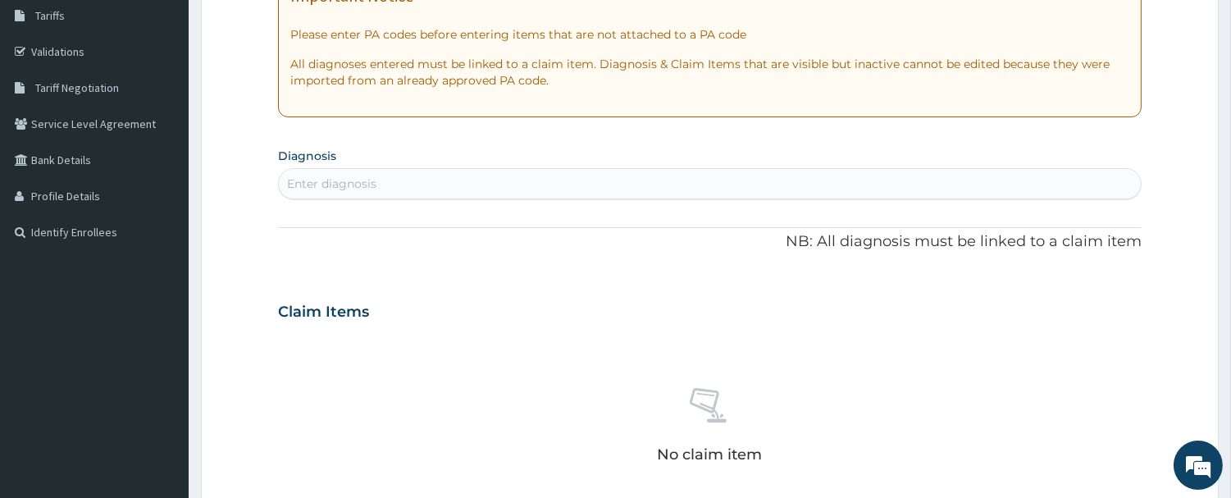
scroll to position [358, 0]
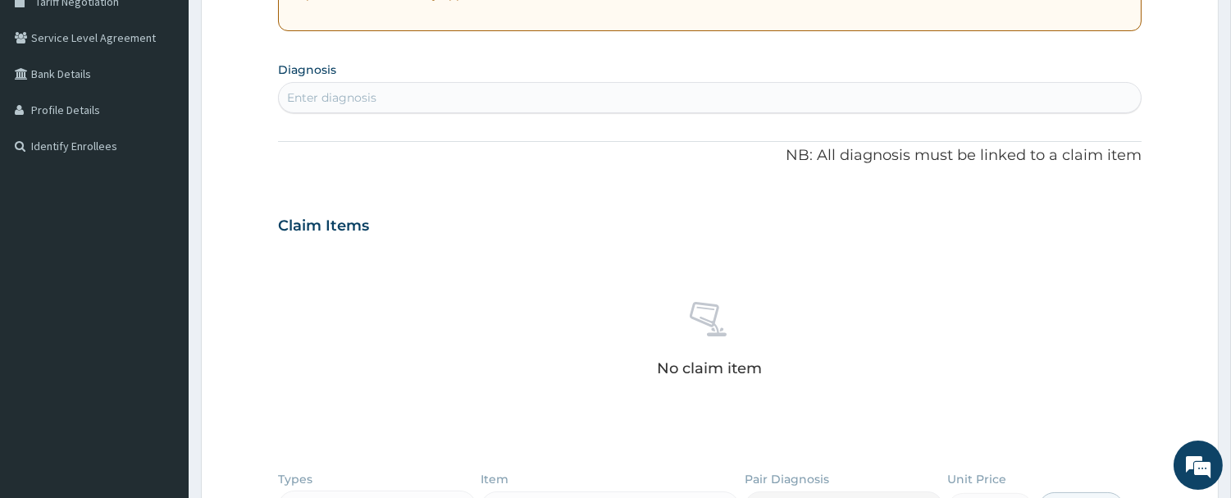
click at [422, 107] on div "Enter diagnosis" at bounding box center [710, 97] width 862 height 26
type input "PEPTIC"
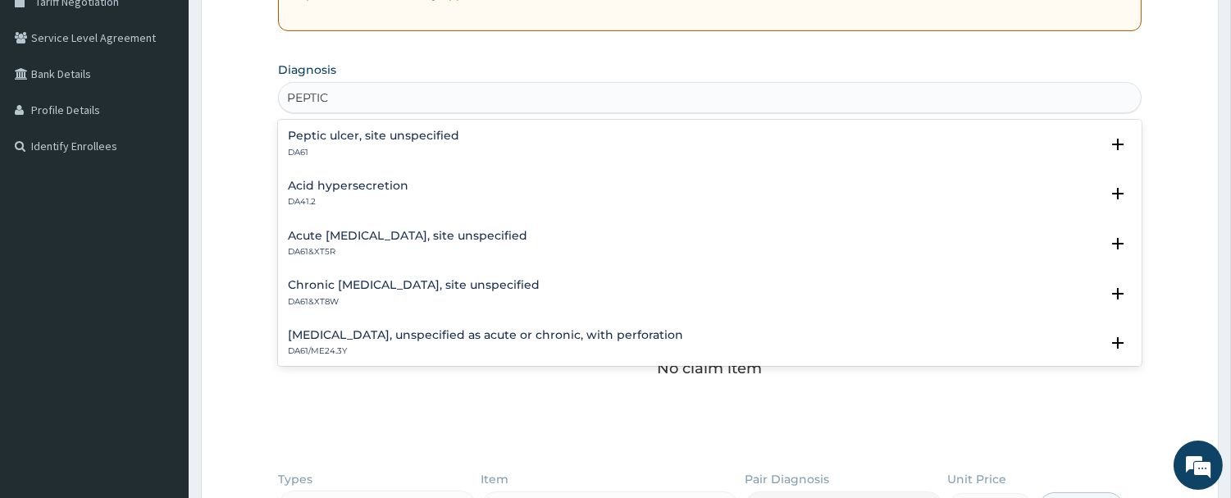
click at [395, 143] on div "Peptic ulcer, site unspecified DA61" at bounding box center [373, 144] width 171 height 29
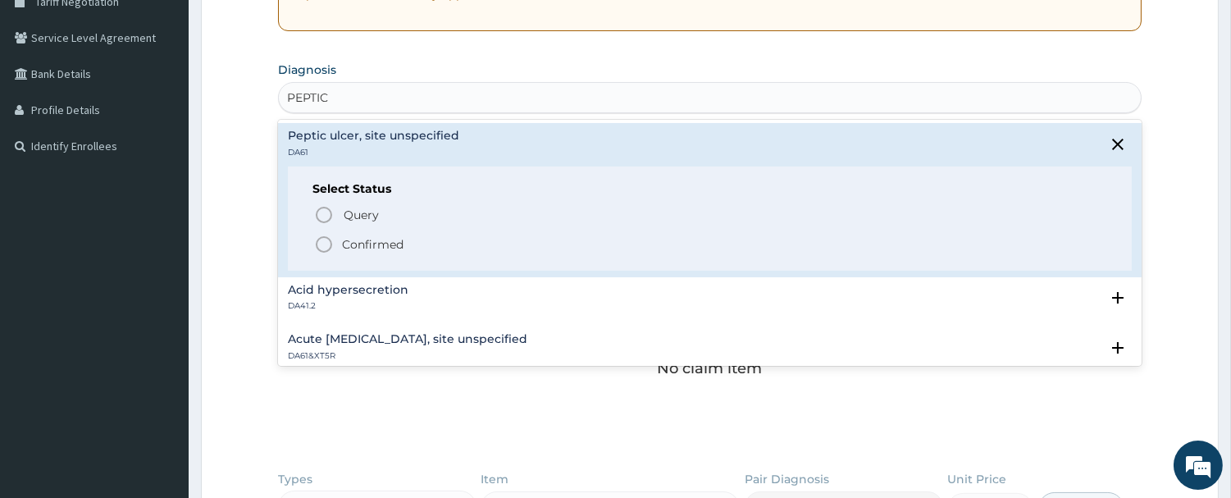
click at [321, 247] on icon "status option filled" at bounding box center [324, 245] width 20 height 20
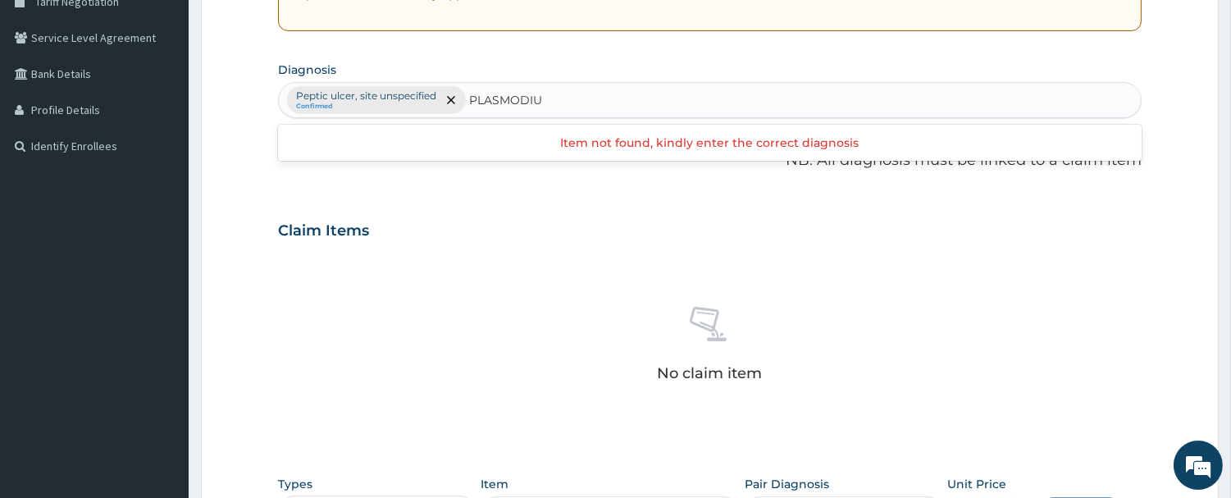
type input "PLASMODIUM"
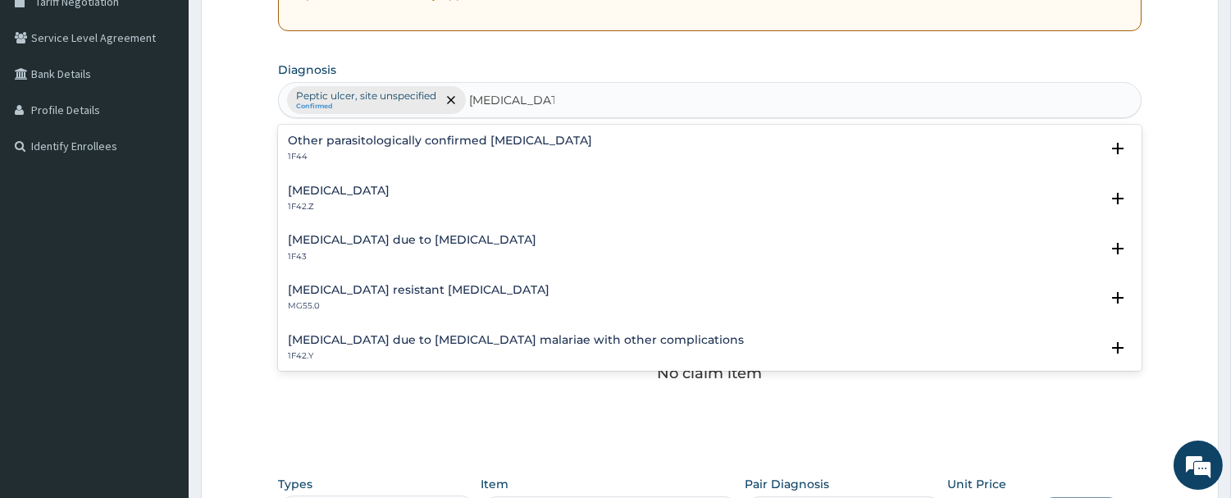
click at [390, 197] on div "Plasmodium malariae malaria without complication 1F42.Z" at bounding box center [339, 199] width 102 height 29
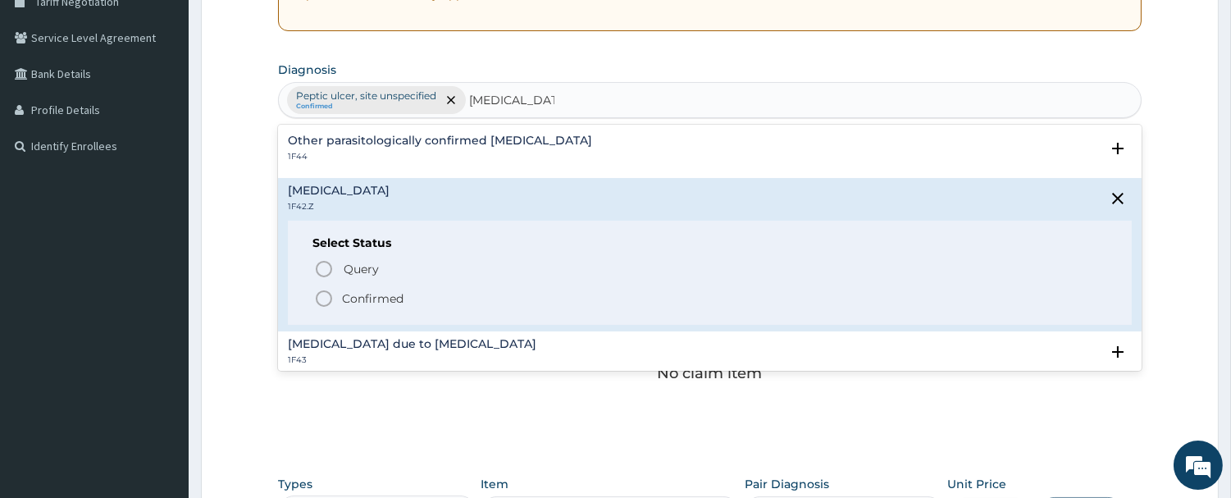
click at [321, 296] on icon "status option filled" at bounding box center [324, 299] width 20 height 20
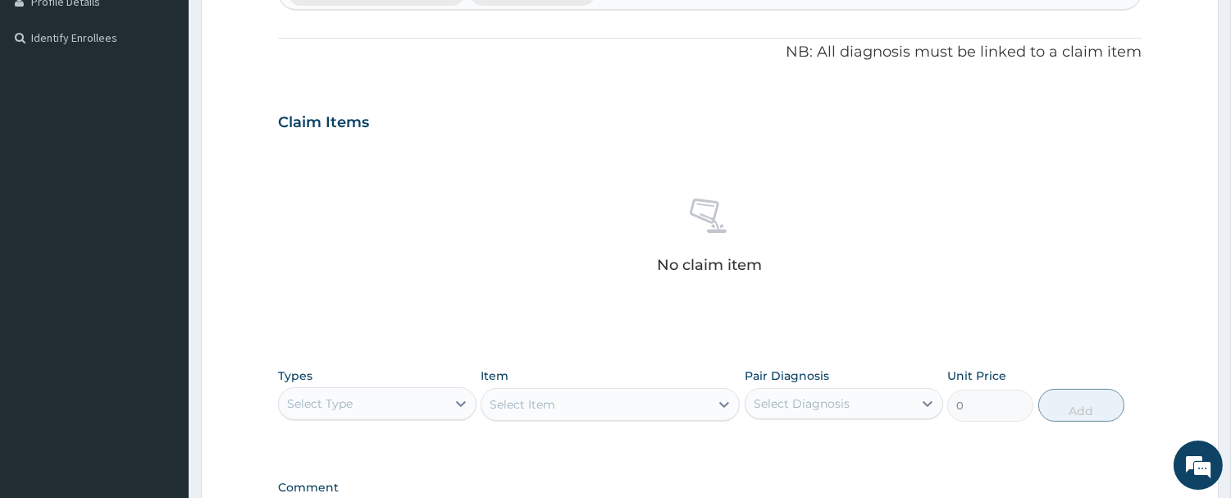
scroll to position [632, 0]
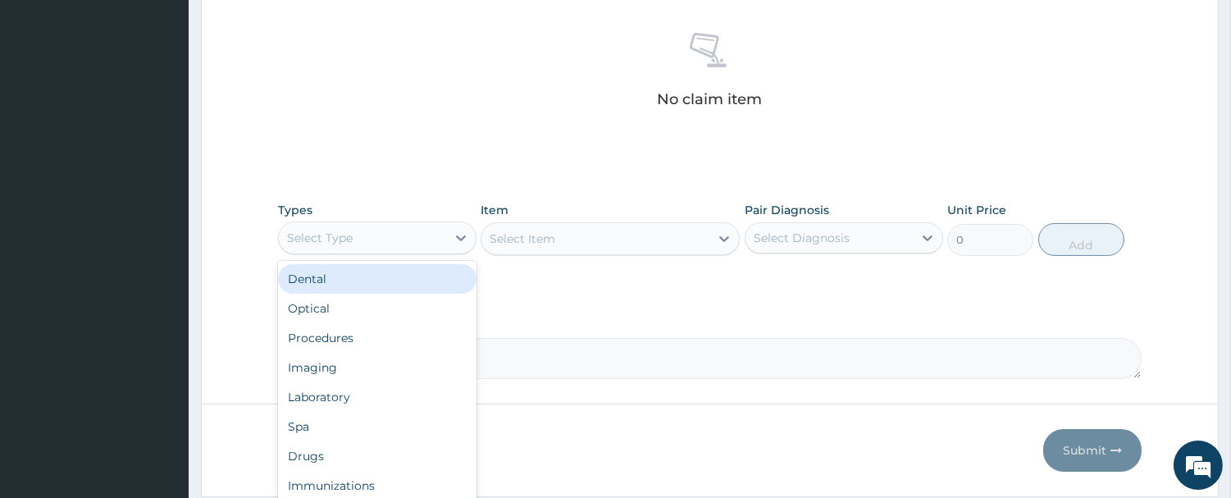
drag, startPoint x: 389, startPoint y: 244, endPoint x: 381, endPoint y: 285, distance: 40.9
click at [389, 246] on div "Select Type" at bounding box center [362, 238] width 167 height 26
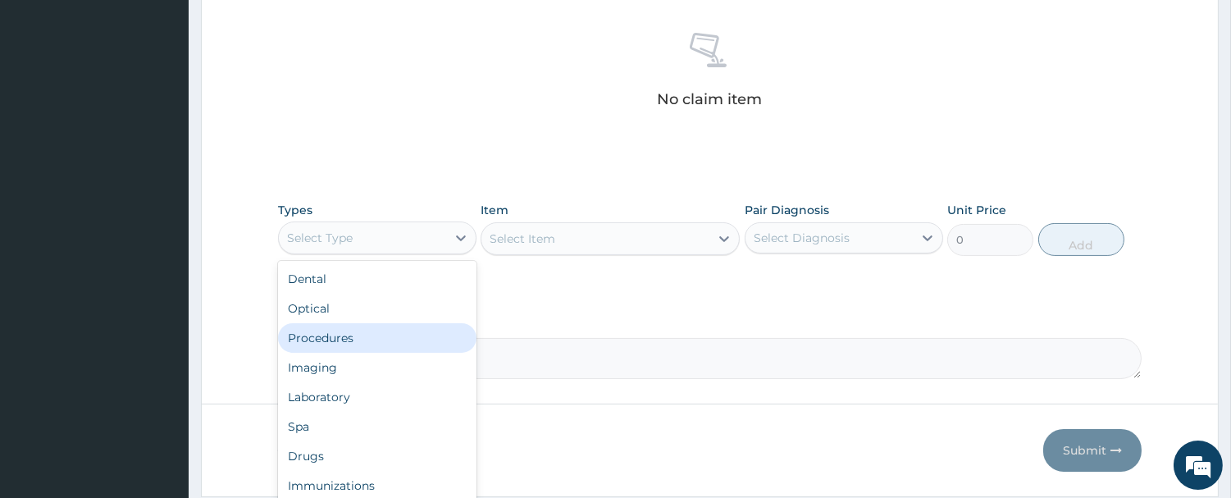
click at [363, 334] on div "Procedures" at bounding box center [377, 338] width 198 height 30
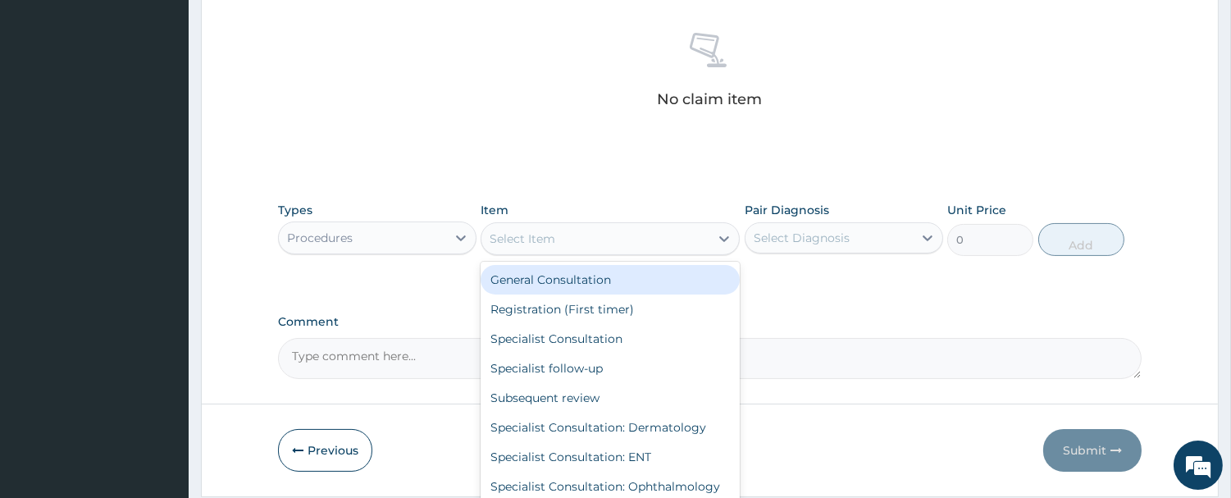
drag, startPoint x: 654, startPoint y: 238, endPoint x: 635, endPoint y: 275, distance: 41.8
click at [654, 239] on div "Select Item" at bounding box center [595, 239] width 228 height 26
click at [609, 287] on div "General Consultation" at bounding box center [610, 280] width 259 height 30
type input "2500"
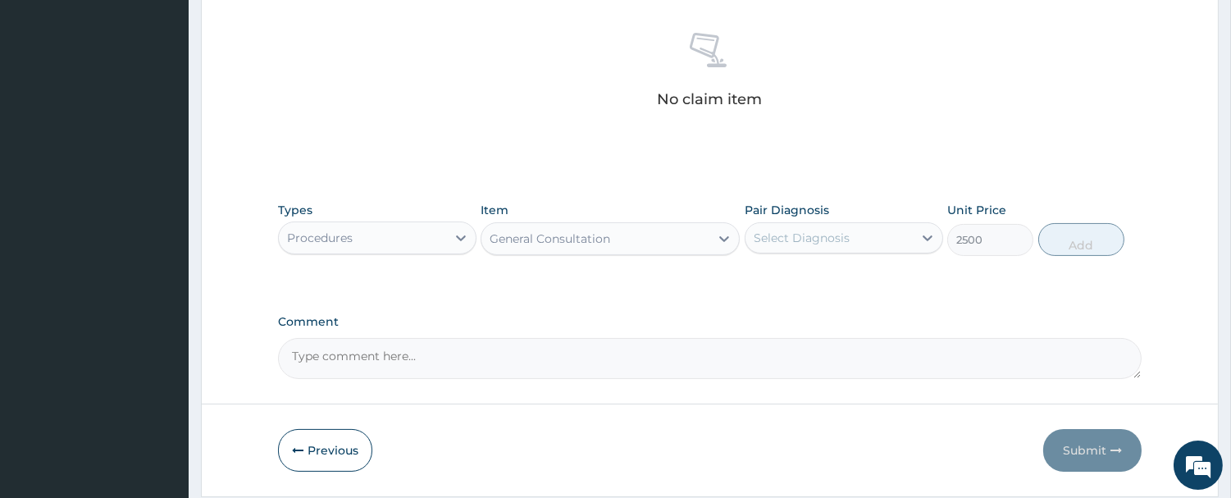
click at [823, 255] on div "Pair Diagnosis Select Diagnosis" at bounding box center [844, 229] width 198 height 54
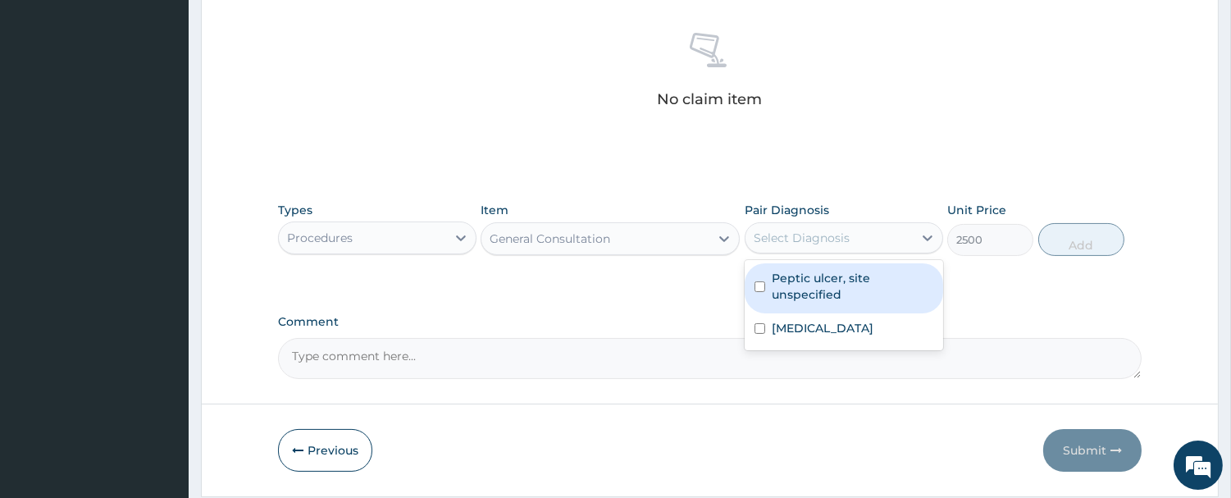
click at [823, 244] on div "Select Diagnosis" at bounding box center [802, 238] width 96 height 16
click at [810, 296] on label "Peptic ulcer, site unspecified" at bounding box center [853, 286] width 162 height 33
checkbox input "true"
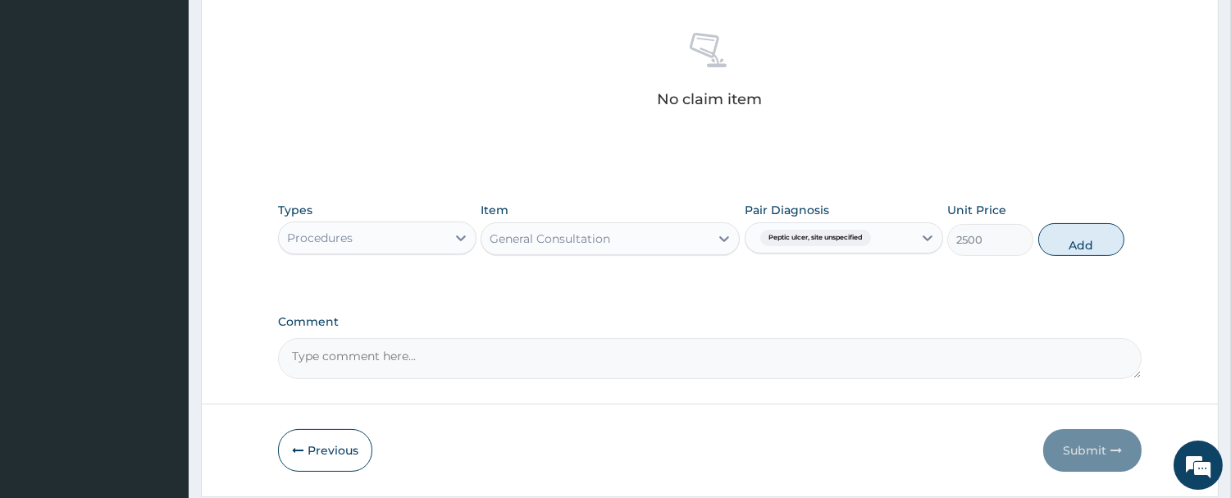
click at [1060, 235] on button "Add" at bounding box center [1081, 239] width 86 height 33
type input "0"
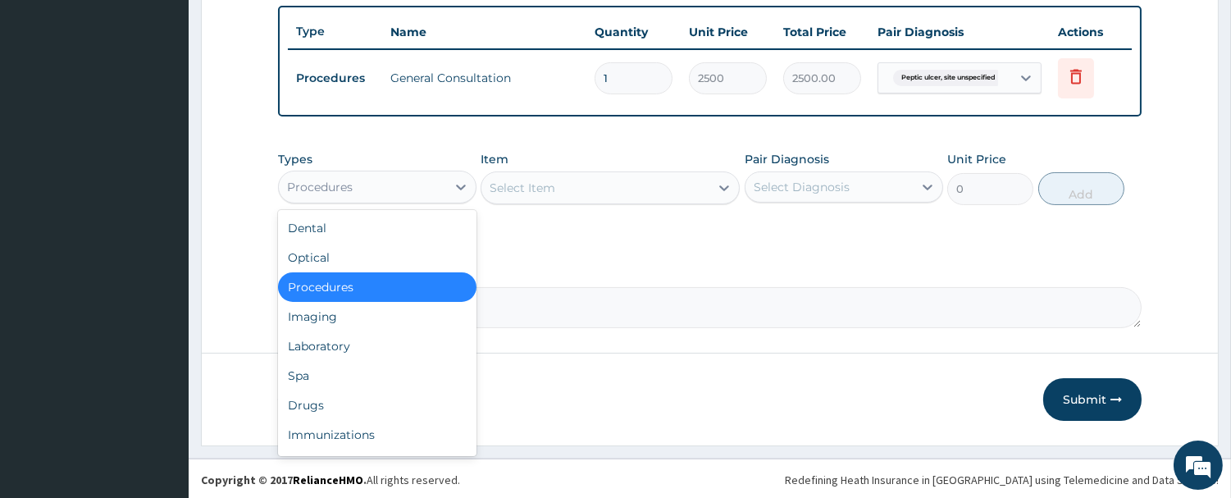
drag, startPoint x: 353, startPoint y: 176, endPoint x: 366, endPoint y: 261, distance: 85.4
click at [354, 180] on div "Procedures" at bounding box center [362, 187] width 167 height 26
click at [353, 398] on div "Drugs" at bounding box center [377, 405] width 198 height 30
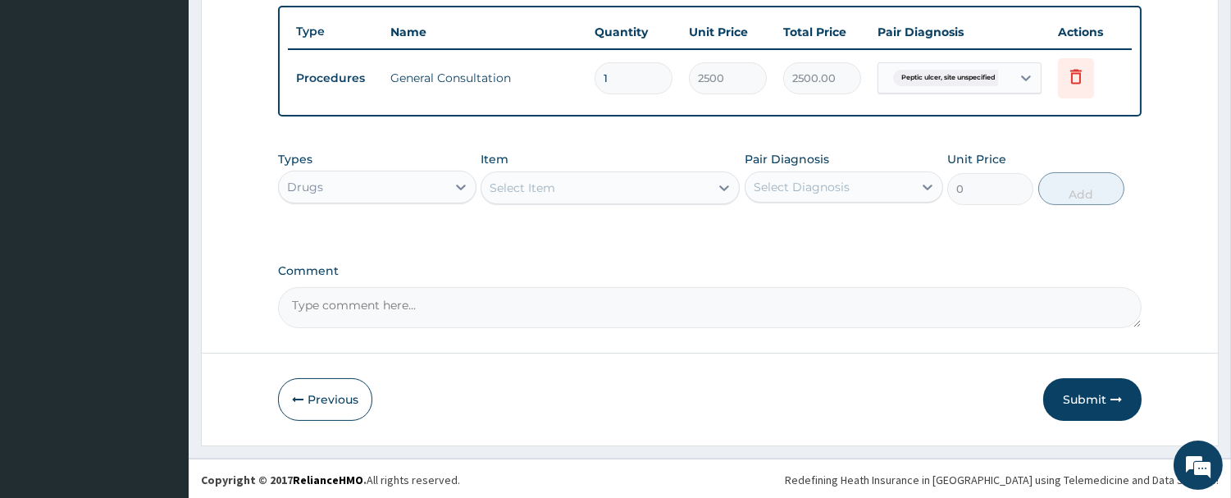
click at [589, 184] on div "Select Item" at bounding box center [595, 188] width 228 height 26
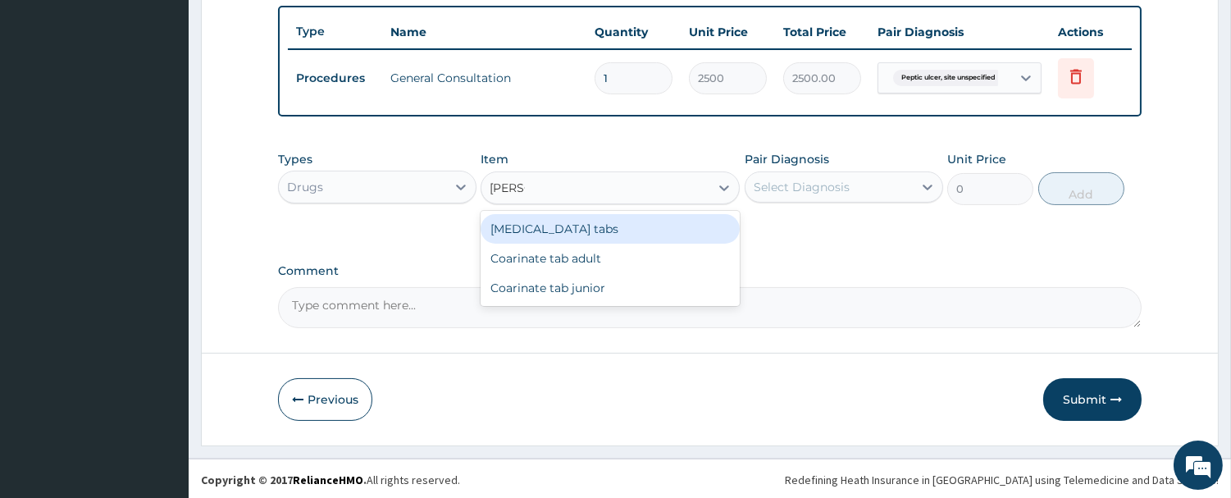
type input "COART"
click at [579, 221] on div "Coartem tabs" at bounding box center [610, 229] width 259 height 30
type input "480"
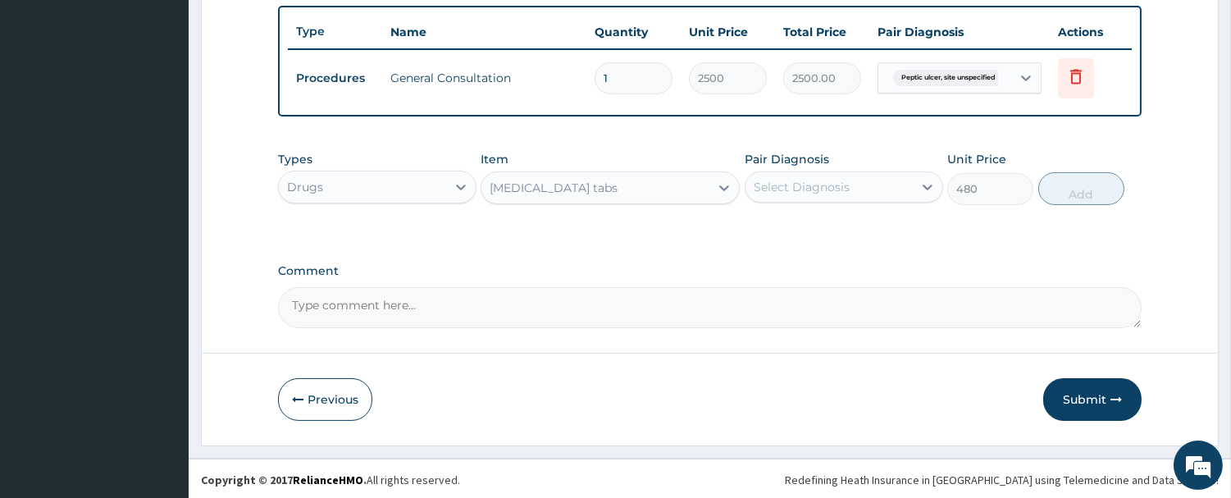
click at [792, 174] on div "Select Diagnosis" at bounding box center [829, 187] width 167 height 26
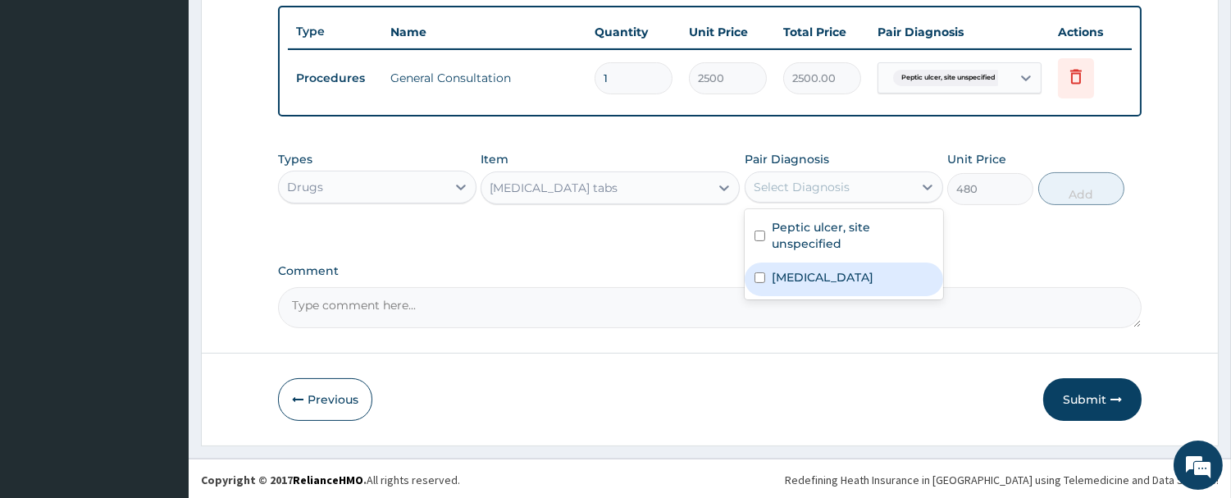
click at [790, 285] on label "Plasmodium malariae malaria without complication" at bounding box center [823, 277] width 102 height 16
checkbox input "true"
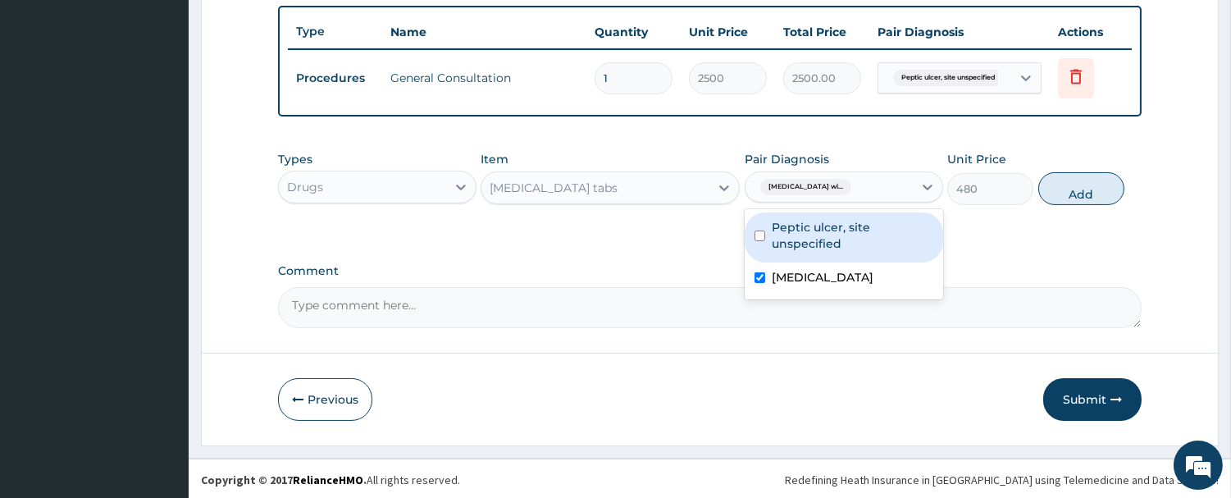
click at [1062, 181] on button "Add" at bounding box center [1081, 188] width 86 height 33
type input "0"
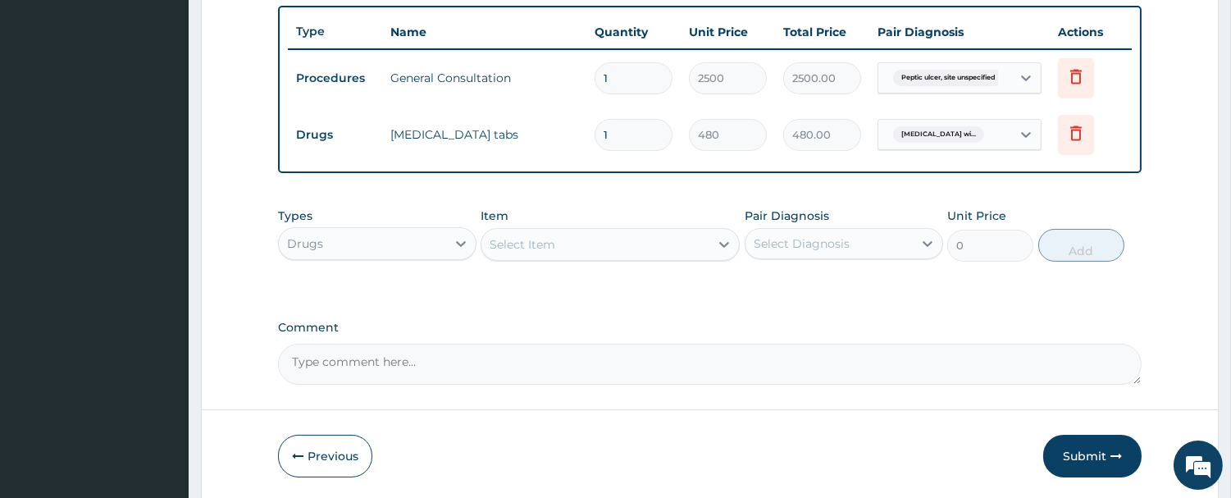
drag, startPoint x: 629, startPoint y: 129, endPoint x: 544, endPoint y: 157, distance: 90.0
click at [544, 153] on tr "Drugs Coartem tabs 1 480 480.00 Plasmodium malariae malaria wi... Delete" at bounding box center [710, 135] width 844 height 57
type input "6"
type input "2880.00"
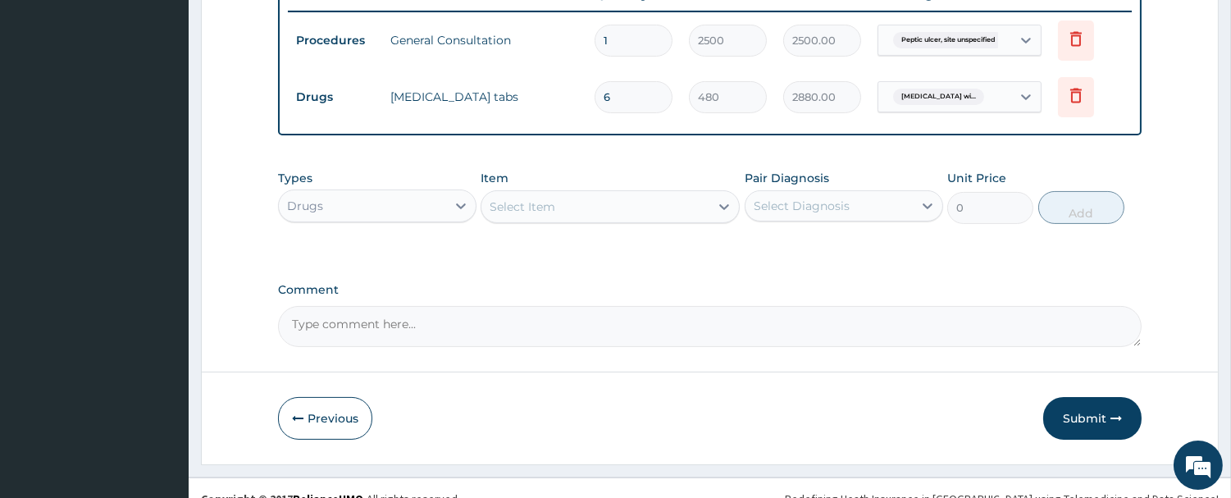
scroll to position [661, 0]
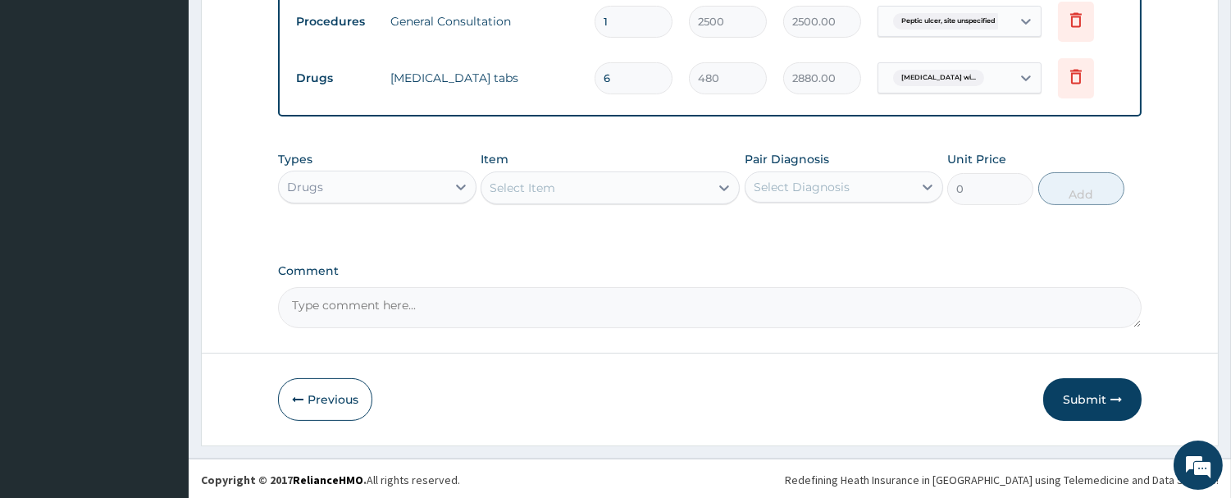
type input "6"
click at [511, 180] on div "Select Item" at bounding box center [523, 188] width 66 height 16
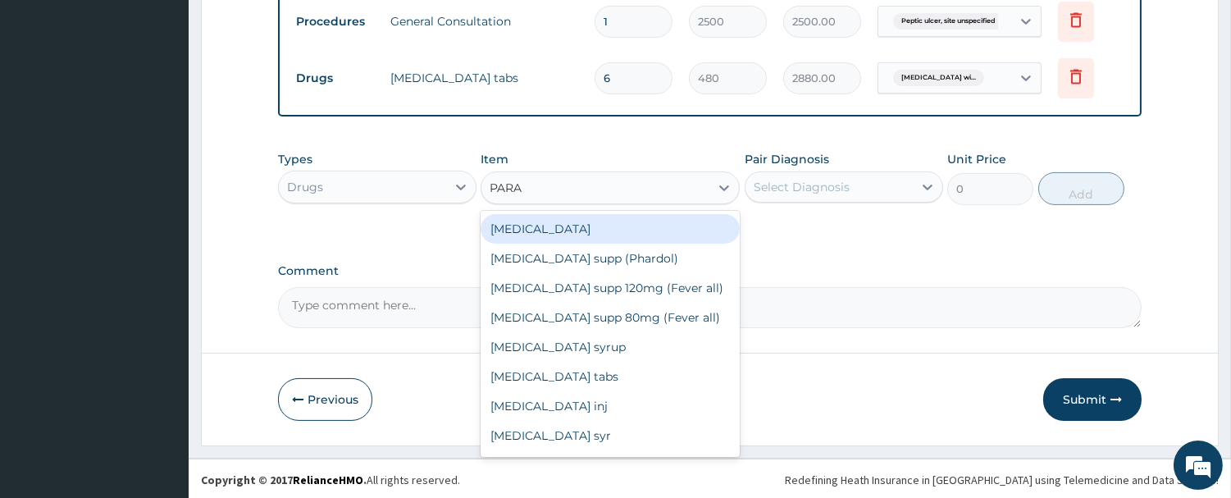
type input "PARAC"
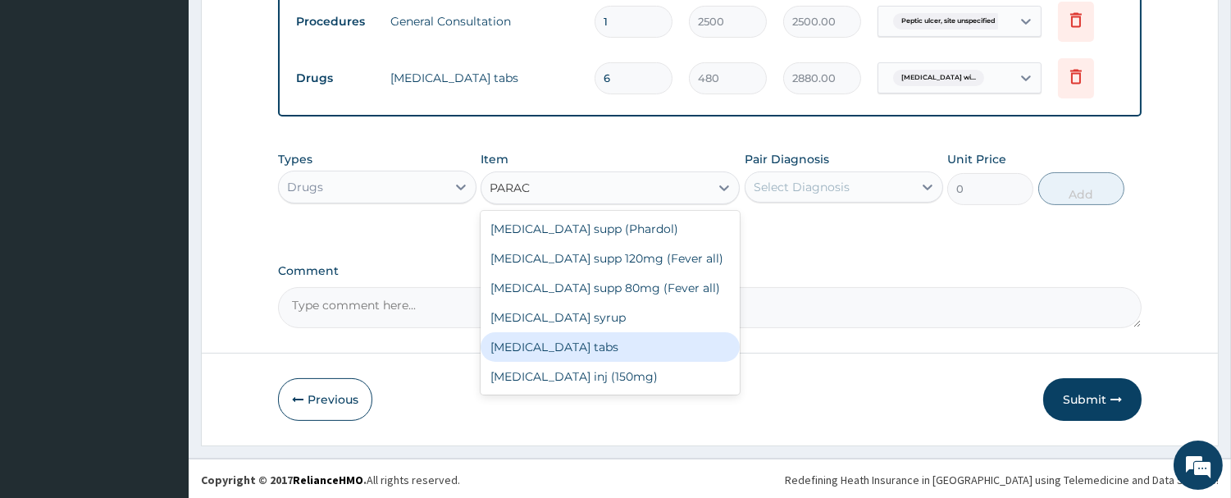
click at [543, 345] on div "Paracetamol tabs" at bounding box center [610, 347] width 259 height 30
type input "20"
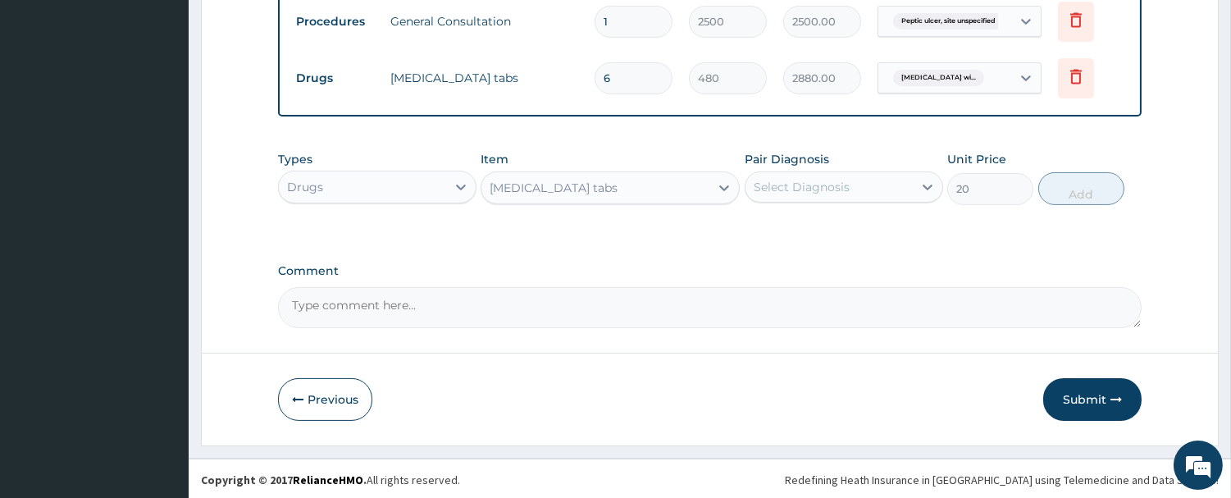
click at [777, 185] on div "Select Diagnosis" at bounding box center [802, 187] width 96 height 16
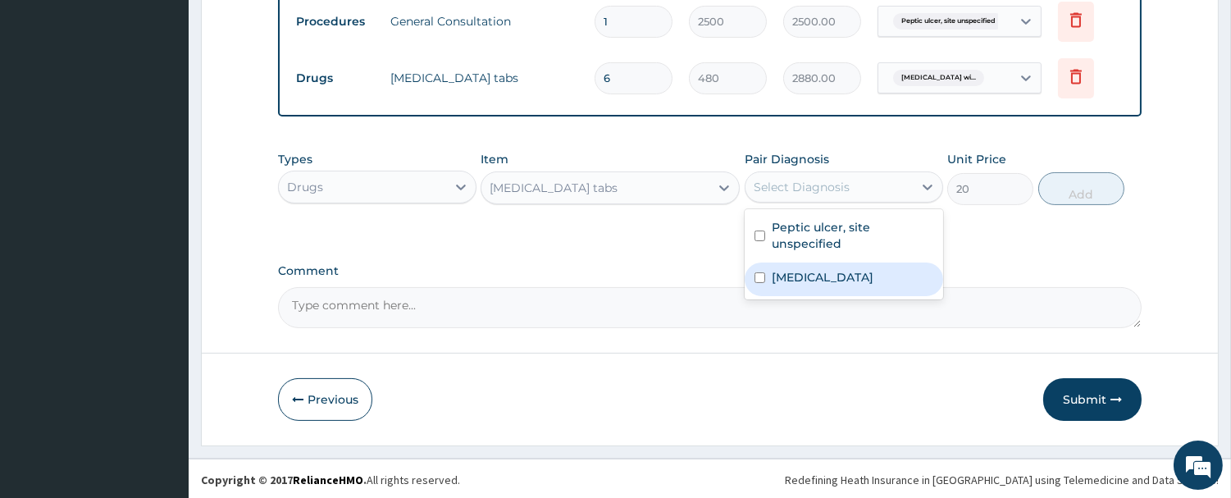
click at [818, 285] on label "Plasmodium malariae malaria without complication" at bounding box center [823, 277] width 102 height 16
checkbox input "true"
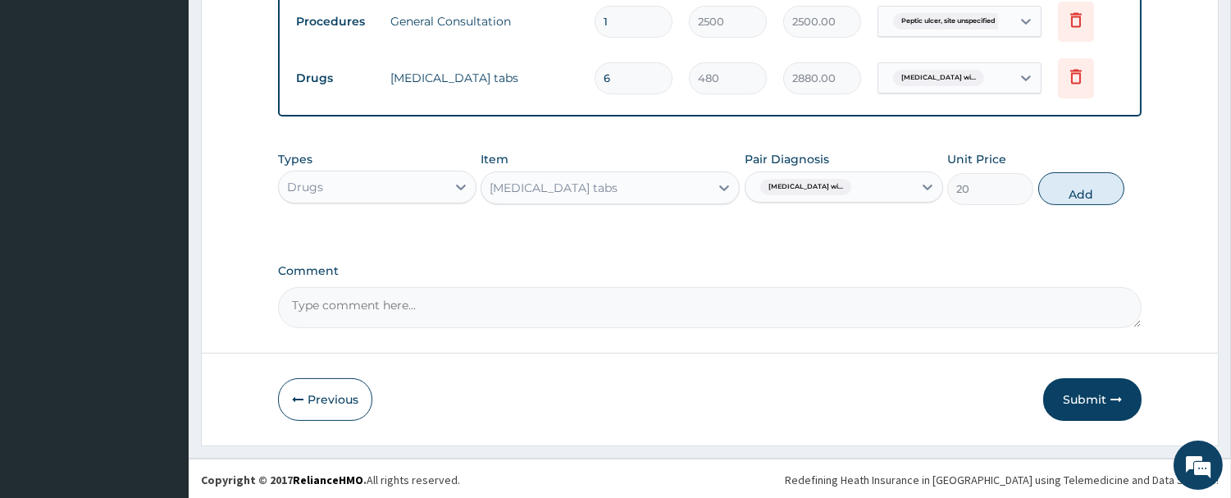
click at [1056, 180] on button "Add" at bounding box center [1081, 188] width 86 height 33
type input "0"
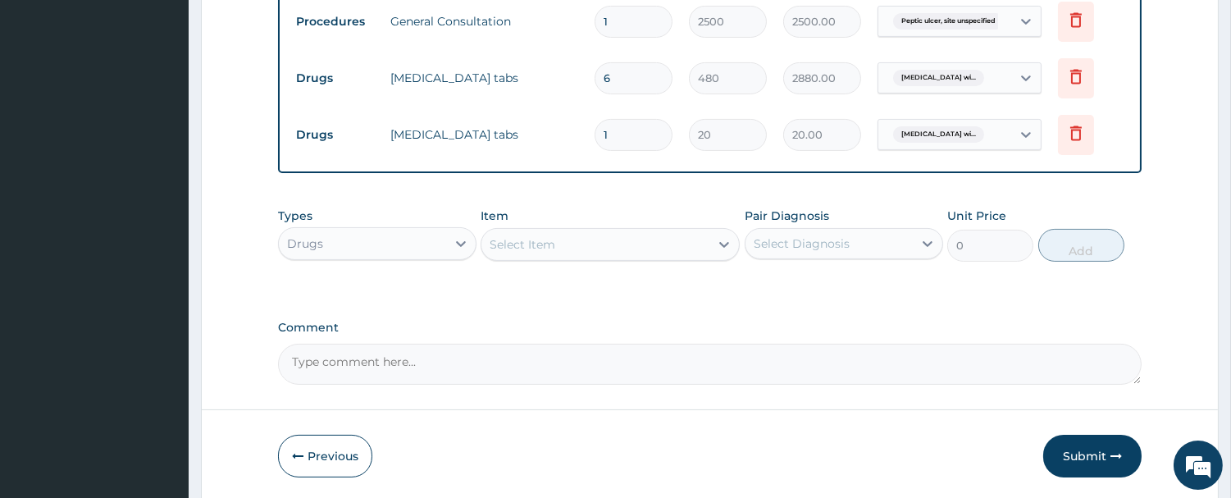
type input "18"
type input "360.00"
type input "18"
click at [577, 249] on div "Select Item" at bounding box center [595, 244] width 228 height 26
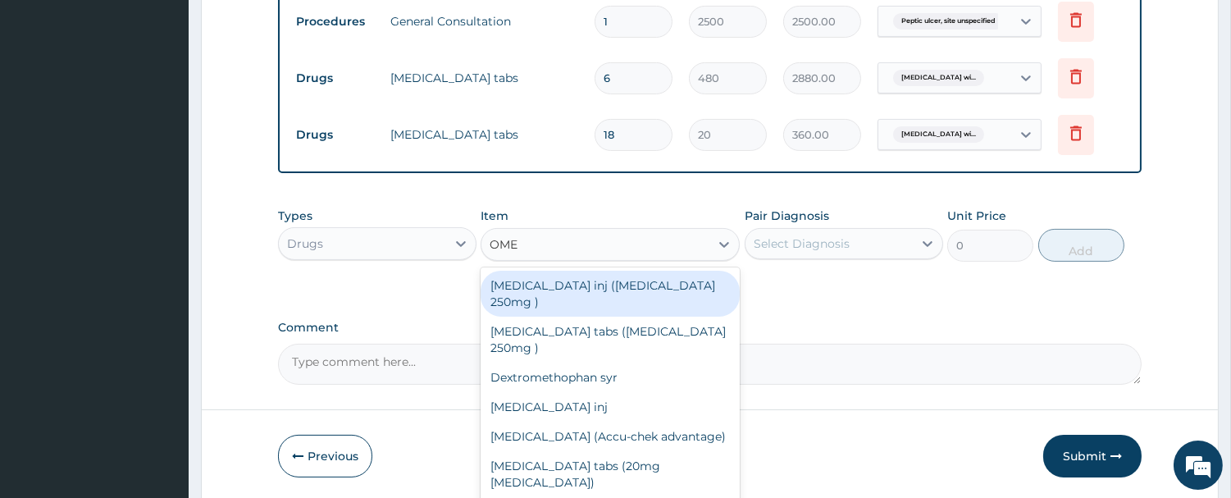
type input "OMEP"
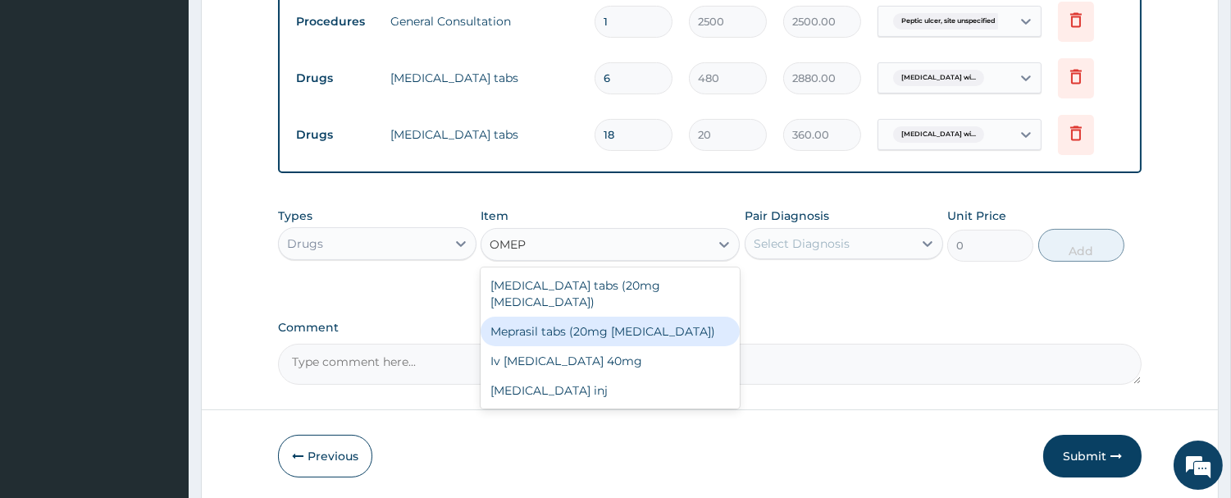
click at [548, 317] on div "Meprasil tabs (20mg Omeprazole)" at bounding box center [610, 332] width 259 height 30
type input "150"
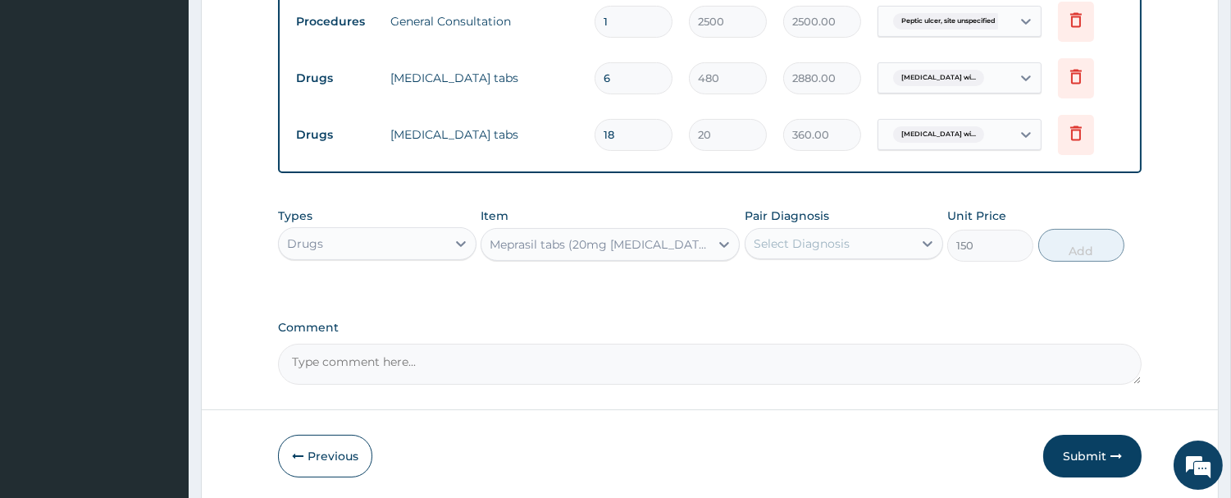
drag, startPoint x: 832, startPoint y: 234, endPoint x: 827, endPoint y: 244, distance: 11.0
click at [831, 235] on div "Select Diagnosis" at bounding box center [802, 243] width 96 height 16
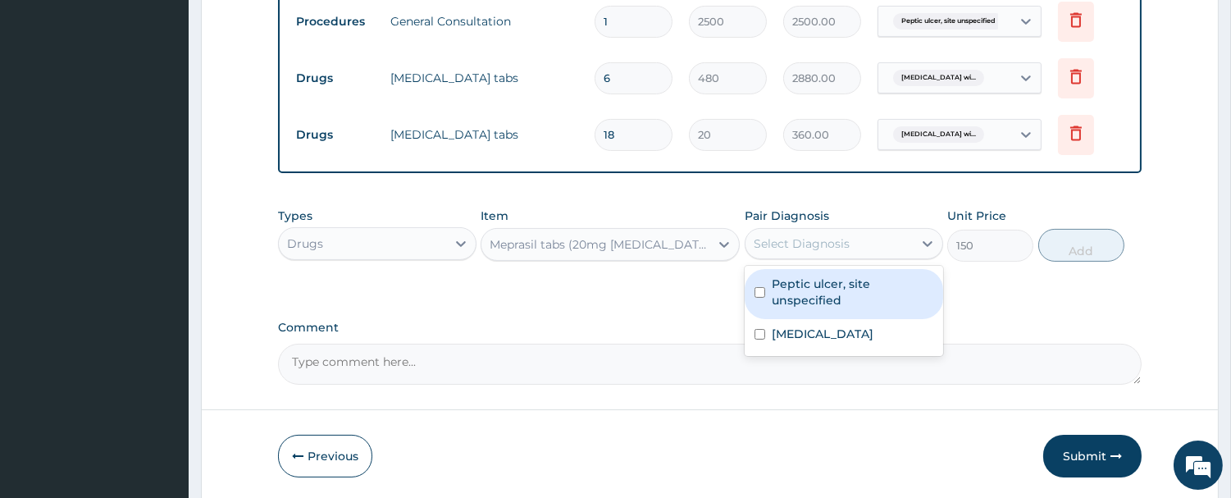
click at [820, 291] on label "Peptic ulcer, site unspecified" at bounding box center [853, 292] width 162 height 33
checkbox input "true"
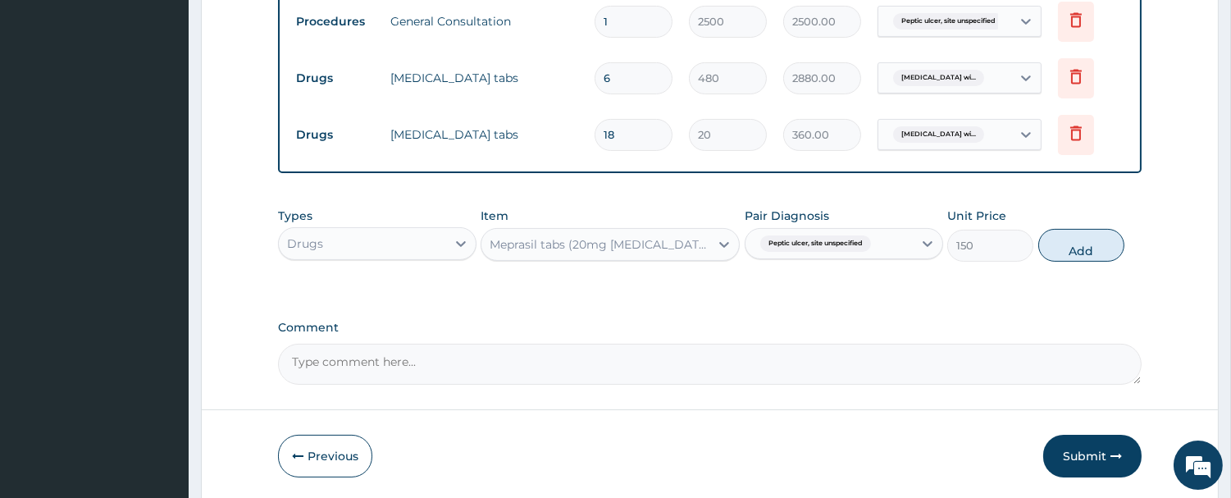
click at [1076, 243] on button "Add" at bounding box center [1081, 245] width 86 height 33
type input "0"
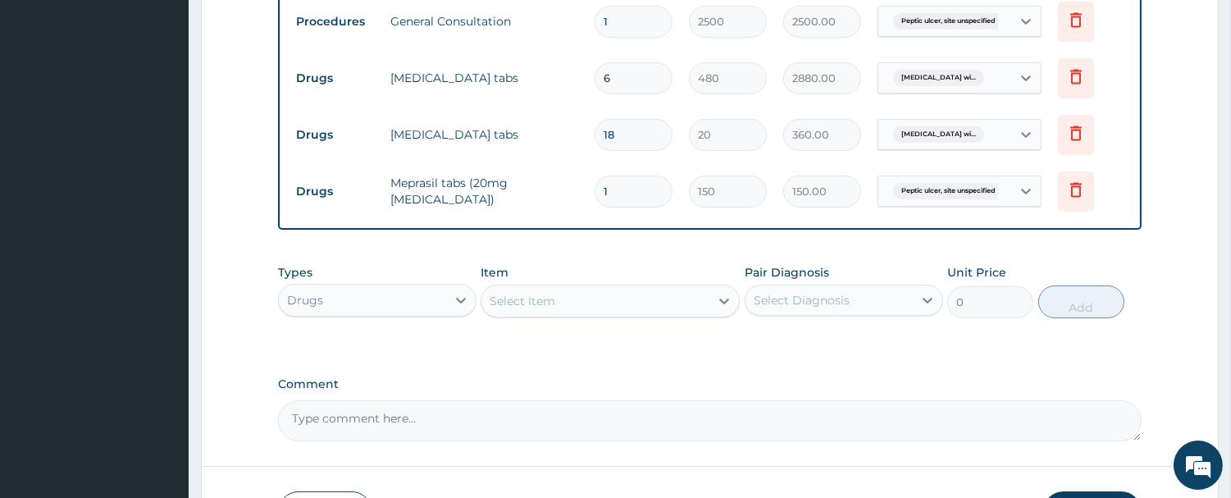
type input "14"
type input "2100.00"
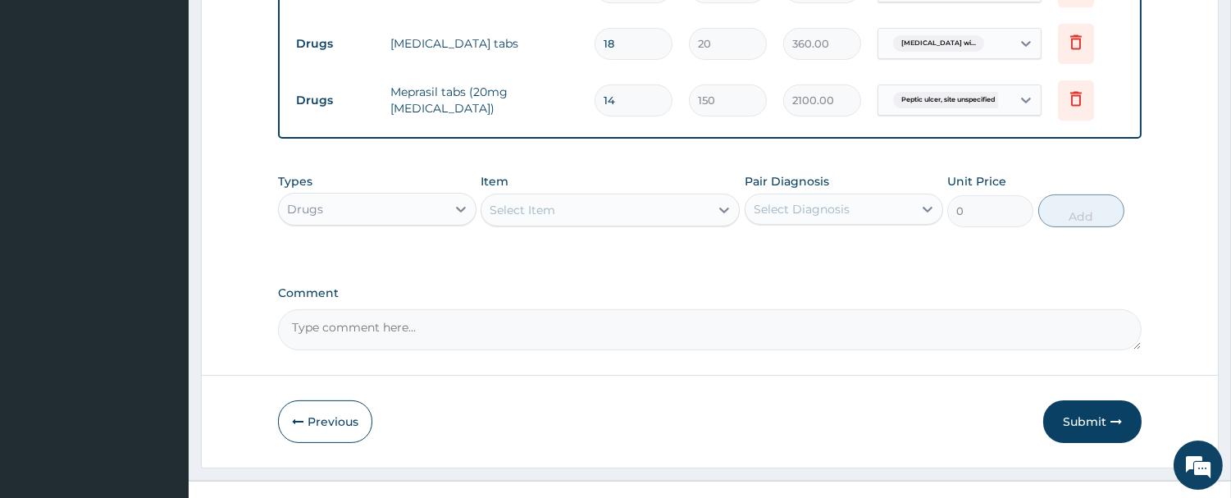
type input "14"
click at [539, 197] on div "Select Item" at bounding box center [595, 210] width 228 height 26
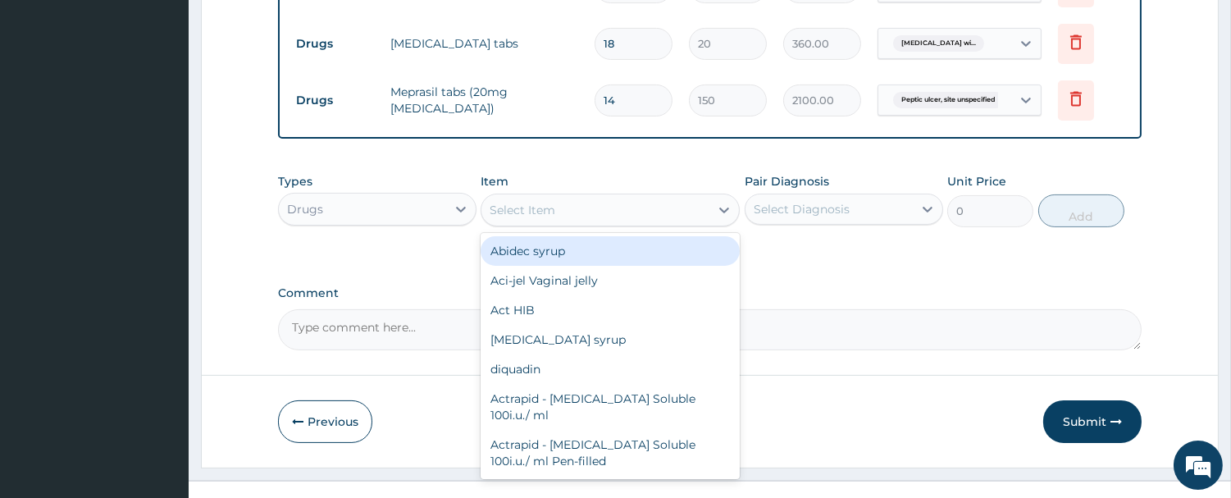
click at [539, 214] on div "Select Item" at bounding box center [523, 210] width 66 height 16
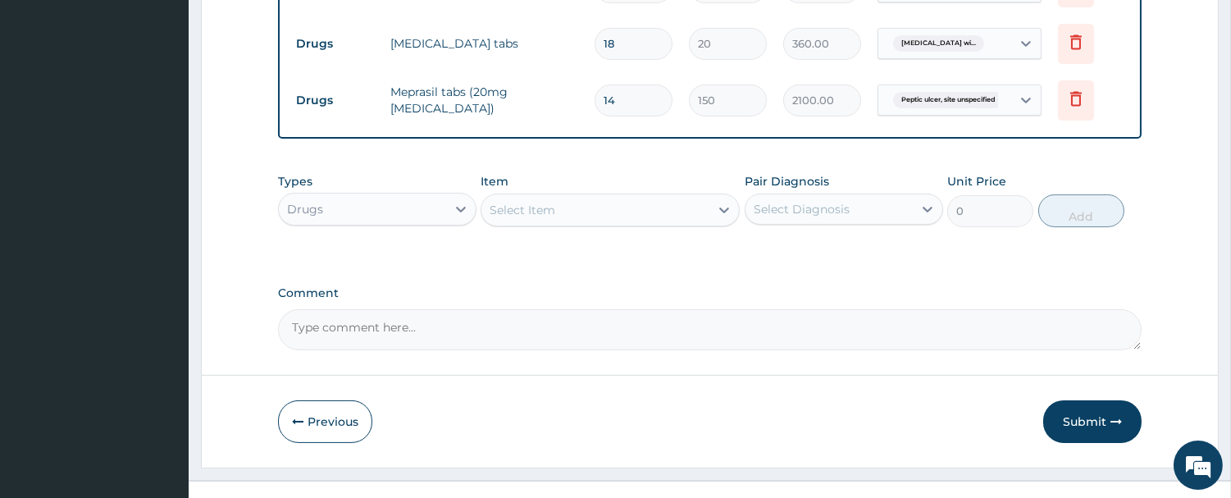
click at [539, 214] on div "Select Item" at bounding box center [523, 210] width 66 height 16
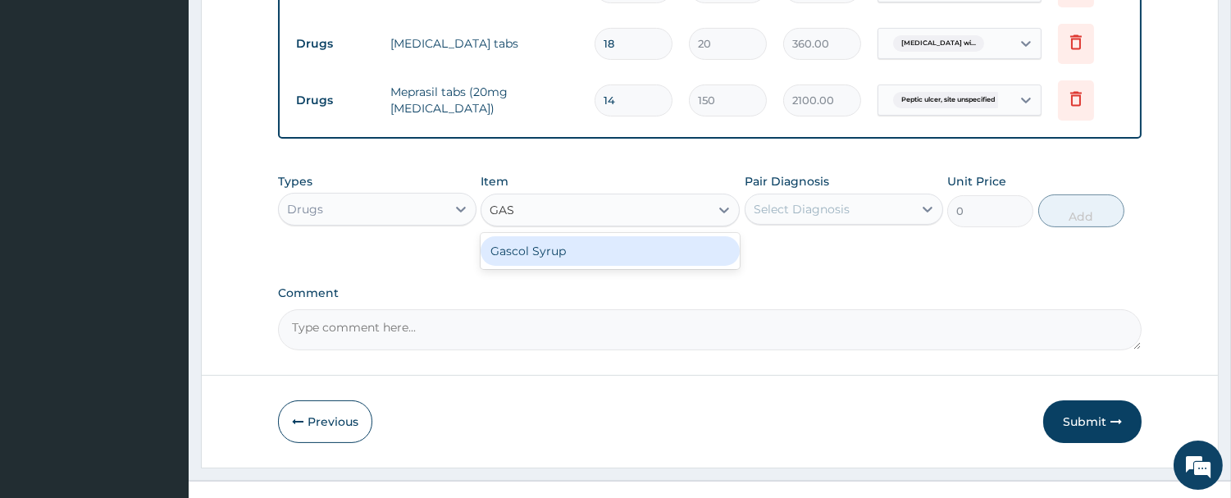
type input "GASC"
click at [537, 253] on div "Gascol Syrup" at bounding box center [610, 251] width 259 height 30
type input "900"
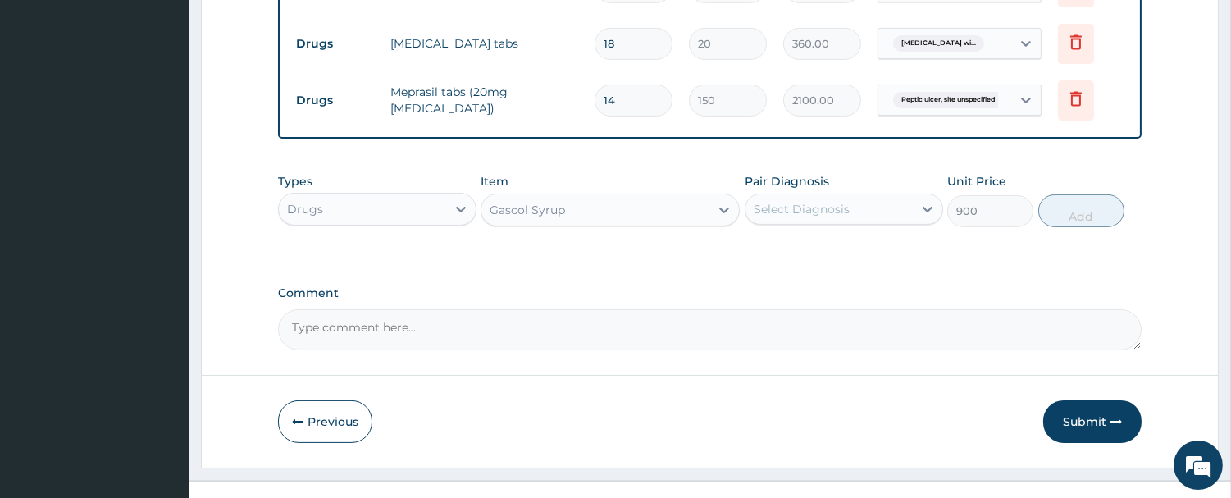
click at [837, 216] on div "Select Diagnosis" at bounding box center [802, 209] width 96 height 16
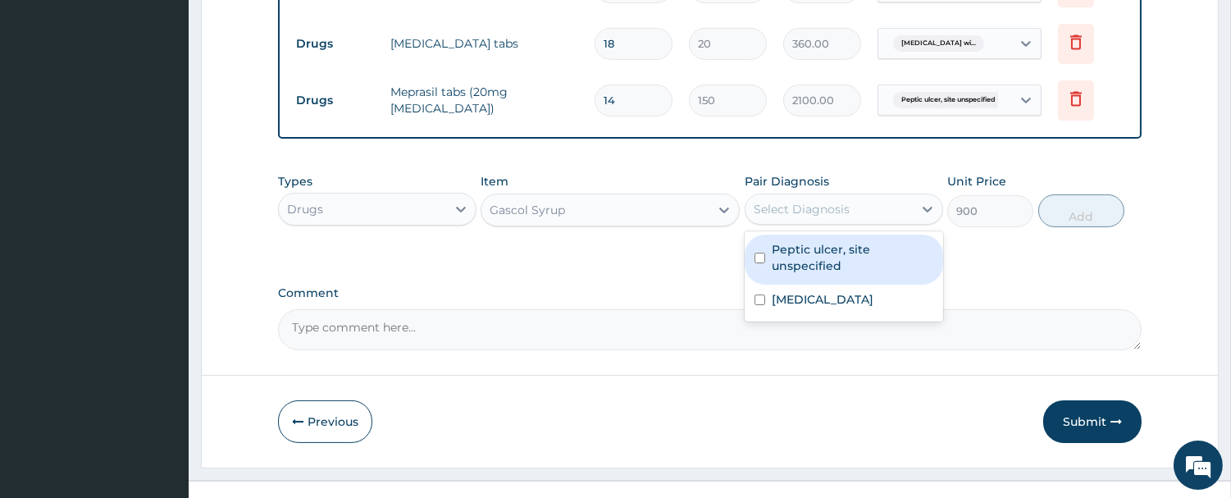
click at [814, 259] on label "Peptic ulcer, site unspecified" at bounding box center [853, 257] width 162 height 33
checkbox input "true"
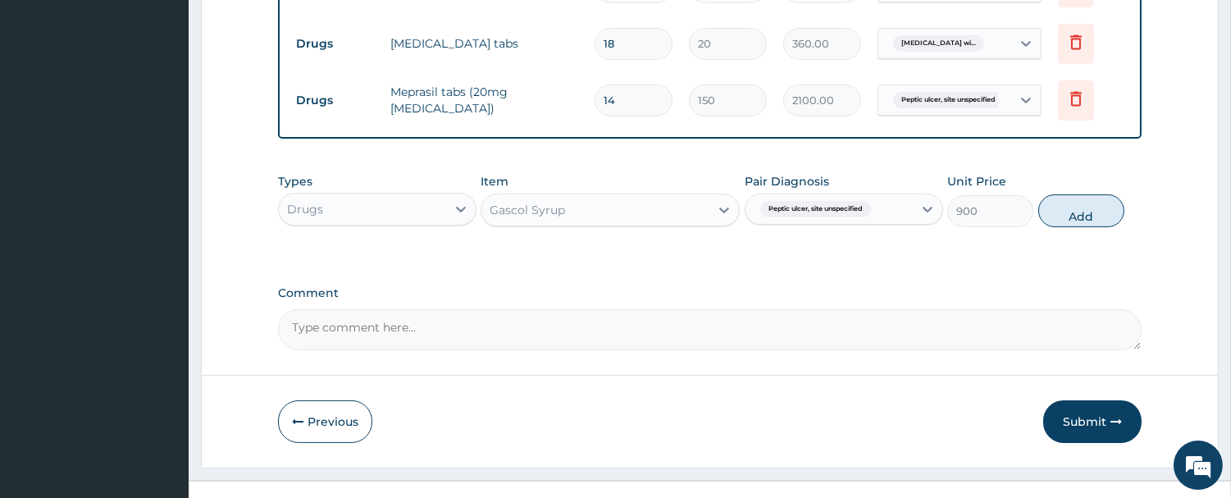
click at [1091, 213] on button "Add" at bounding box center [1081, 210] width 86 height 33
type input "0"
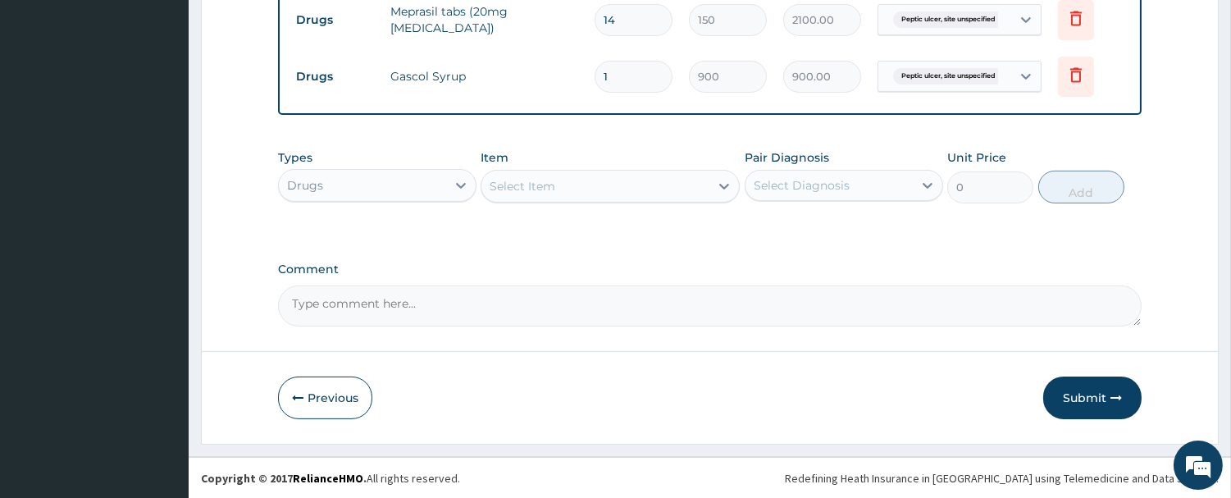
click at [1088, 388] on button "Submit" at bounding box center [1092, 397] width 98 height 43
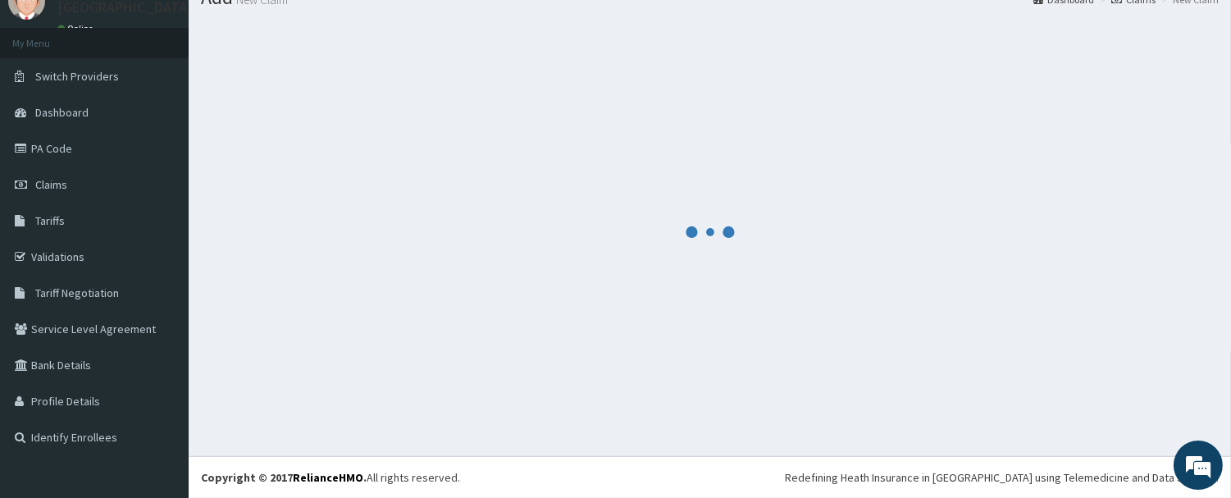
scroll to position [832, 0]
